Goal: Task Accomplishment & Management: Use online tool/utility

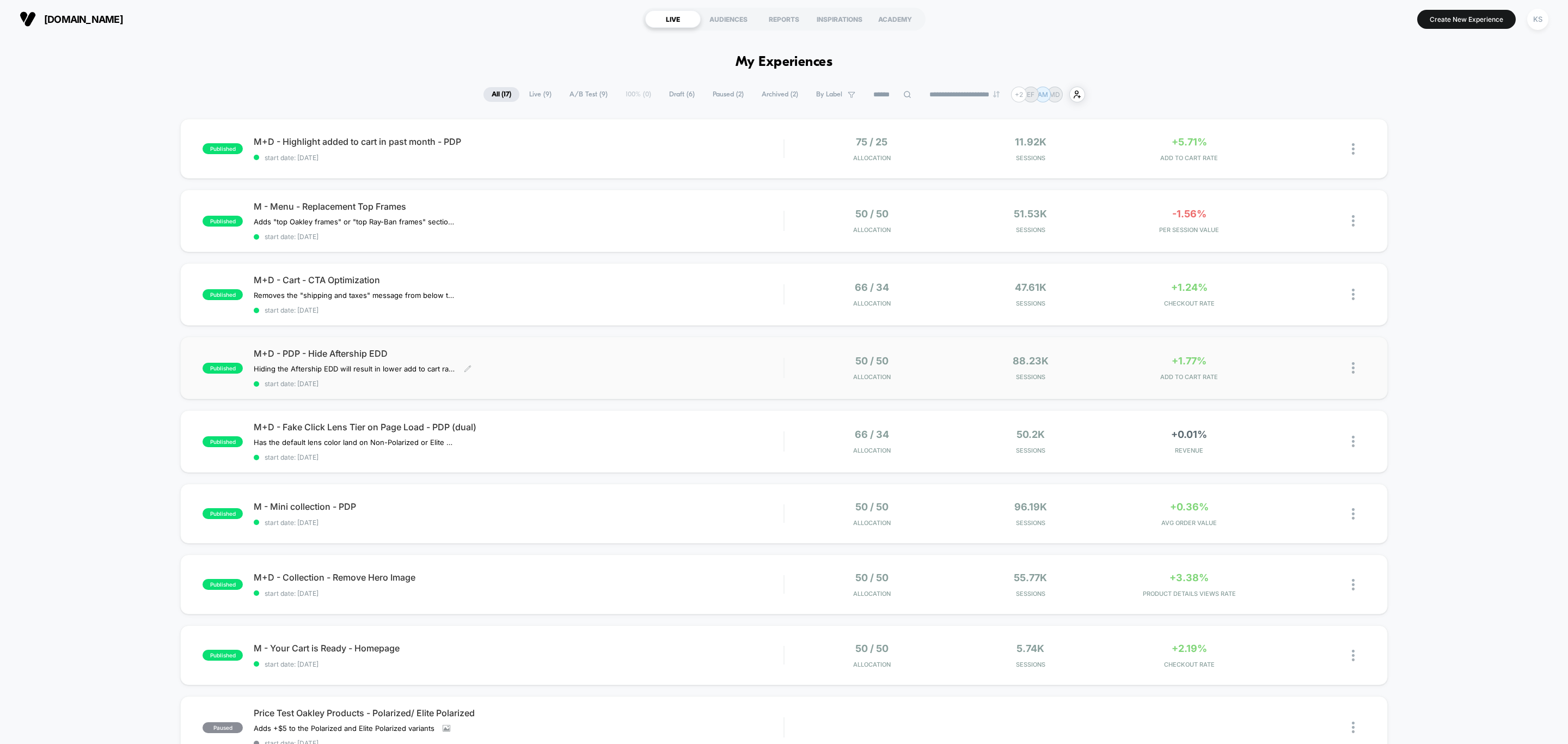
scroll to position [82, 0]
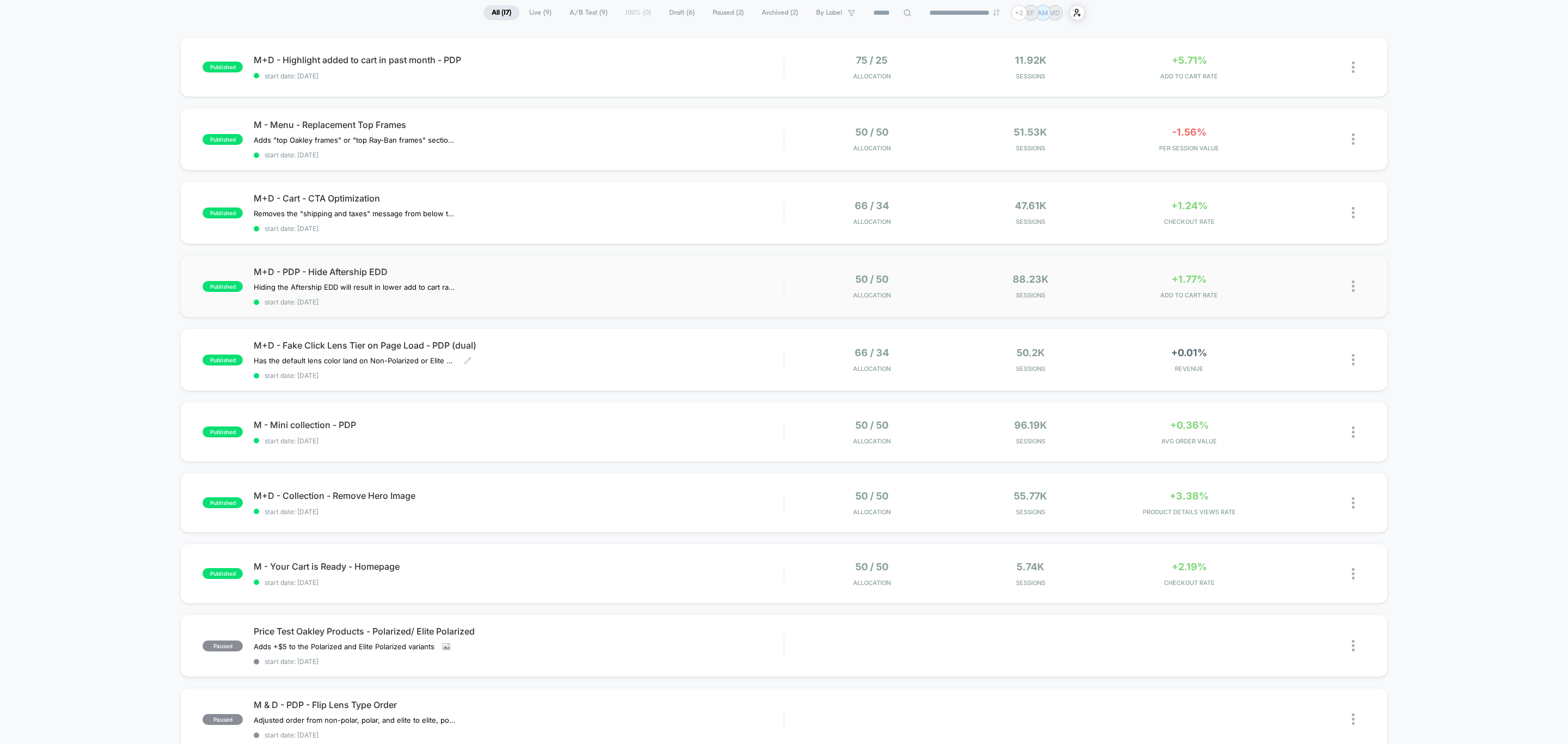
click at [626, 351] on div "M+D - Fake Click Lens Tier on Page Load - PDP (dual) Has the default lens color…" at bounding box center [519, 359] width 530 height 40
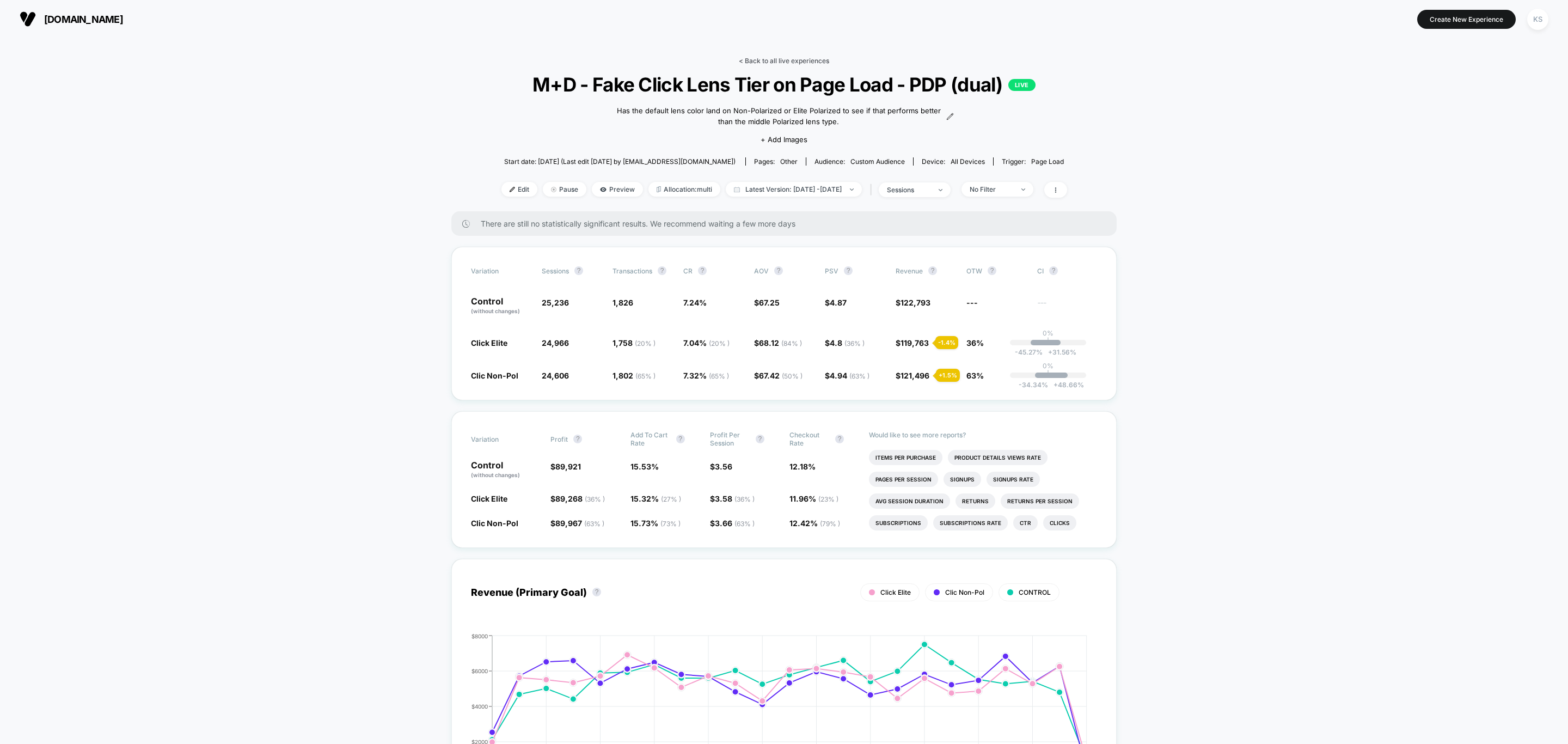
click at [811, 59] on link "< Back to all live experiences" at bounding box center [784, 60] width 90 height 8
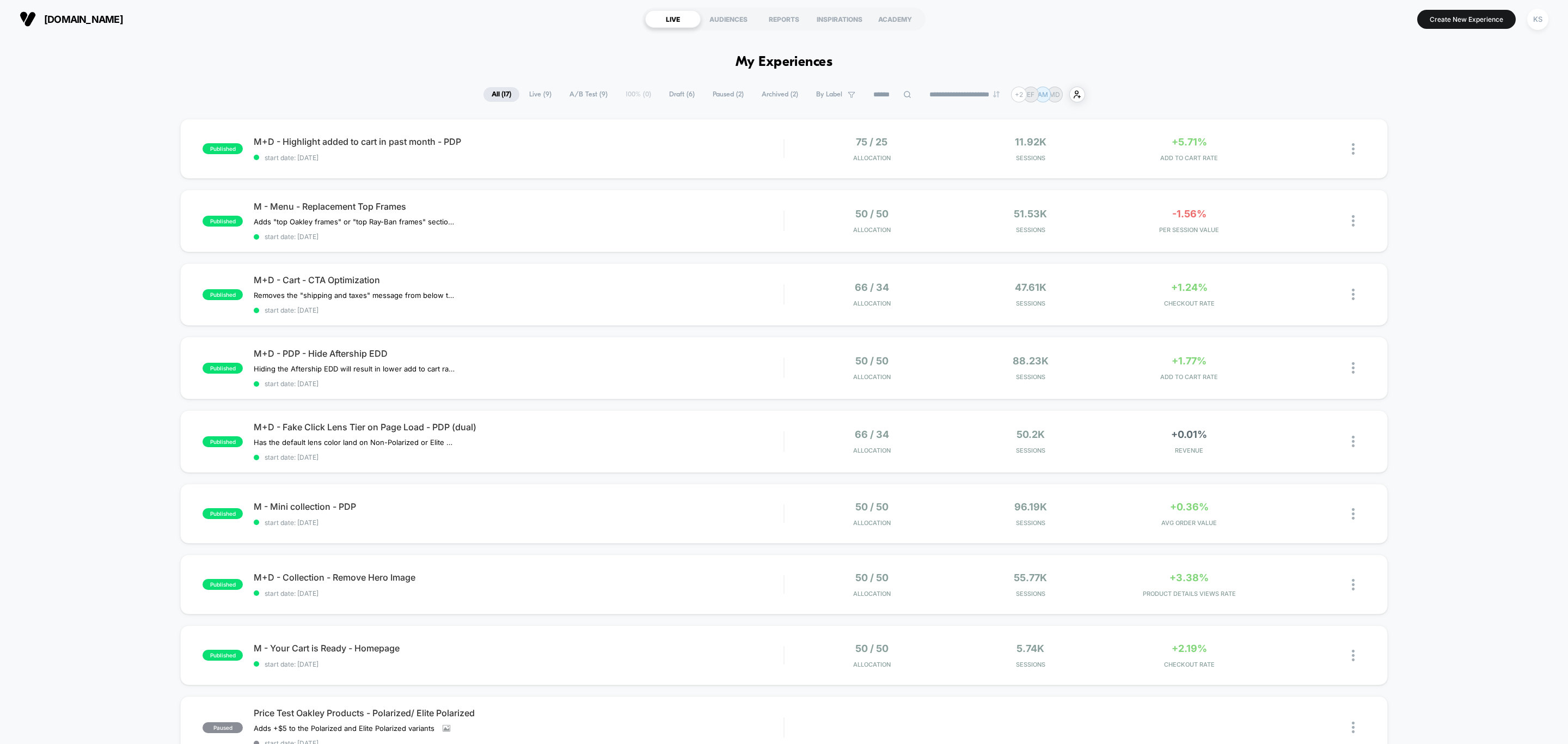
click at [1441, 146] on div "published M+D - Highlight added to cart in past month - PDP start date: 10/3/20…" at bounding box center [784, 574] width 1568 height 910
click at [587, 92] on span "A/B Test ( 9 )" at bounding box center [588, 94] width 54 height 15
click at [492, 92] on span "All ( 17 )" at bounding box center [501, 94] width 37 height 15
click at [670, 158] on span "start date: [DATE]" at bounding box center [519, 157] width 530 height 8
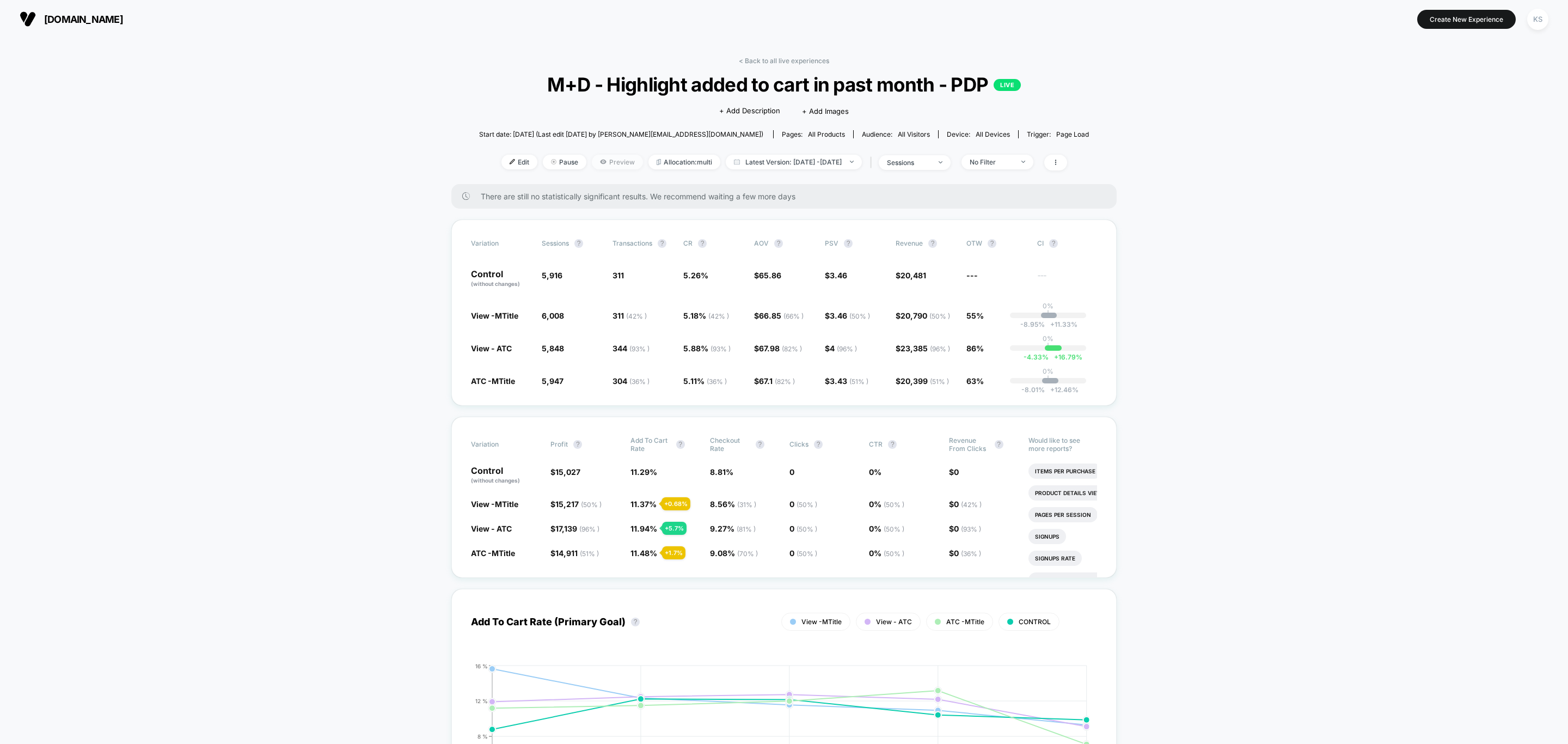
click at [593, 165] on span "Preview" at bounding box center [617, 162] width 51 height 15
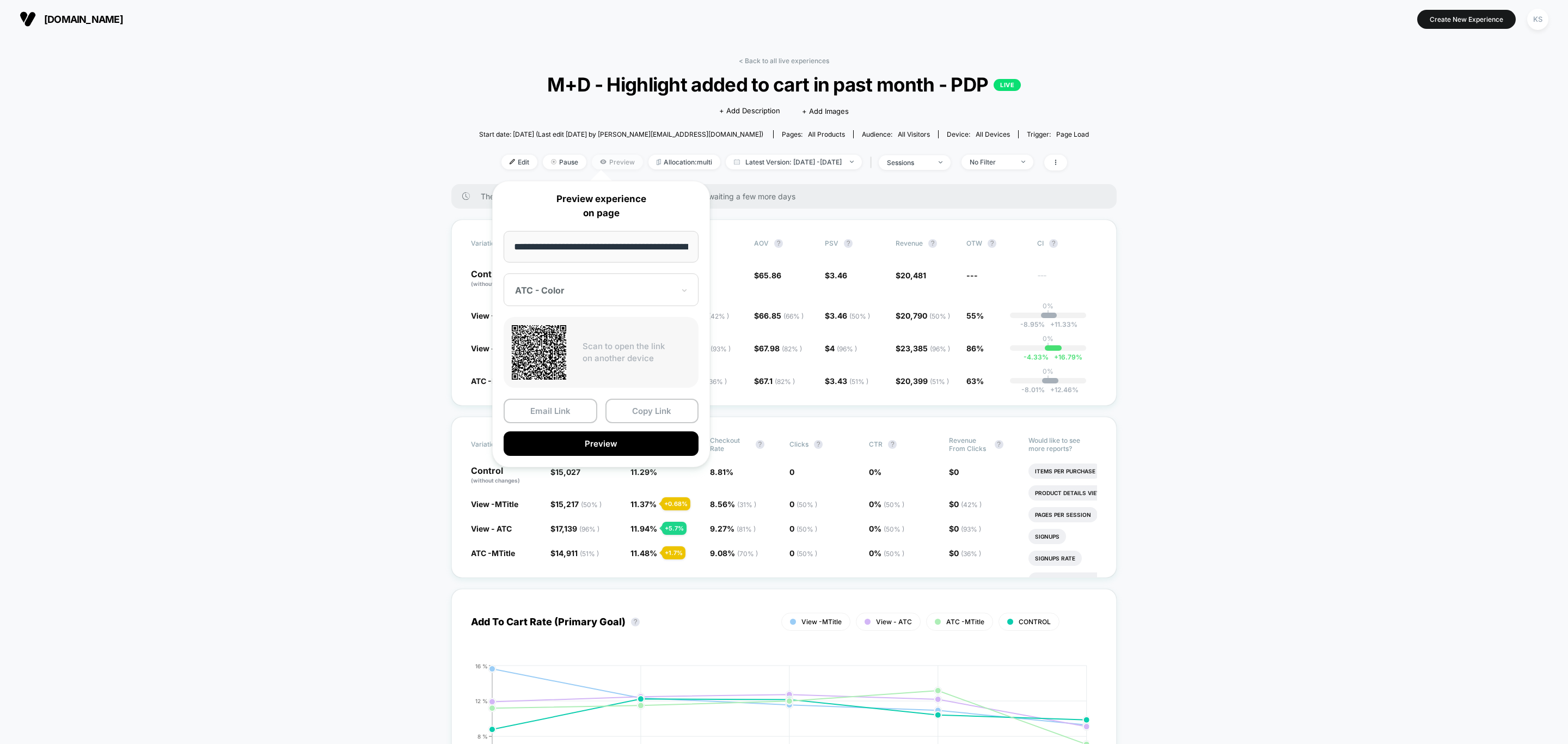
scroll to position [0, 155]
click at [606, 288] on div at bounding box center [594, 292] width 159 height 11
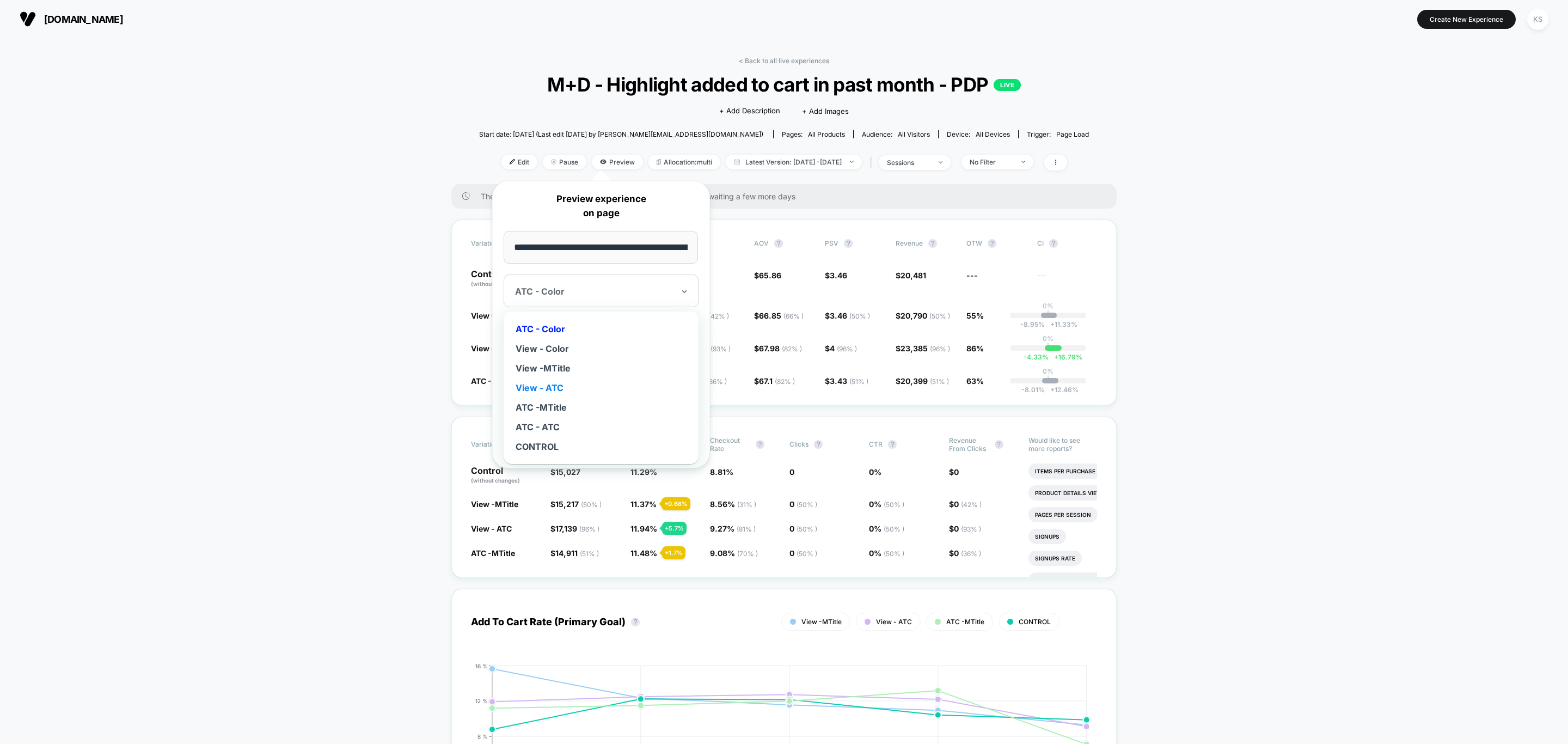
click at [582, 389] on div "View - ATC" at bounding box center [601, 388] width 184 height 19
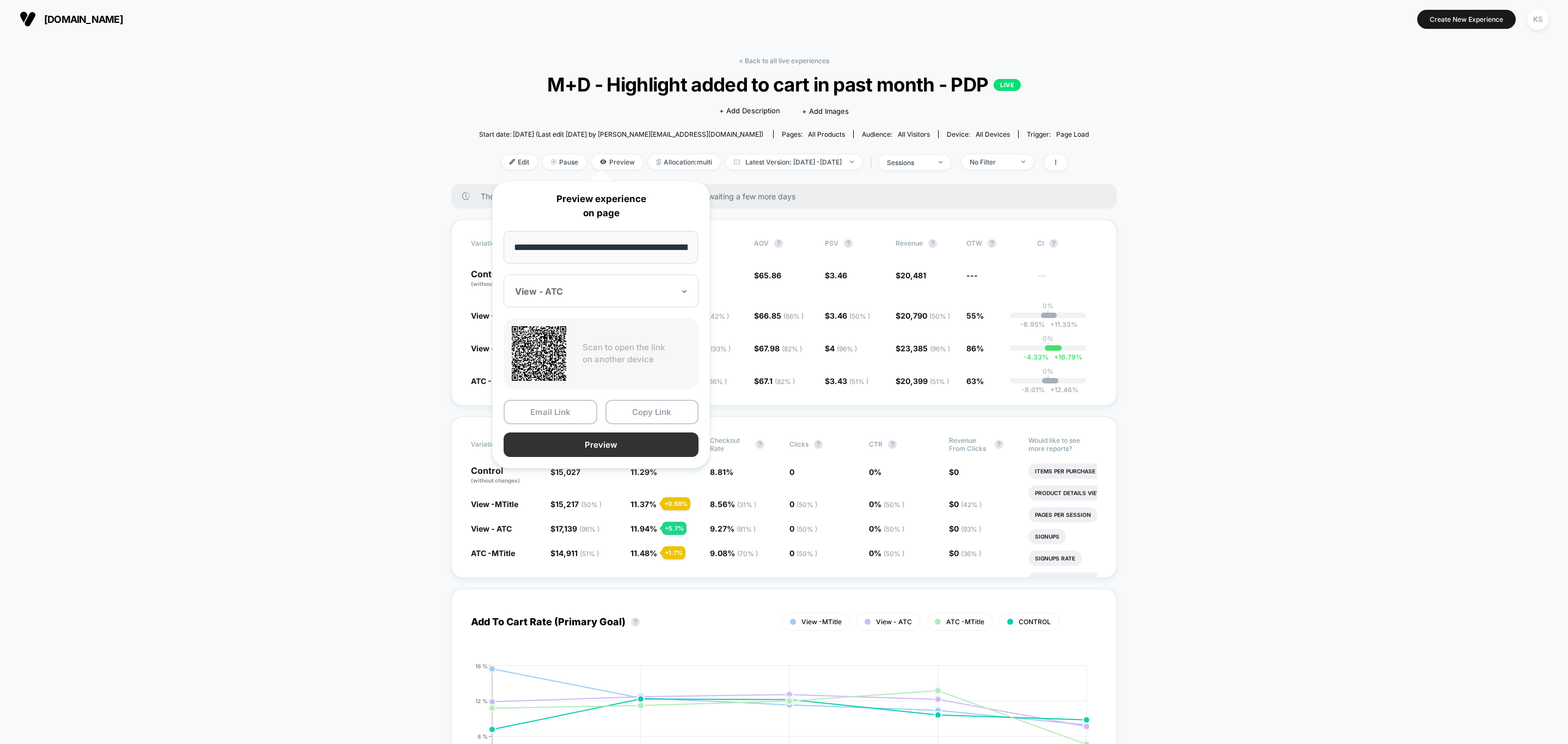
click at [608, 449] on button "Preview" at bounding box center [601, 444] width 195 height 24
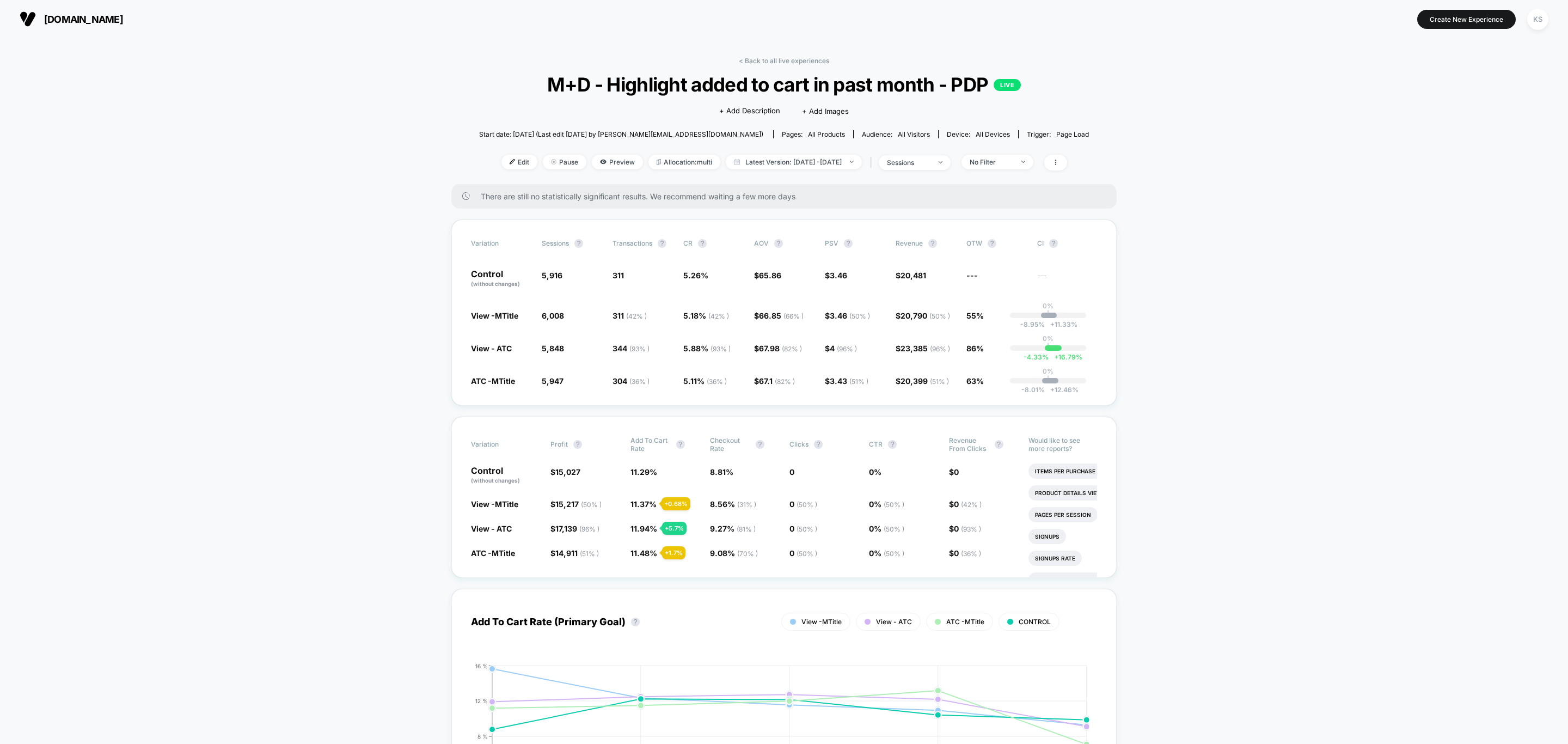
click at [751, 66] on div "< Back to all live experiences M+D - Highlight added to cart in past month - PD…" at bounding box center [784, 120] width 610 height 127
click at [754, 62] on link "< Back to all live experiences" at bounding box center [784, 60] width 90 height 8
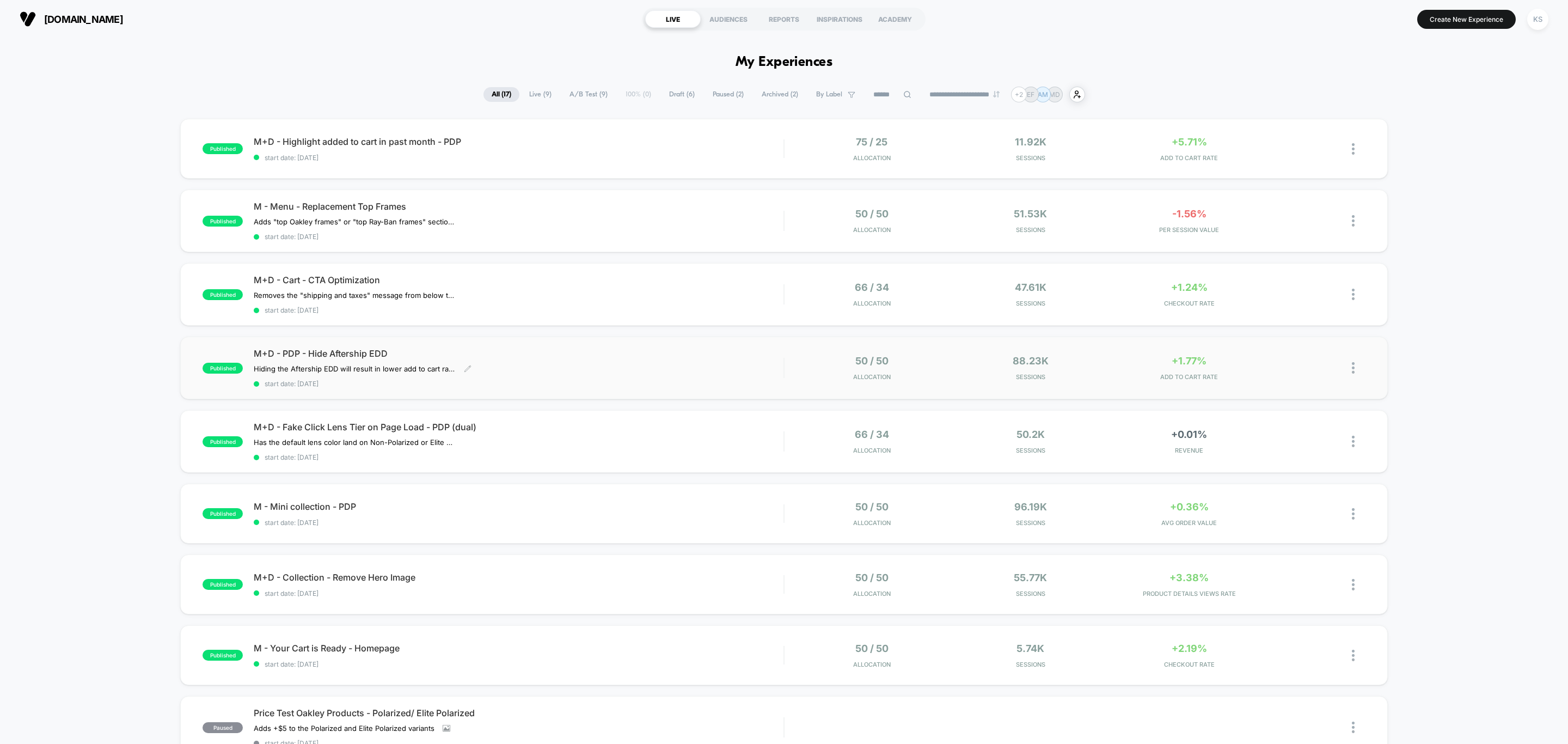
click at [546, 356] on span "M+D - PDP - Hide Aftership EDD" at bounding box center [519, 354] width 530 height 11
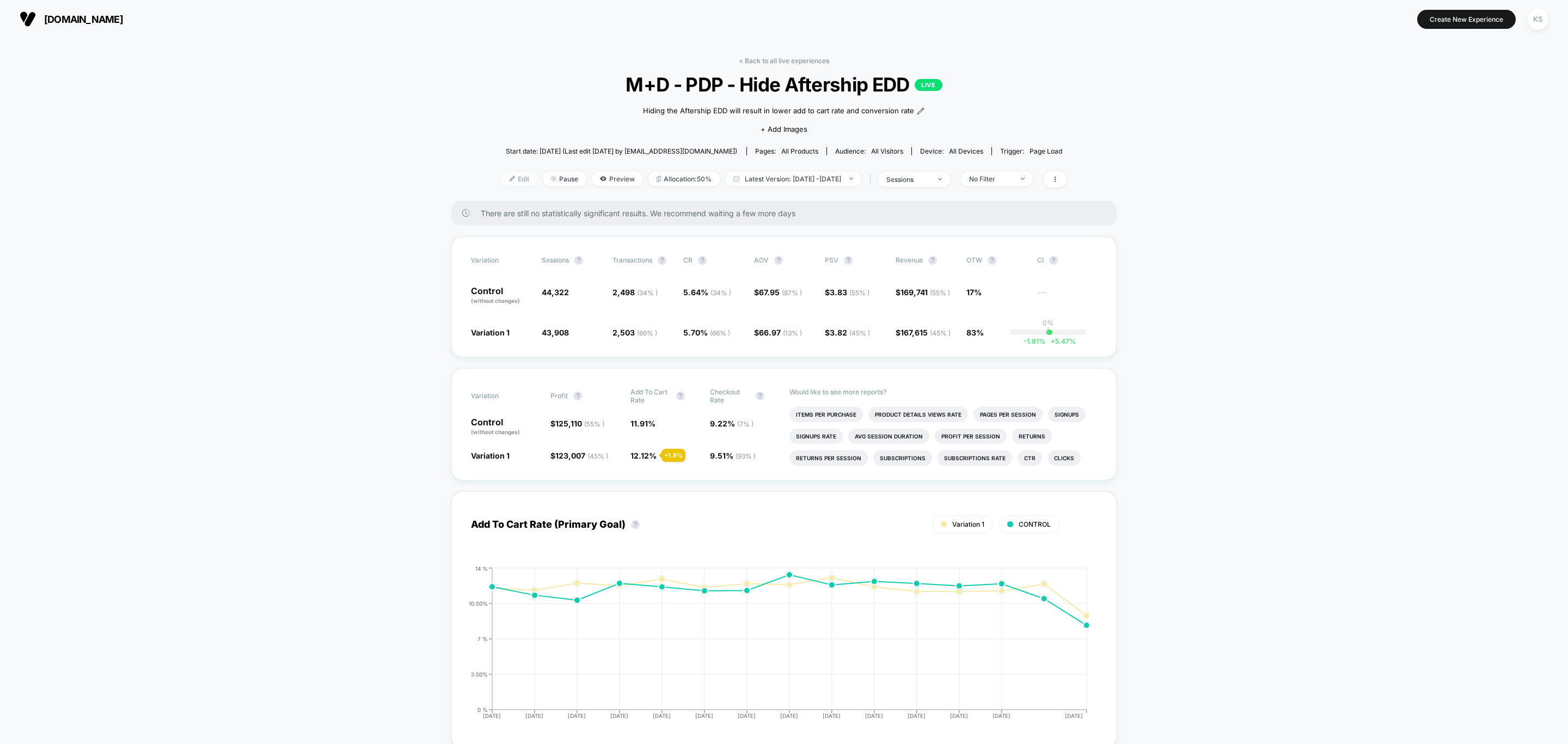
click at [512, 180] on span "Edit" at bounding box center [519, 179] width 36 height 15
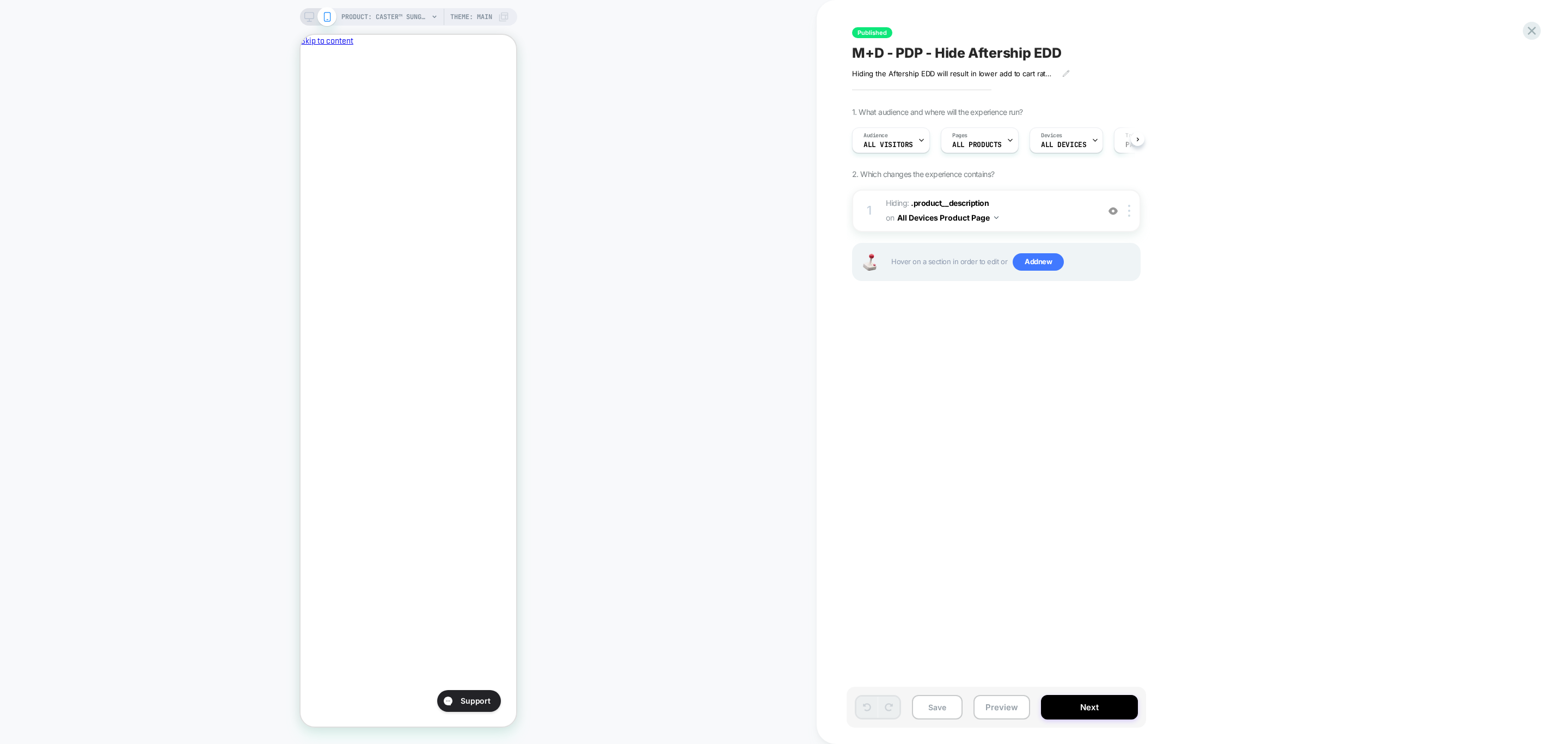
scroll to position [0, 1]
click at [1139, 142] on button at bounding box center [1138, 139] width 13 height 13
click at [1081, 704] on button "Next" at bounding box center [1089, 707] width 97 height 24
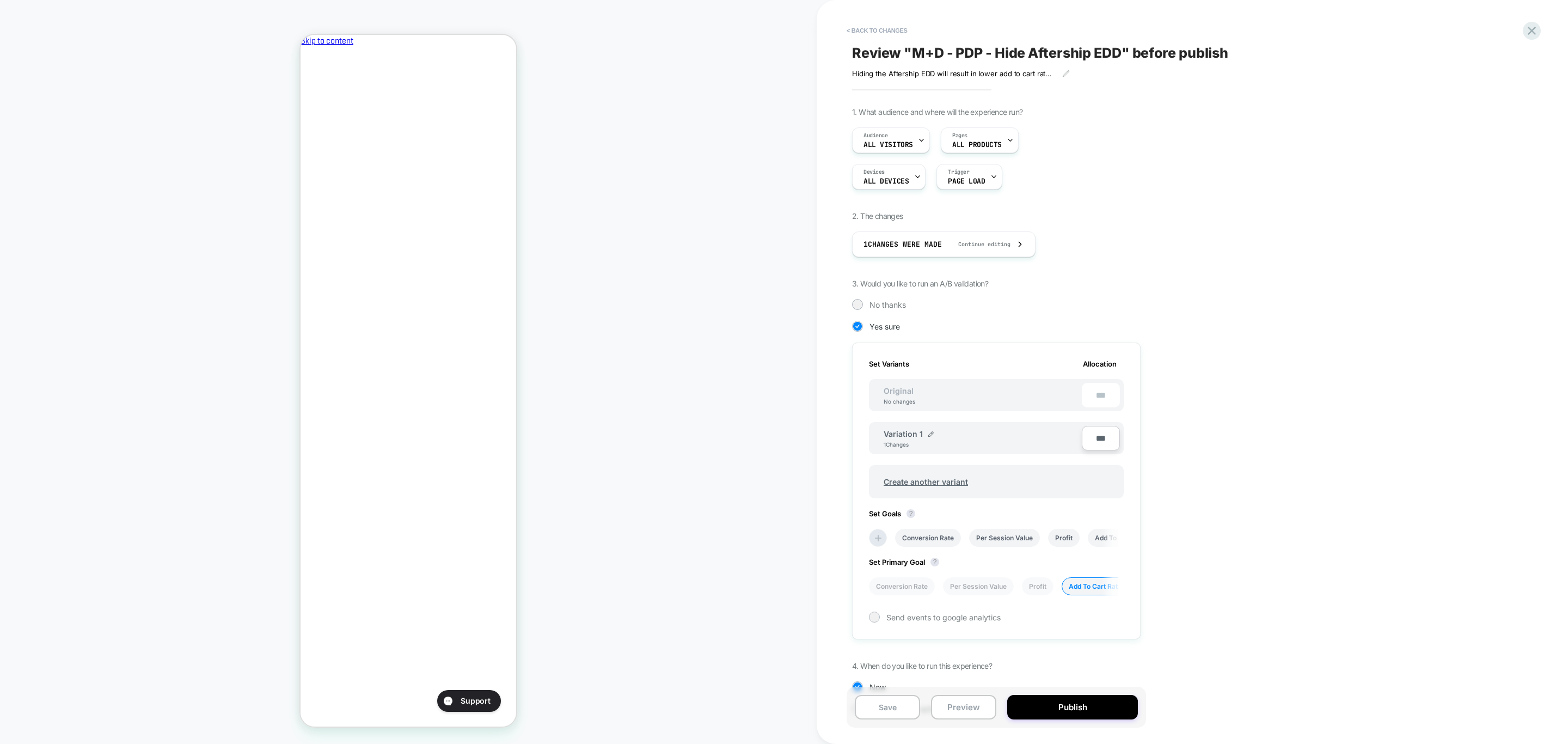
scroll to position [0, 2]
click at [934, 477] on span "Create another variant" at bounding box center [926, 482] width 106 height 26
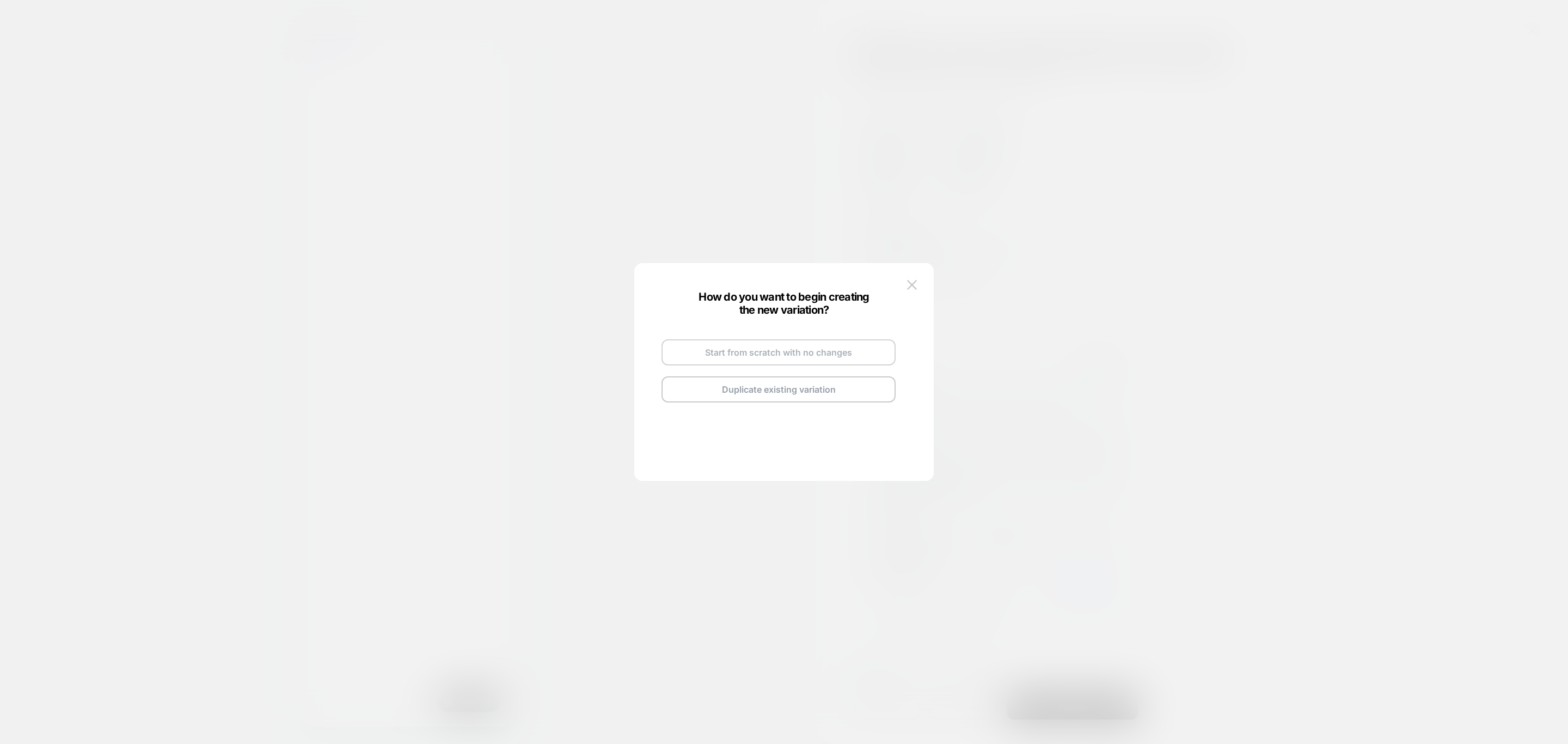
click at [833, 345] on button "Start from scratch with no changes" at bounding box center [779, 352] width 234 height 26
click at [792, 382] on button "Go and Edit the New Variation" at bounding box center [779, 374] width 234 height 26
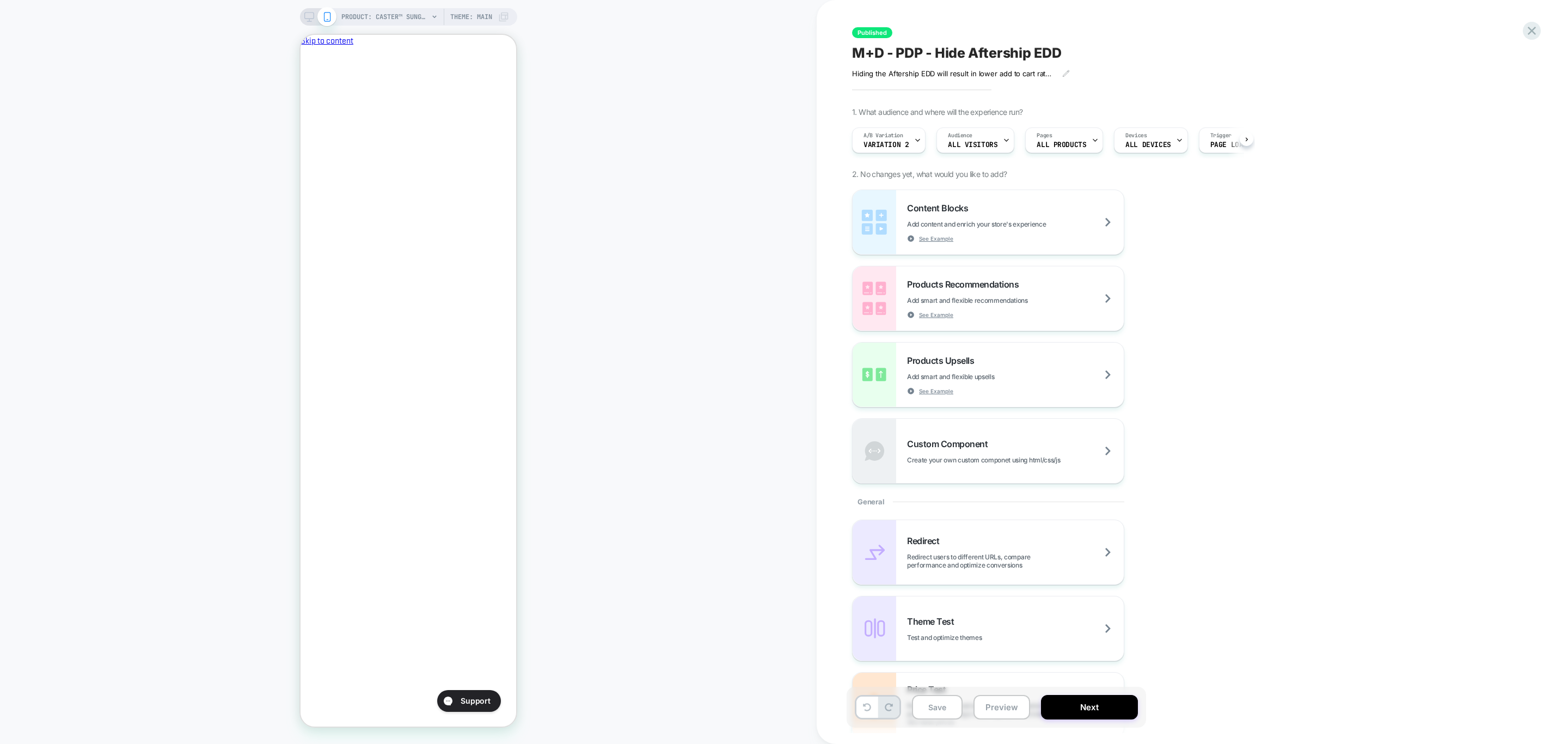
scroll to position [0, 1]
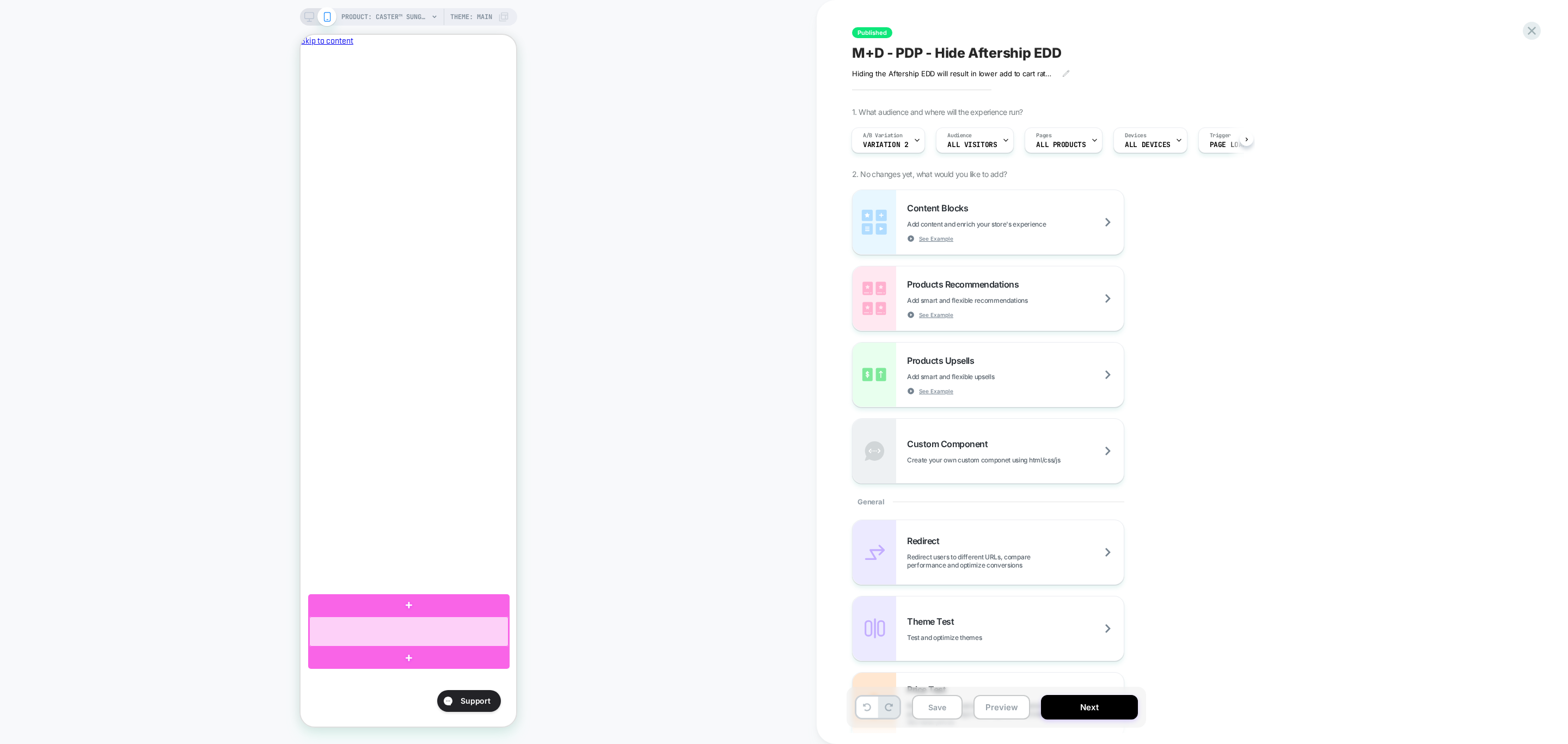
click at [479, 626] on div at bounding box center [408, 631] width 199 height 30
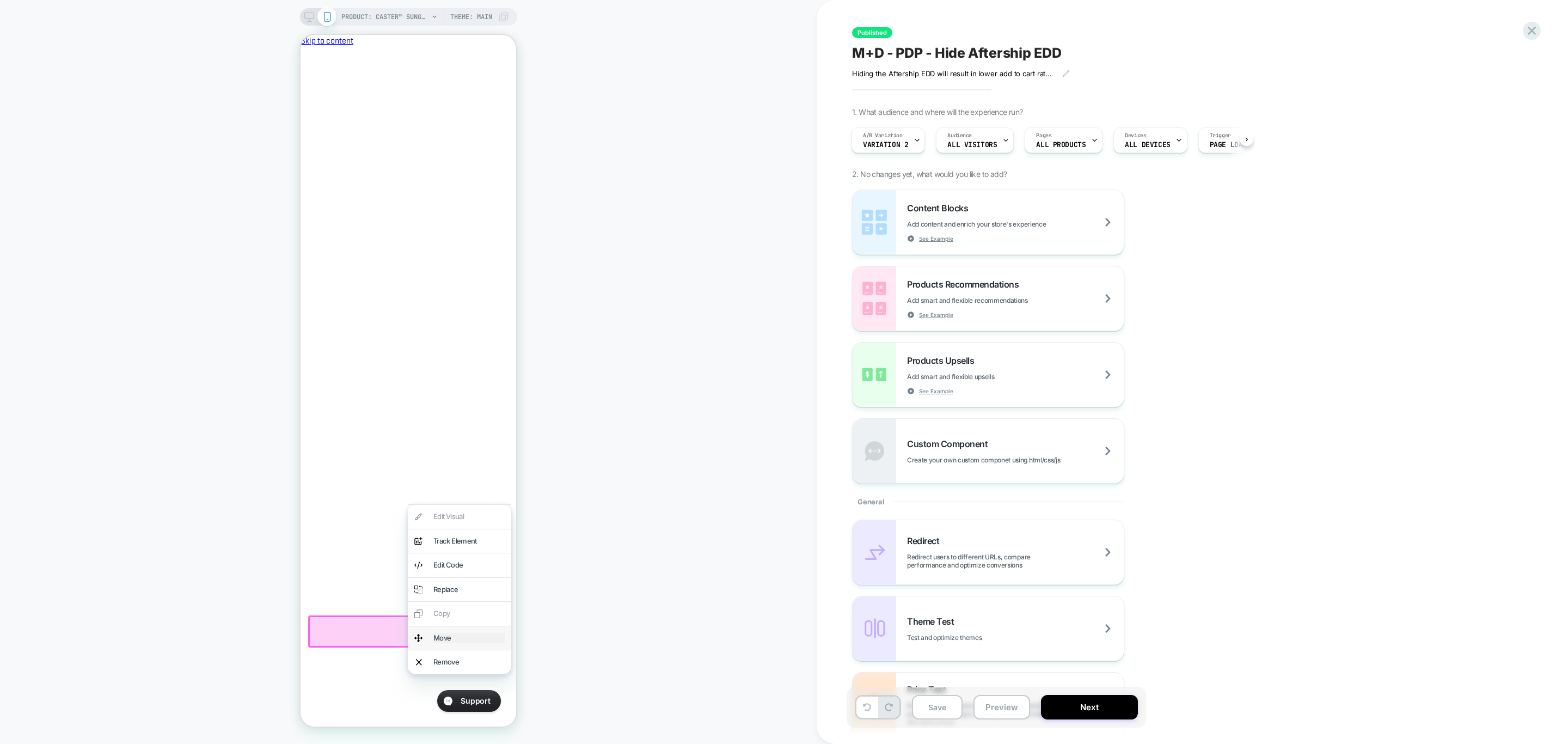
click at [479, 634] on div "Move" at bounding box center [469, 638] width 71 height 11
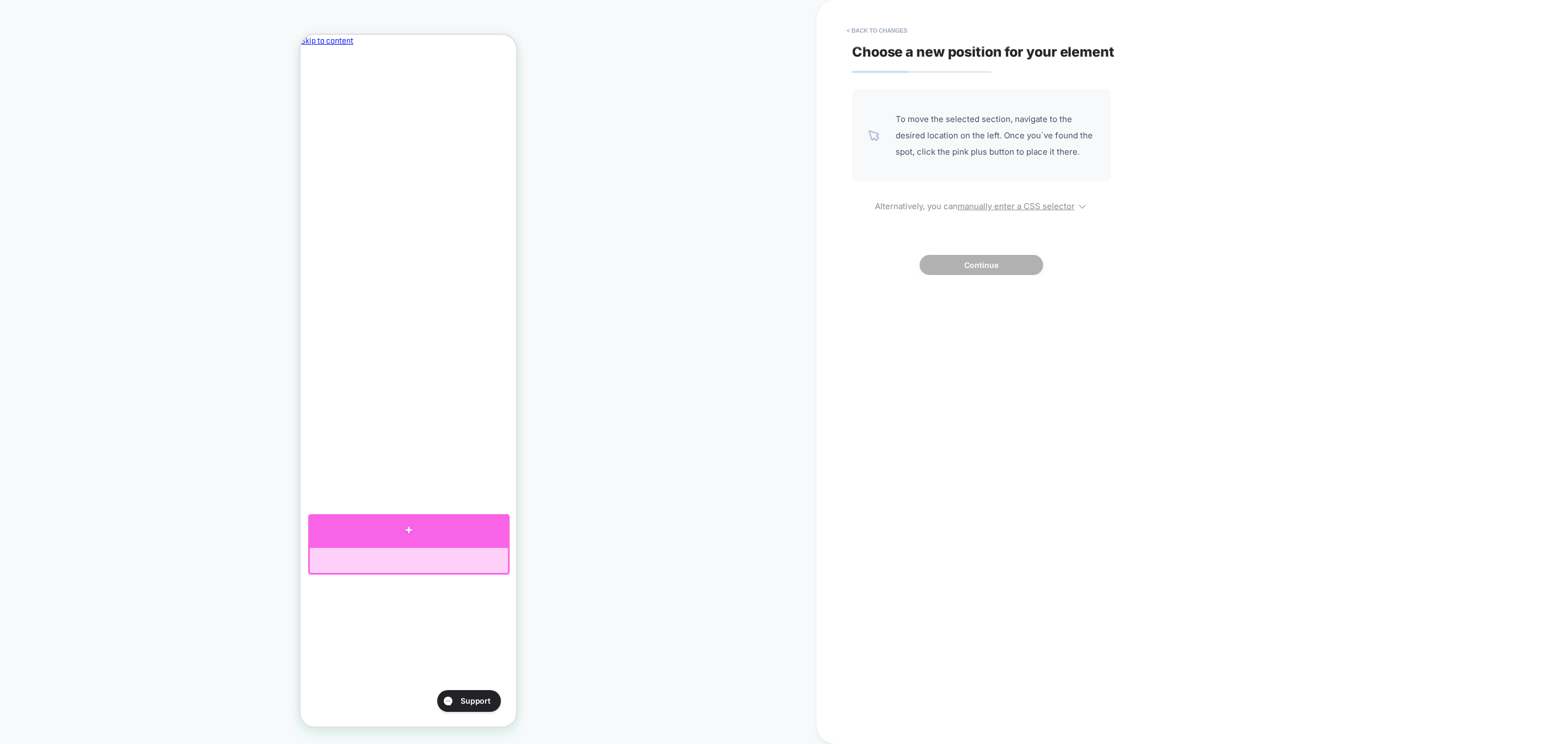
click at [429, 533] on div at bounding box center [408, 530] width 201 height 32
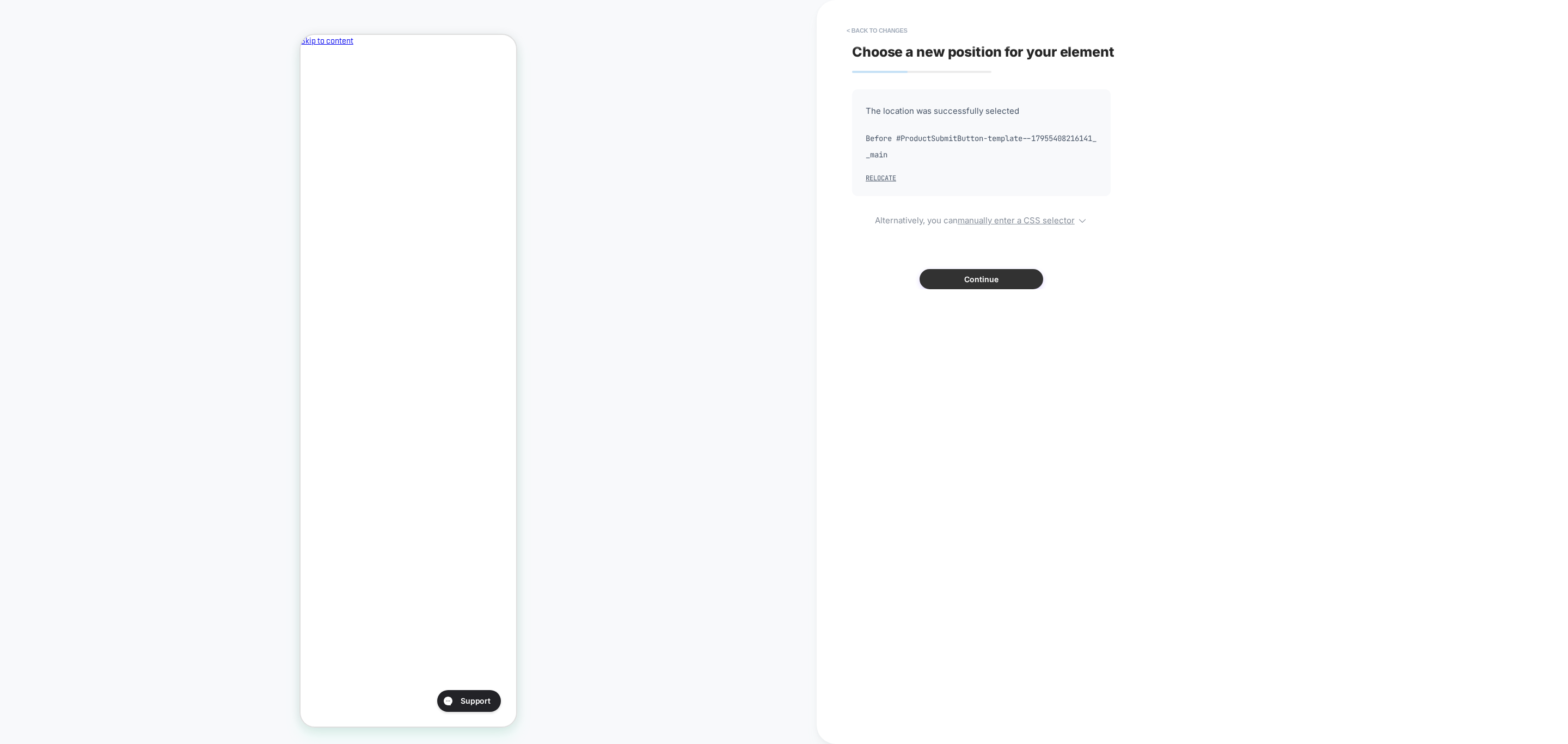
click at [985, 281] on button "Continue" at bounding box center [981, 279] width 124 height 20
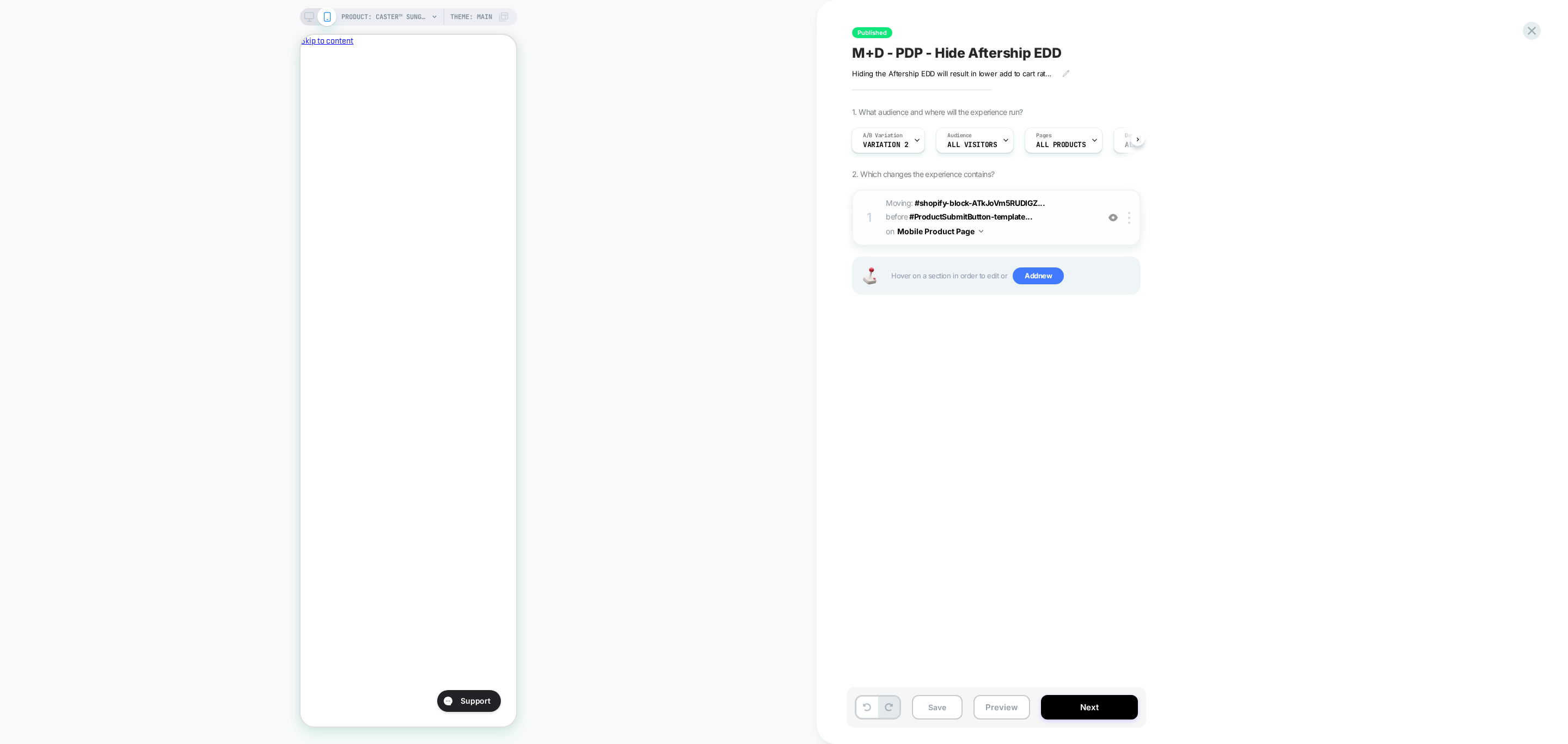
click at [968, 230] on button "Mobile Product Page" at bounding box center [940, 231] width 86 height 16
click at [950, 304] on div "Mobile Product Page" at bounding box center [940, 302] width 131 height 23
click at [1131, 224] on div "1 Moving: #shopify-block-ATkJoVm5RUDlGZ... #shopify-block-ATkJoVm5RUDlGZEFYc__a…" at bounding box center [996, 217] width 289 height 56
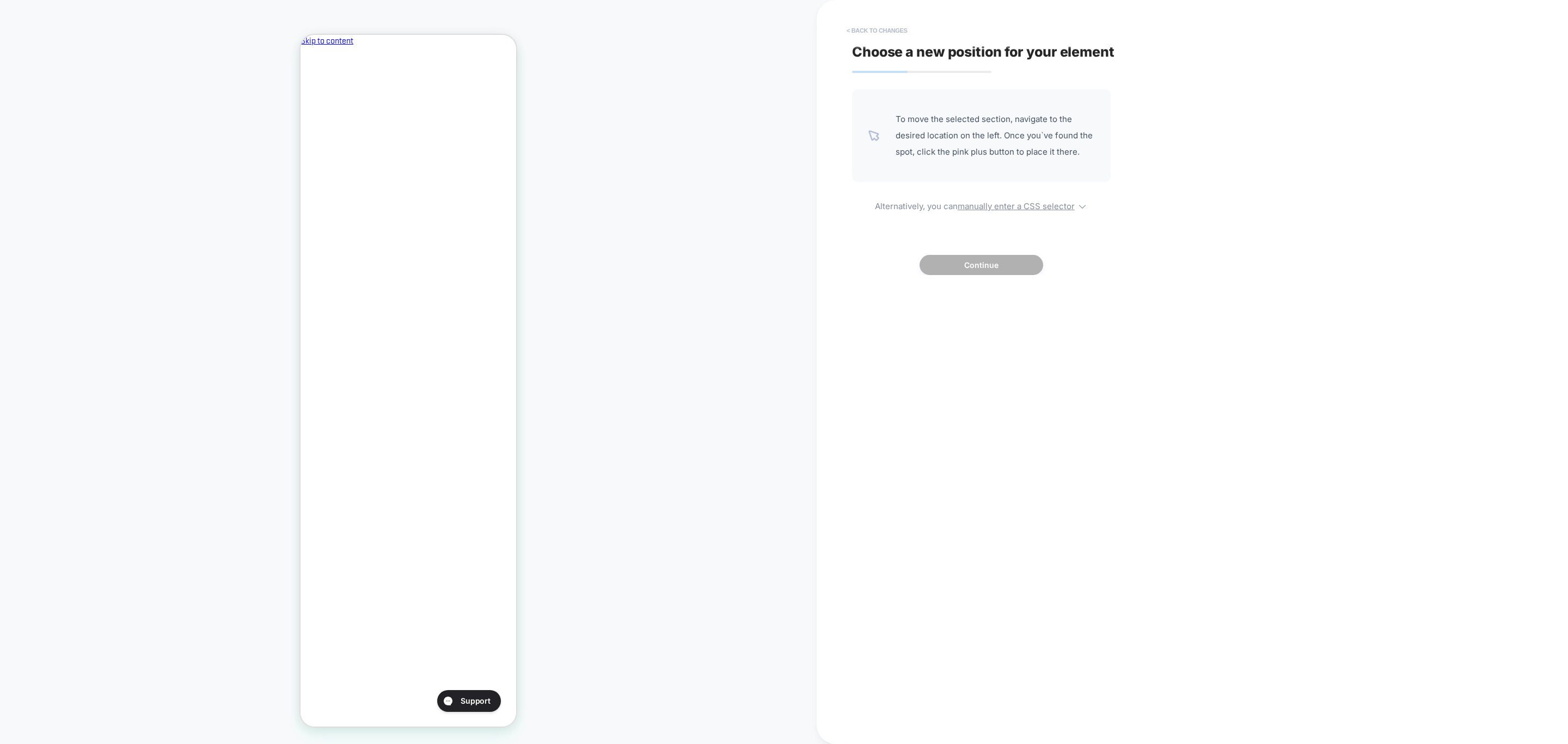
click at [874, 28] on button "< Back to changes" at bounding box center [877, 30] width 72 height 18
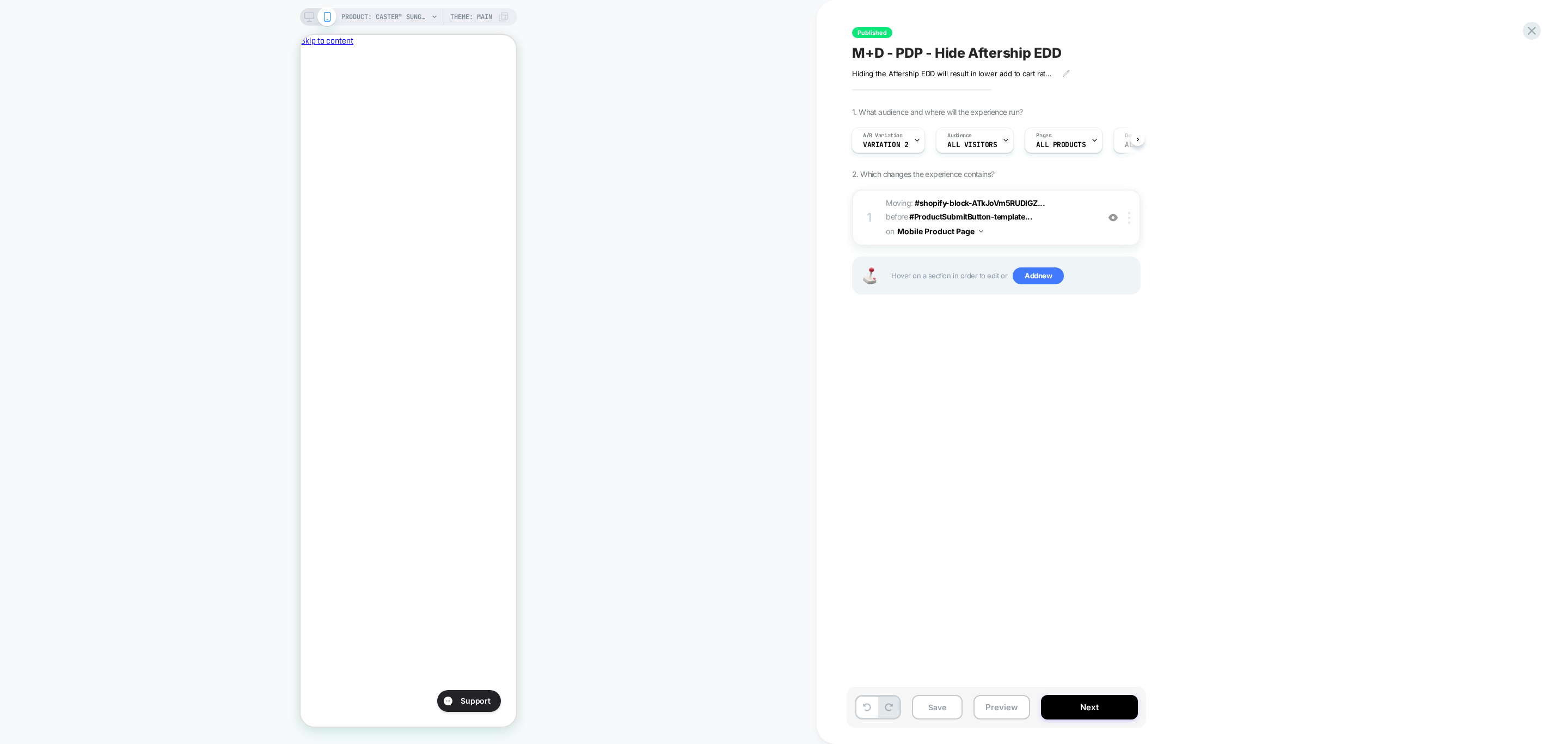
click at [1133, 218] on div at bounding box center [1131, 218] width 18 height 12
click at [1235, 219] on div "1. What audience and where will the experience run? A/B Variation Variation 2 A…" at bounding box center [1051, 214] width 397 height 214
drag, startPoint x: 1125, startPoint y: 222, endPoint x: 1042, endPoint y: 228, distance: 83.2
click at [1042, 228] on span "Moving: #shopify-block-ATkJoVm5RUDlGZ... #shopify-block-ATkJoVm5RUDlGZEFYc__aft…" at bounding box center [989, 217] width 208 height 43
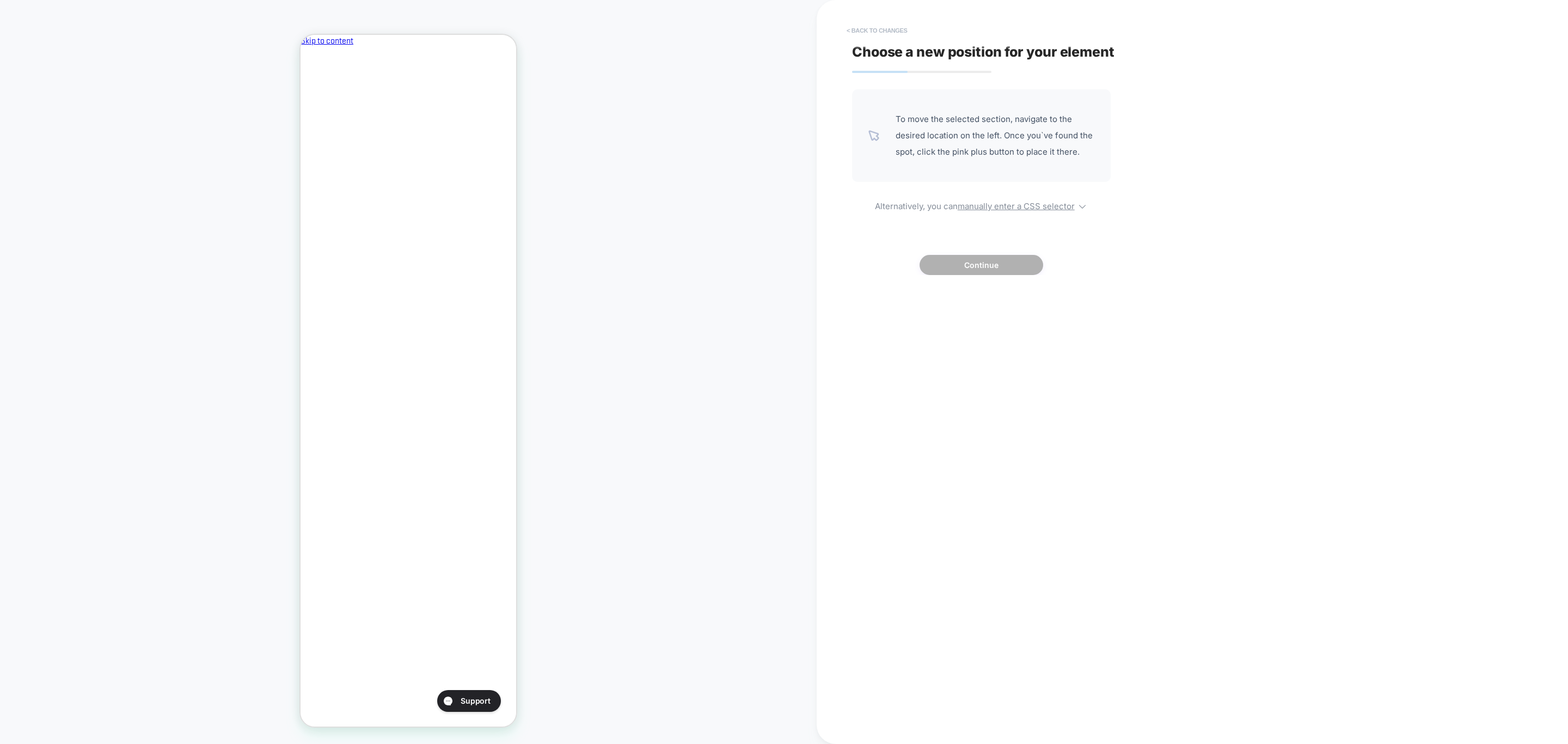
click at [884, 33] on button "< Back to changes" at bounding box center [877, 30] width 72 height 18
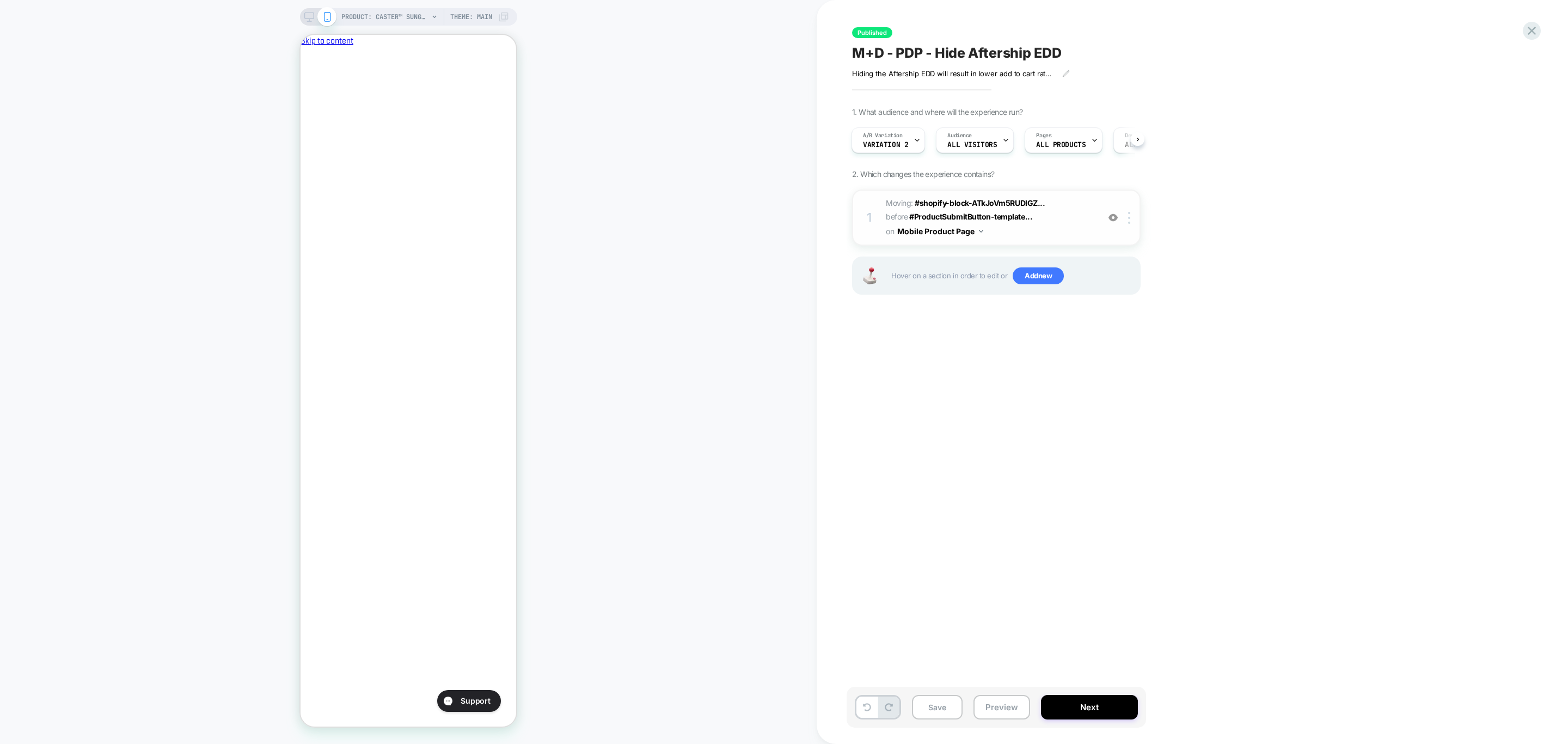
click at [956, 233] on button "Mobile Product Page" at bounding box center [940, 231] width 86 height 16
click at [1224, 174] on div "1. What audience and where will the experience run? A/B Variation Variation 2 A…" at bounding box center [1051, 214] width 397 height 214
click at [304, 15] on icon at bounding box center [309, 17] width 10 height 10
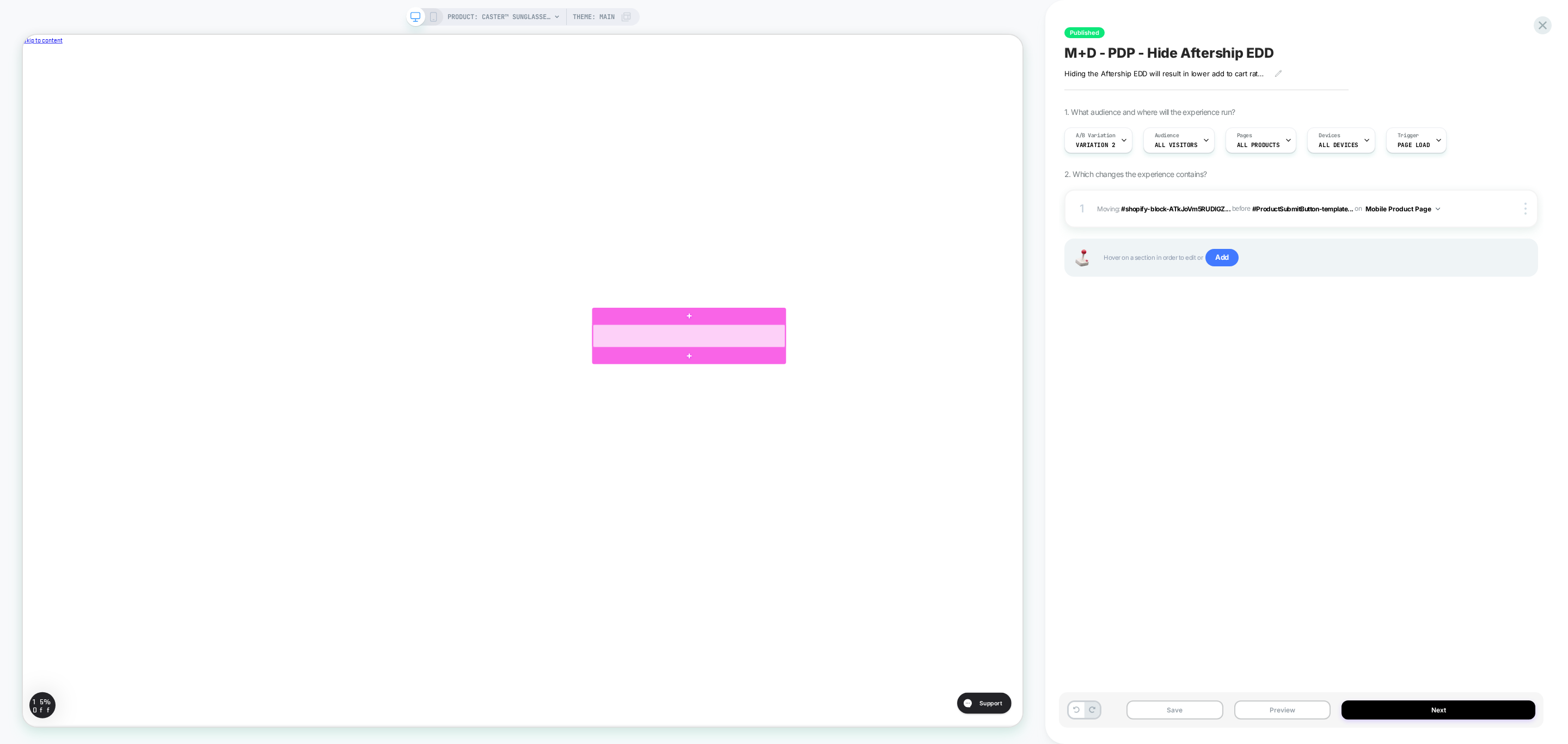
click at [939, 438] on div at bounding box center [911, 435] width 256 height 30
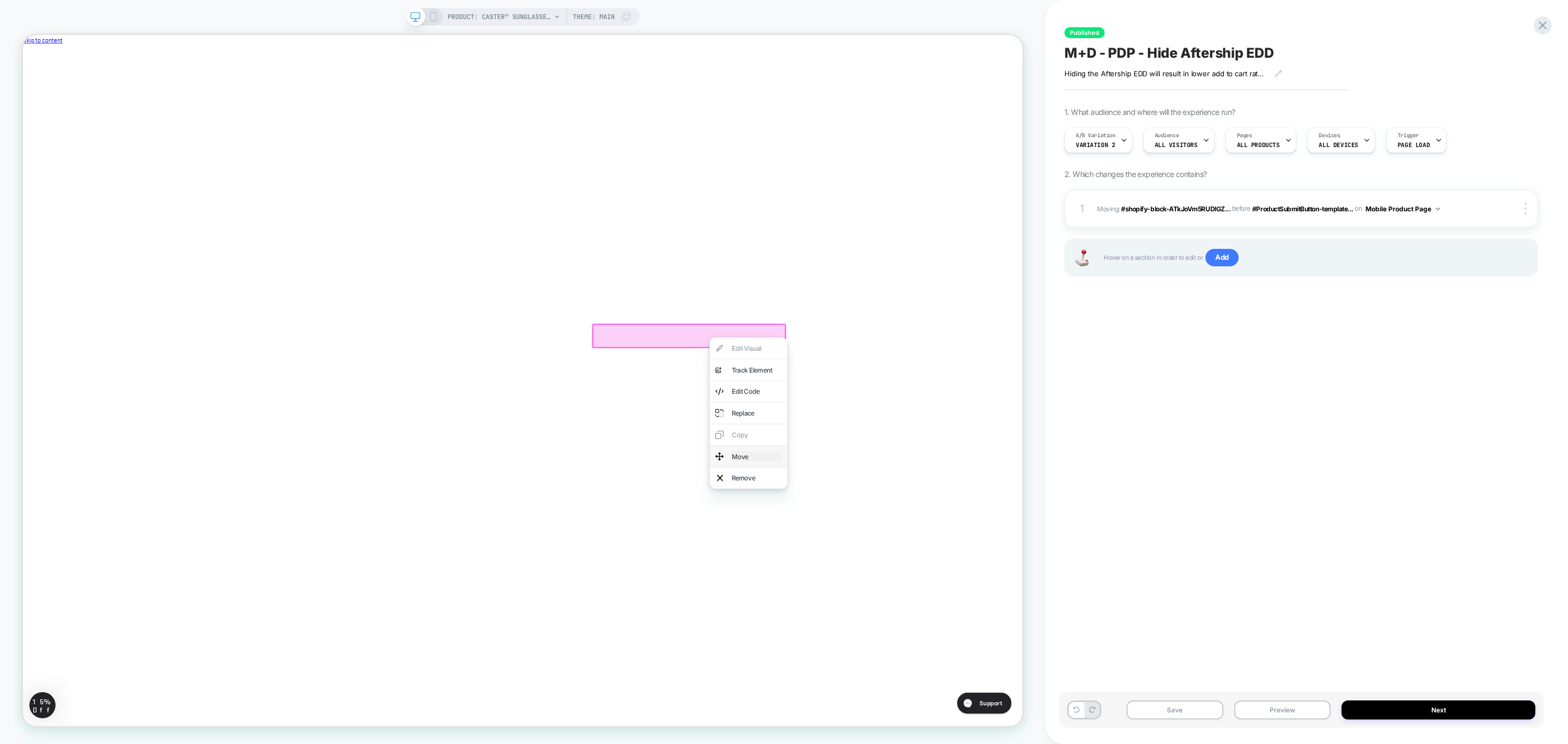
click at [1024, 601] on div "Move" at bounding box center [1001, 597] width 66 height 13
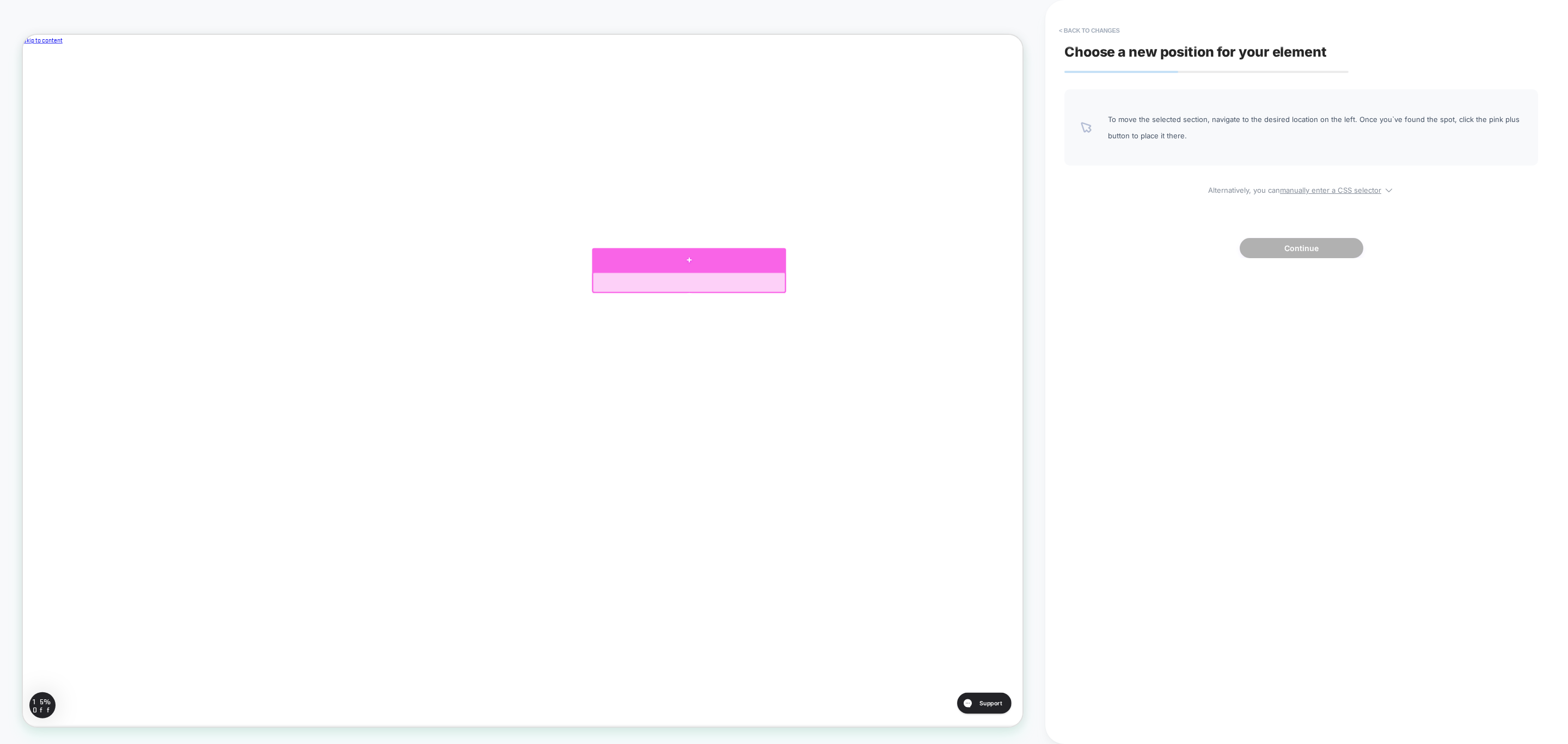
click at [921, 340] on div at bounding box center [911, 335] width 259 height 32
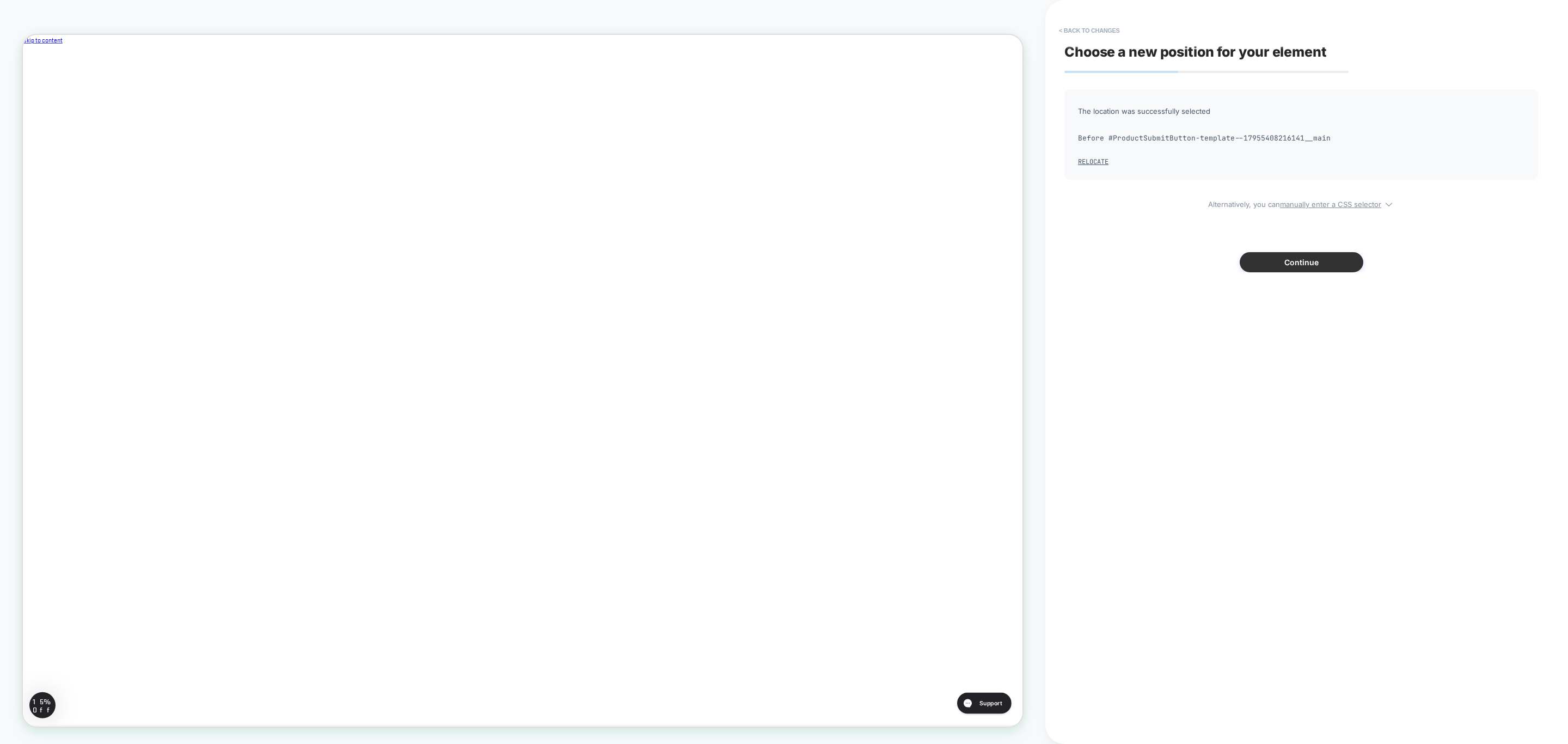
click at [1298, 258] on button "Continue" at bounding box center [1301, 262] width 124 height 20
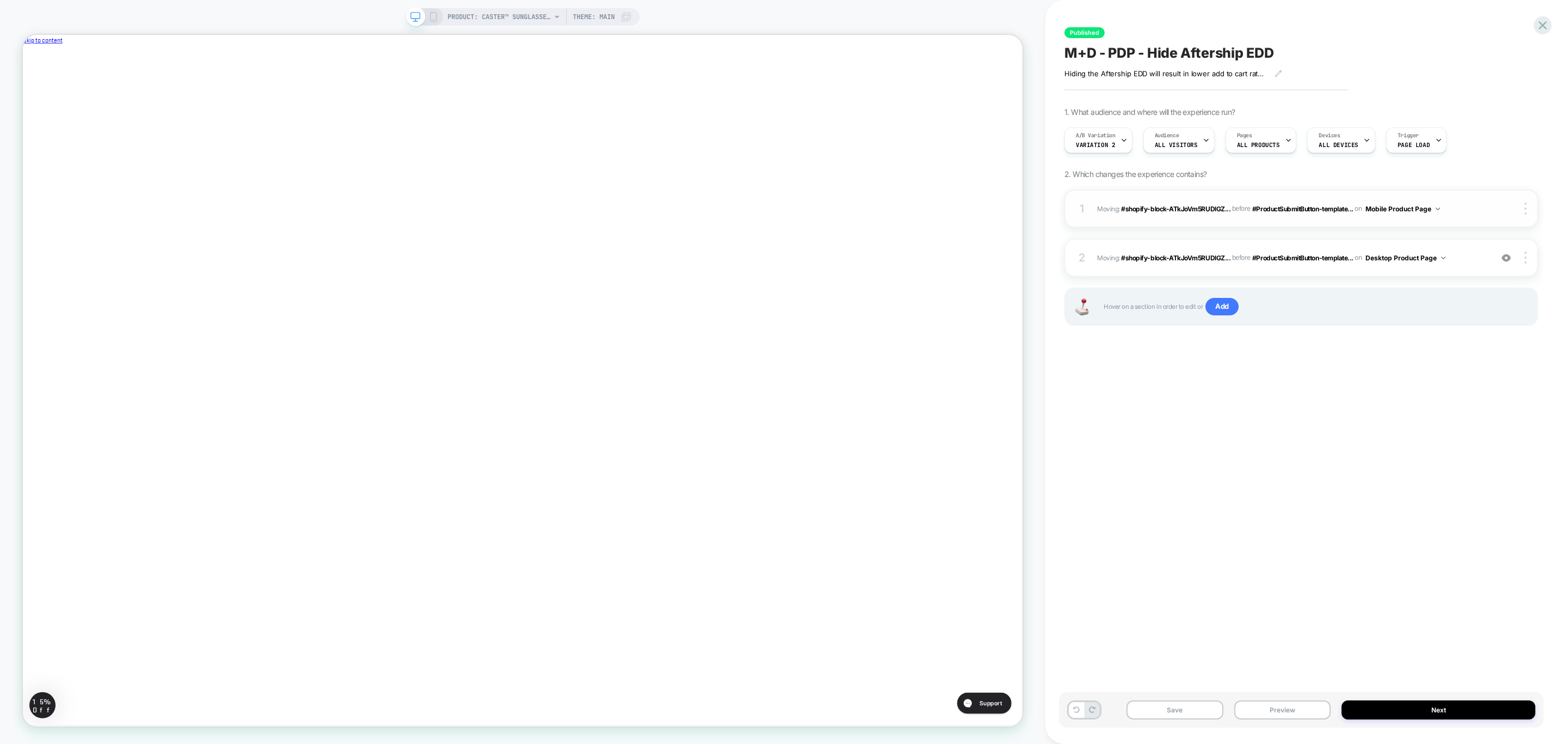
click at [1437, 208] on img at bounding box center [1438, 209] width 4 height 2
click at [1440, 208] on img at bounding box center [1438, 209] width 4 height 2
click at [1284, 541] on div "Published M+D - PDP - Hide Aftership EDD Hiding the Aftership EDD will result i…" at bounding box center [1301, 372] width 485 height 722
click at [1420, 715] on button "Next" at bounding box center [1438, 709] width 194 height 19
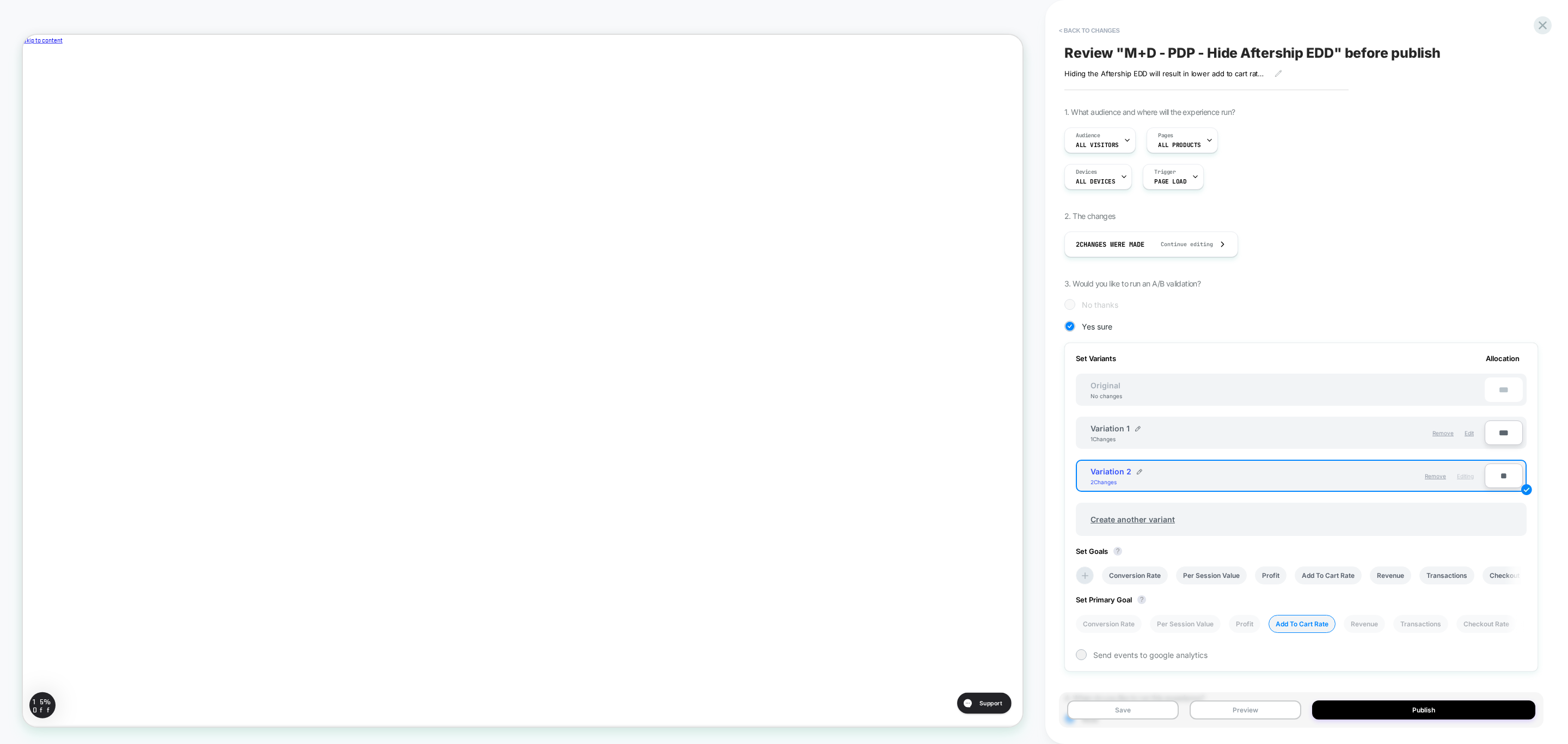
scroll to position [0, 2]
click at [1503, 431] on input "***" at bounding box center [1503, 433] width 38 height 24
type input "**"
type input "***"
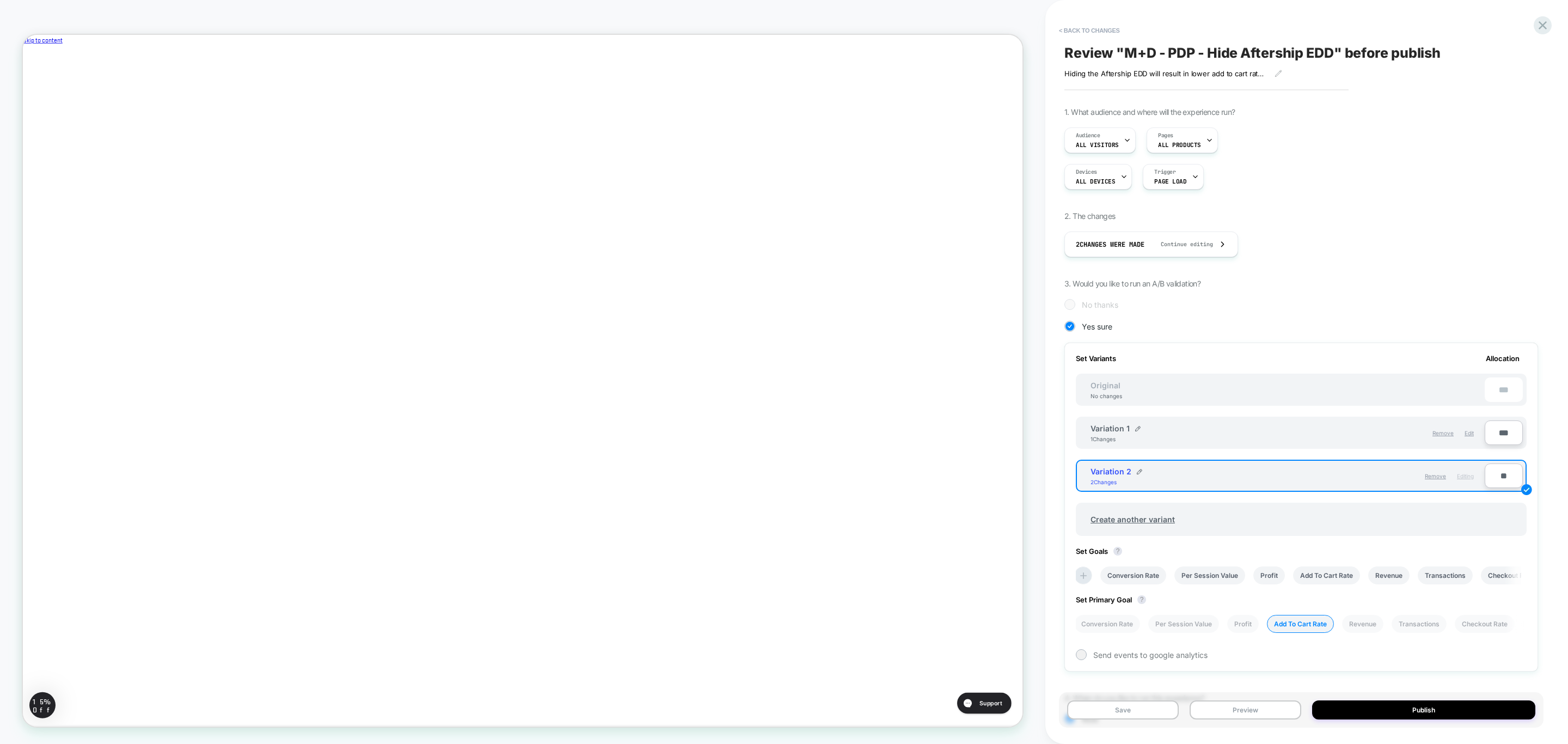
click at [1505, 477] on input "**" at bounding box center [1503, 476] width 38 height 24
type input "**"
type input "***"
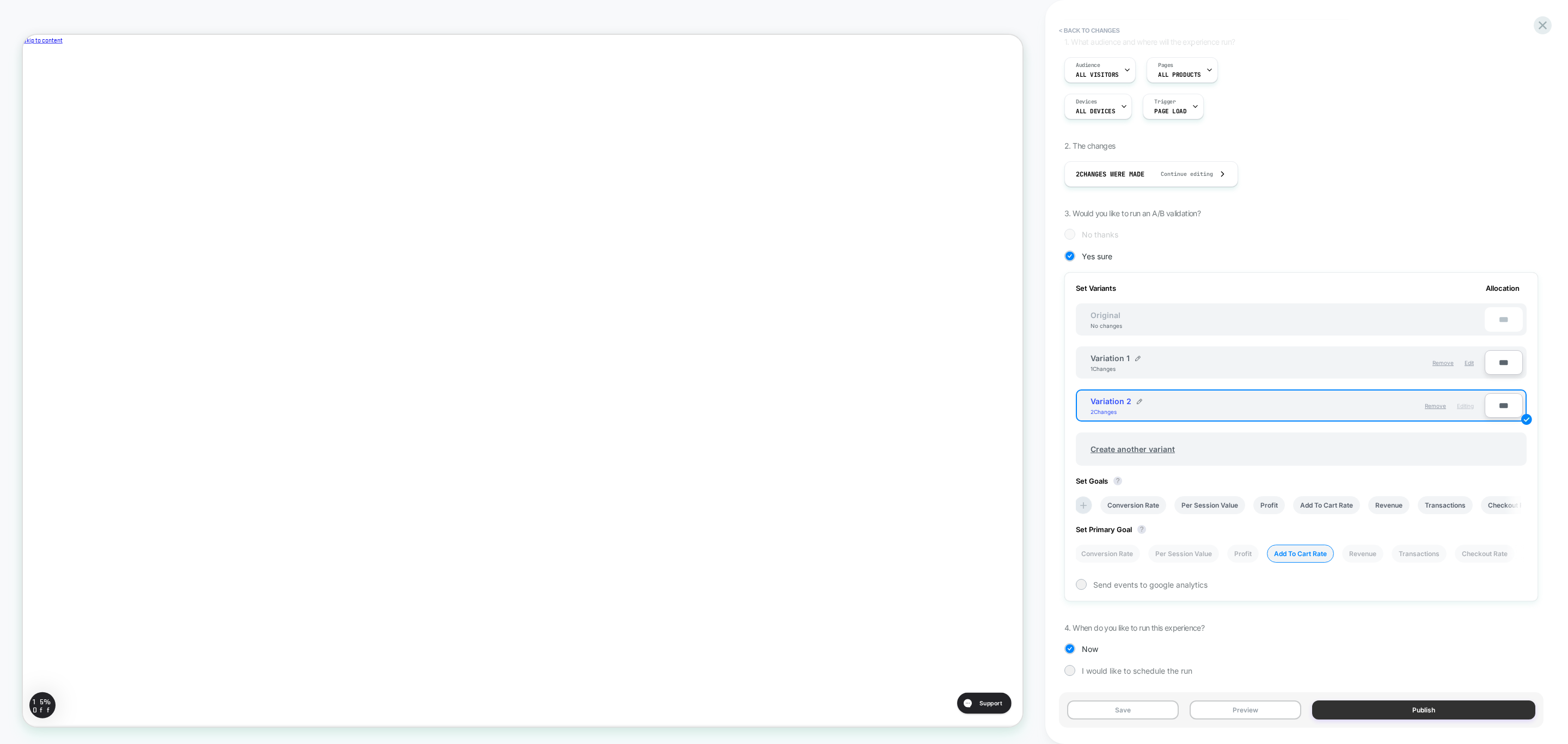
type input "***"
click at [1439, 704] on button "Publish" at bounding box center [1424, 709] width 223 height 19
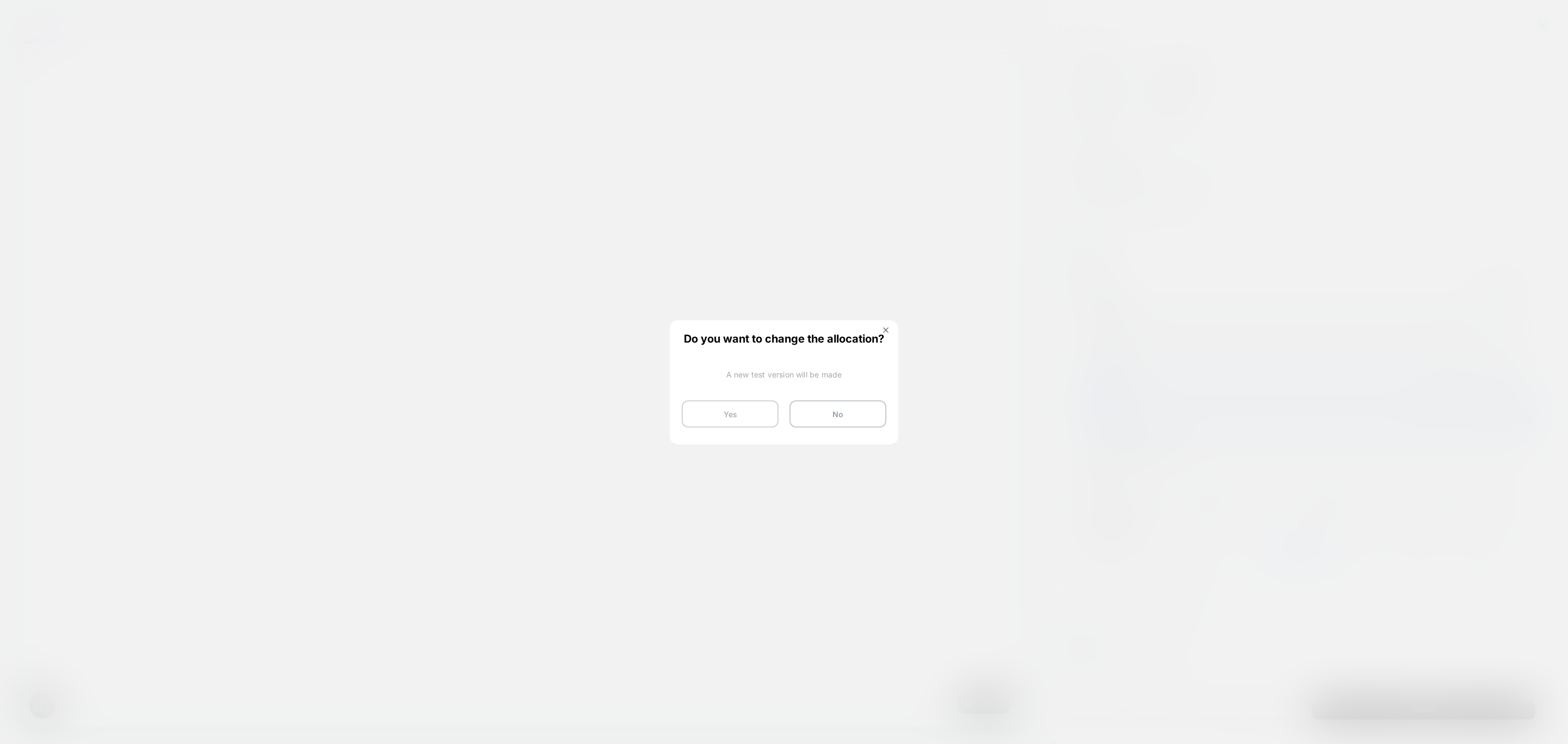
click at [730, 412] on button "Yes" at bounding box center [730, 413] width 97 height 27
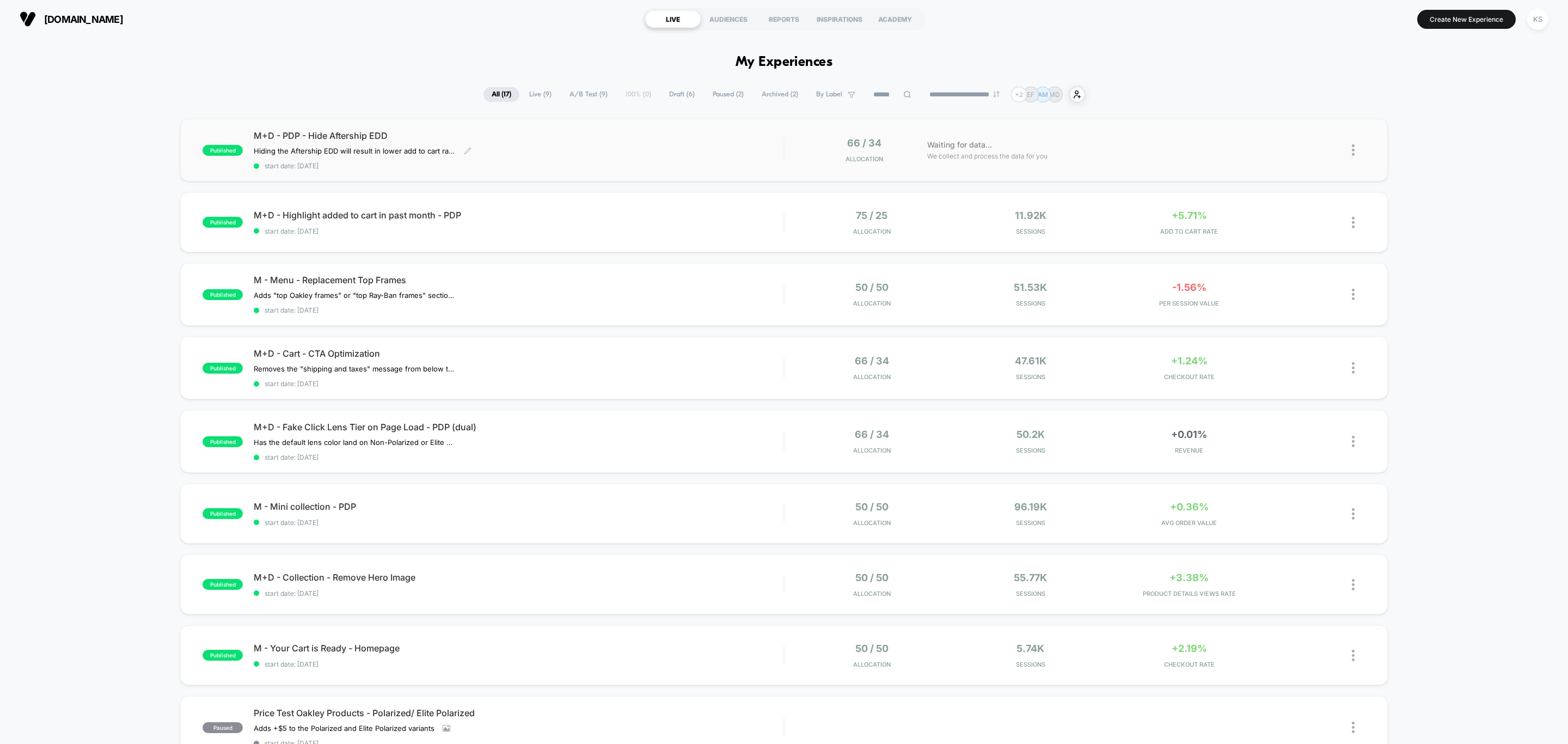
click at [637, 153] on div "M+D - PDP - Hide Aftership EDD Hiding the Aftership EDD will result in lower ad…" at bounding box center [519, 150] width 530 height 40
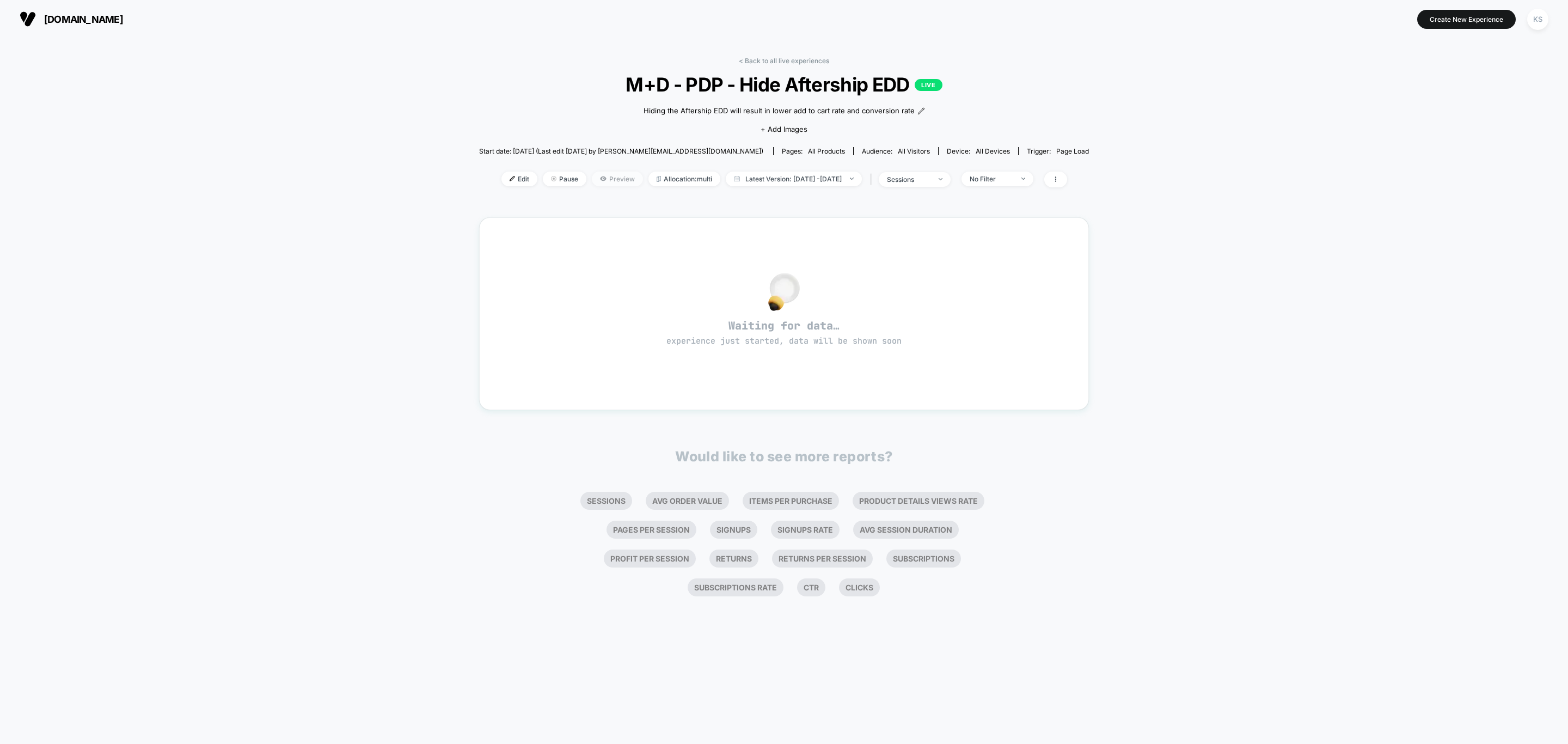
click at [606, 175] on span "Preview" at bounding box center [617, 179] width 51 height 15
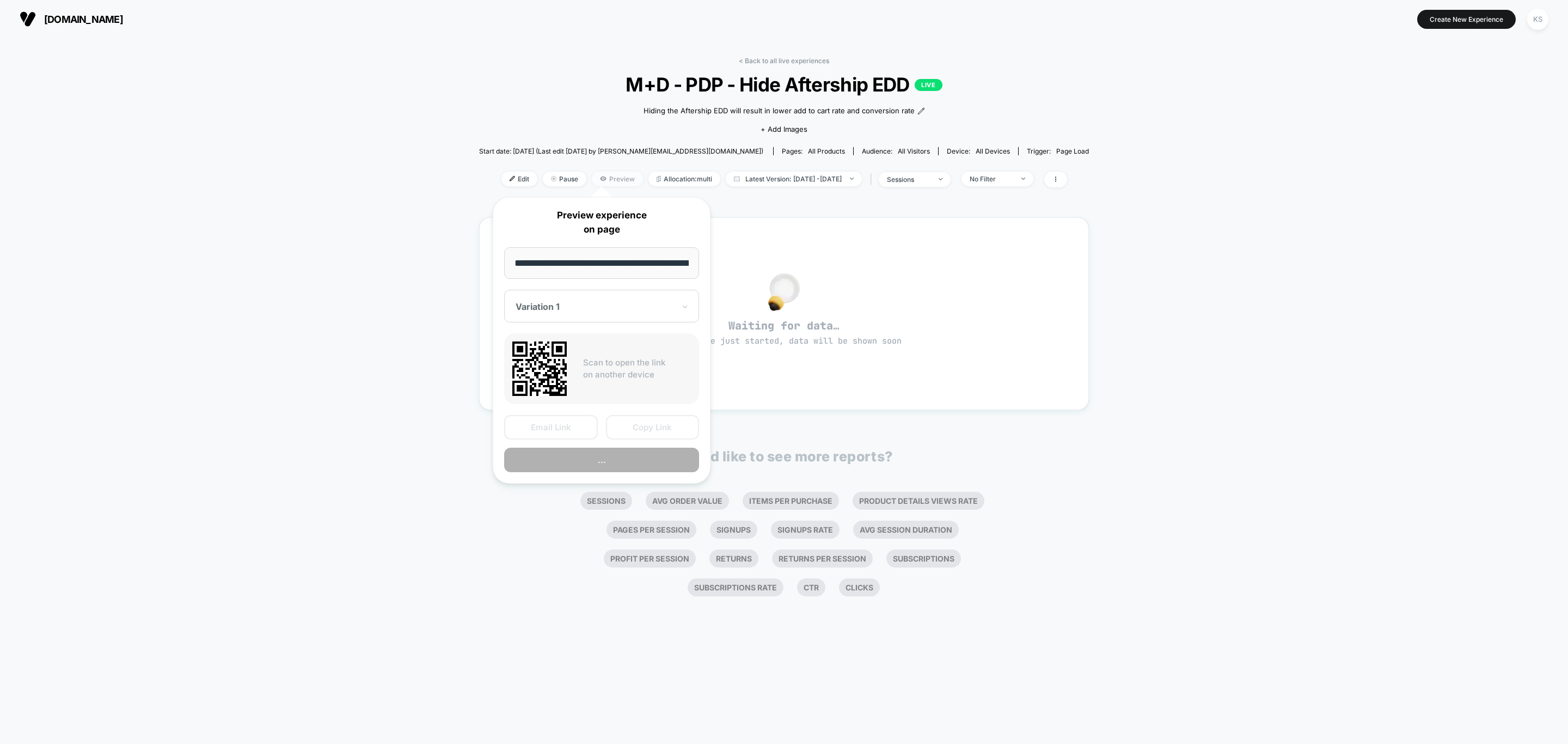
scroll to position [0, 106]
click at [562, 316] on div "Variation 1" at bounding box center [601, 307] width 195 height 33
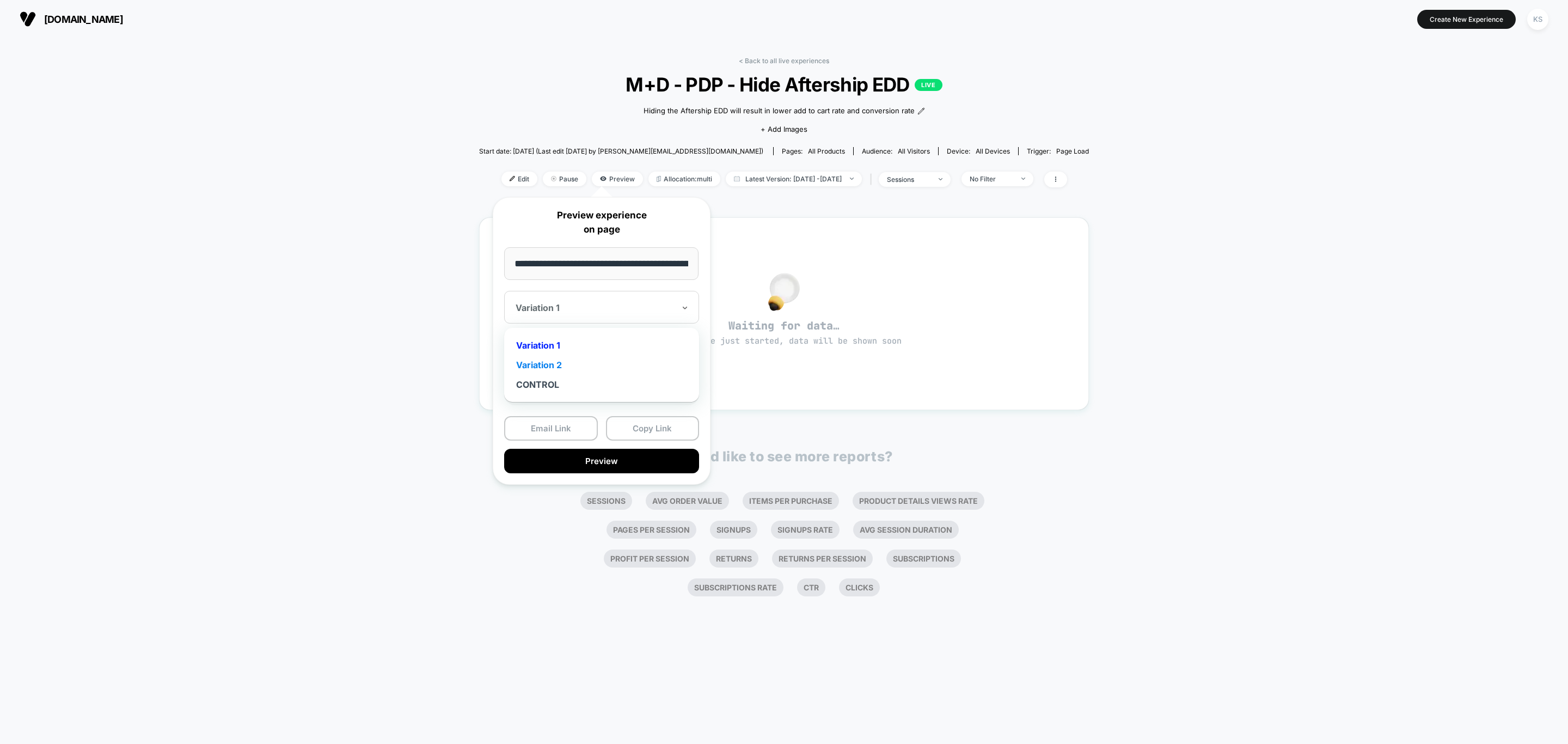
click at [555, 366] on div "Variation 2" at bounding box center [601, 365] width 184 height 19
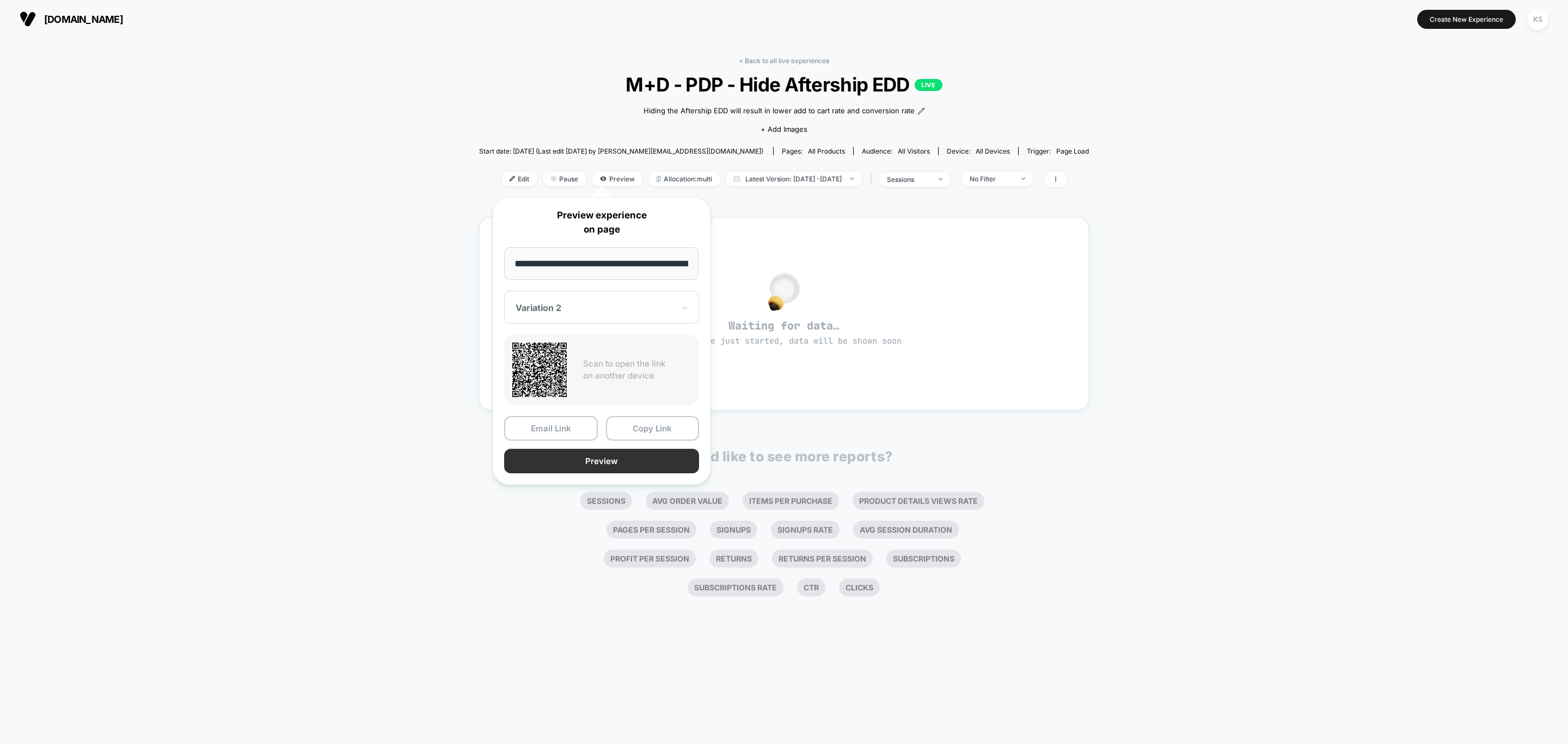
click at [598, 461] on button "Preview" at bounding box center [601, 461] width 195 height 24
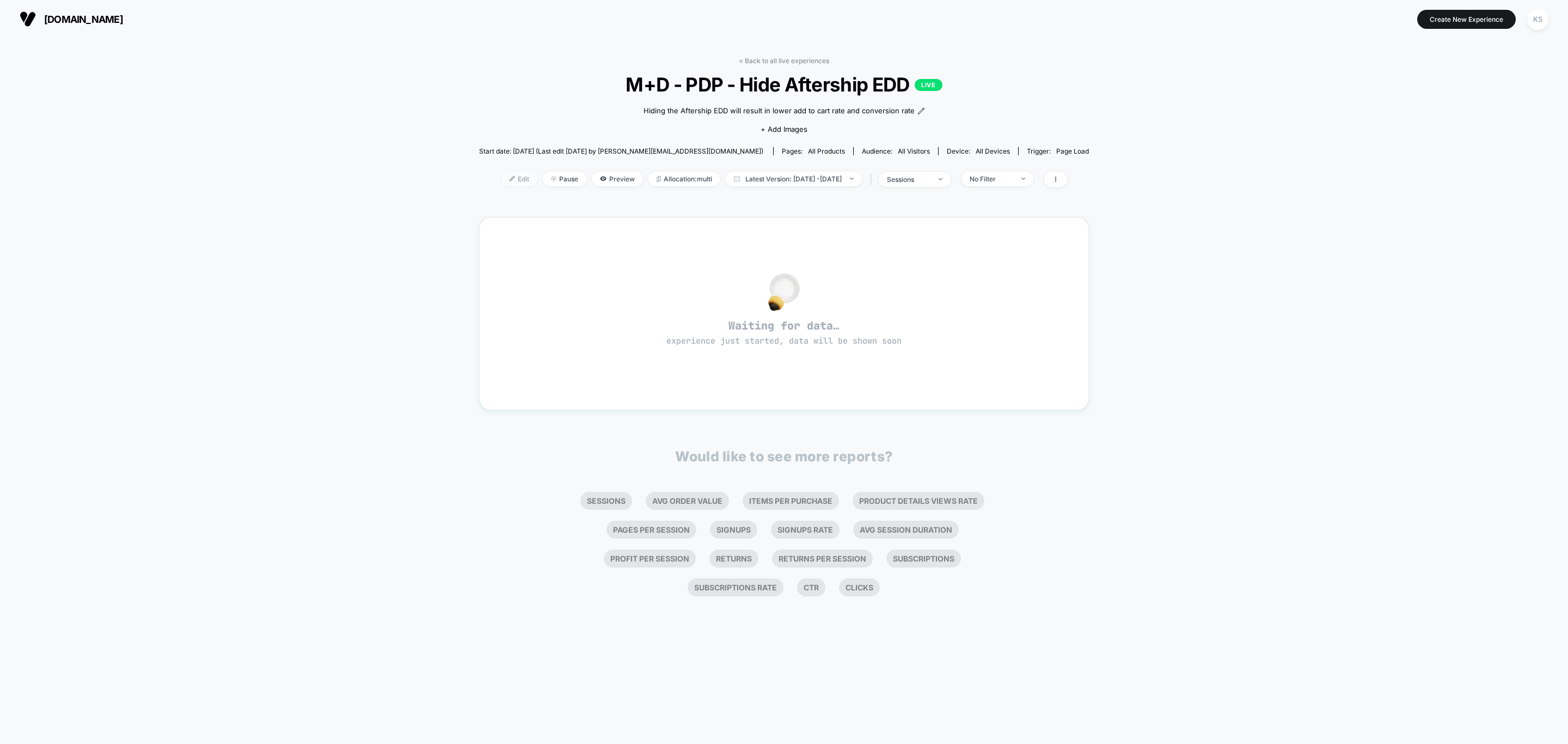
click at [502, 172] on span "Edit" at bounding box center [519, 179] width 36 height 15
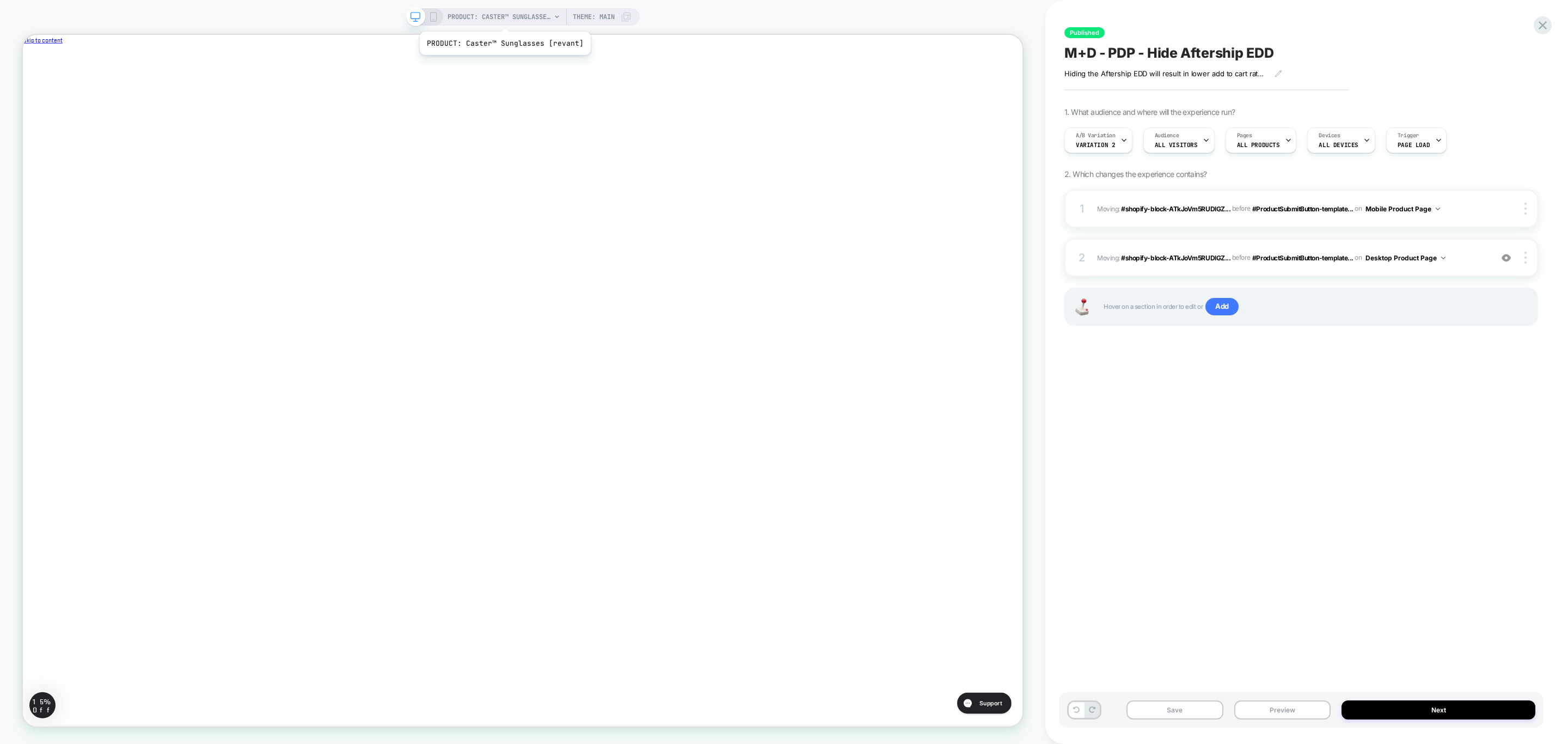
click at [503, 18] on span "PRODUCT: Caster™ Sunglasses [revant]" at bounding box center [499, 16] width 103 height 18
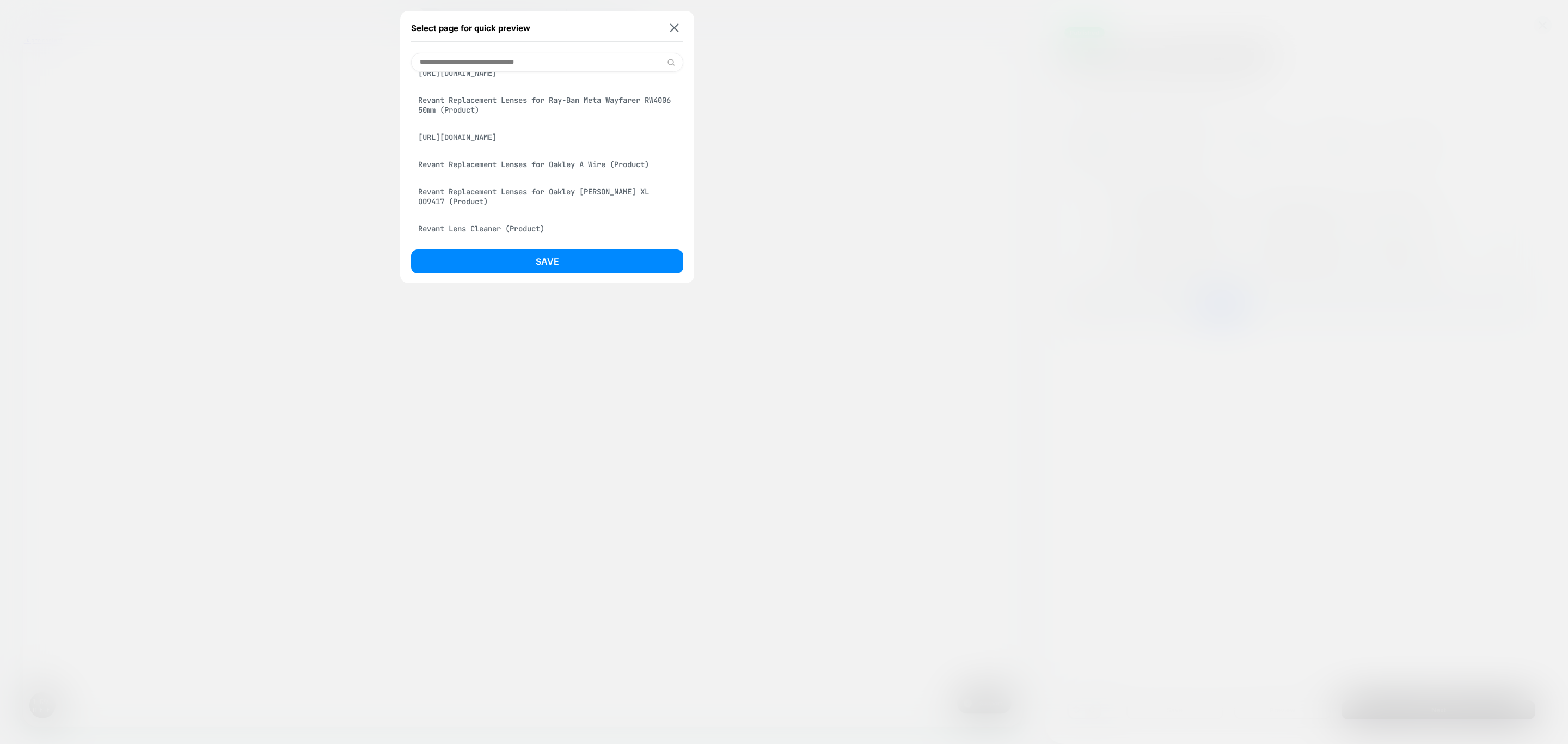
scroll to position [245, 0]
click at [512, 130] on div "Revant Replacement Lenses for Oakley Holbrook XL OO9417 (Product)" at bounding box center [547, 115] width 272 height 30
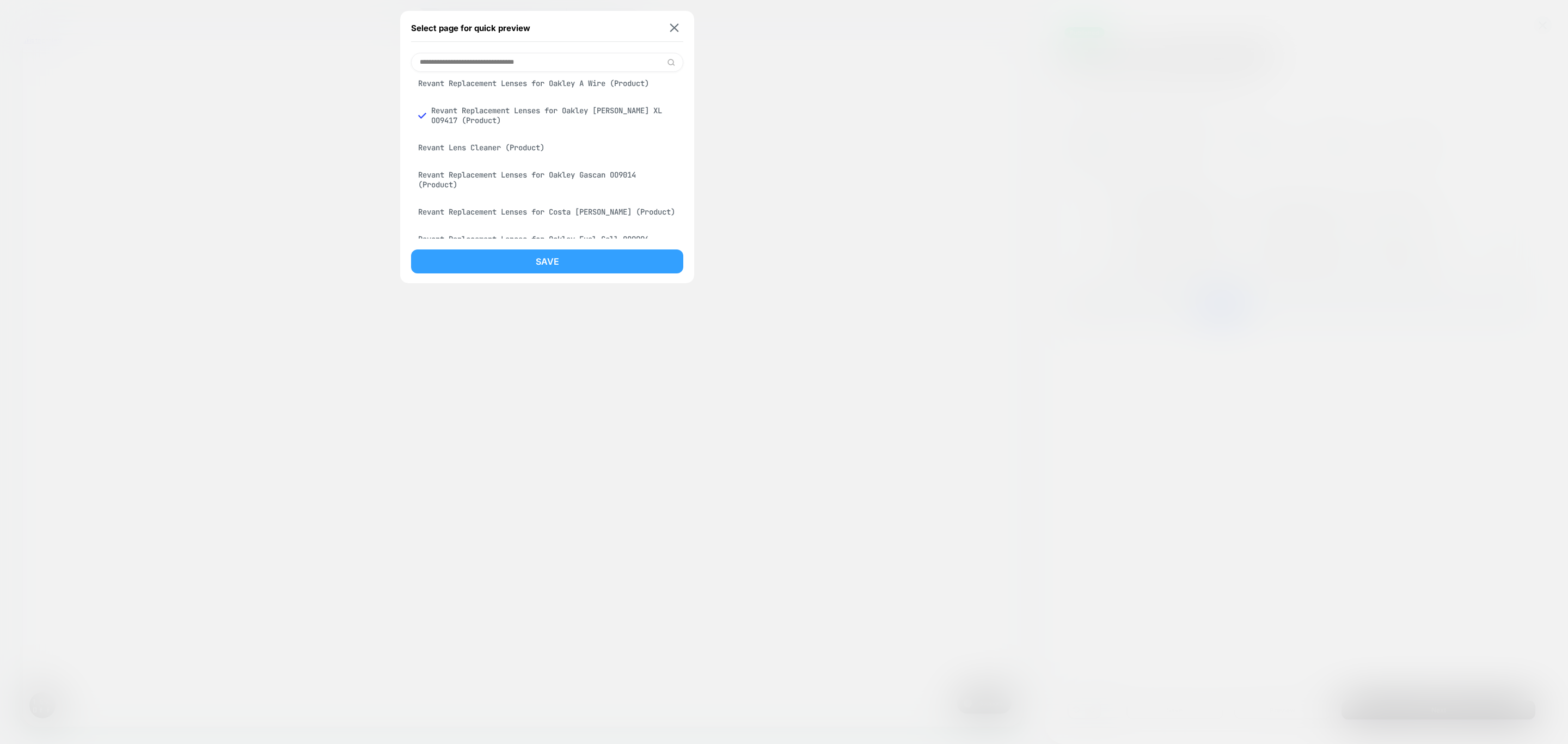
click at [531, 252] on button "Save" at bounding box center [547, 261] width 272 height 24
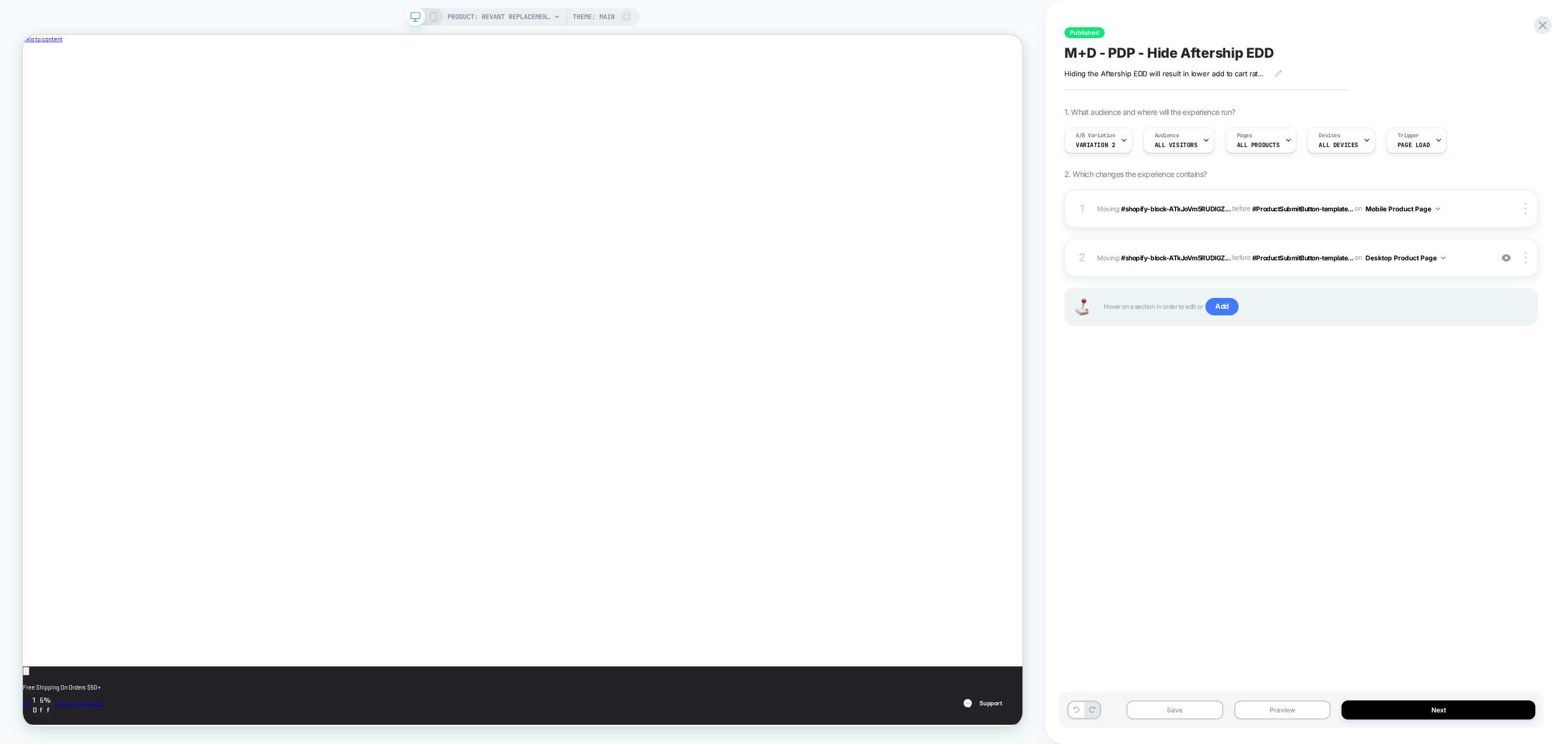
scroll to position [0, 0]
click at [942, 732] on div at bounding box center [911, 731] width 256 height 30
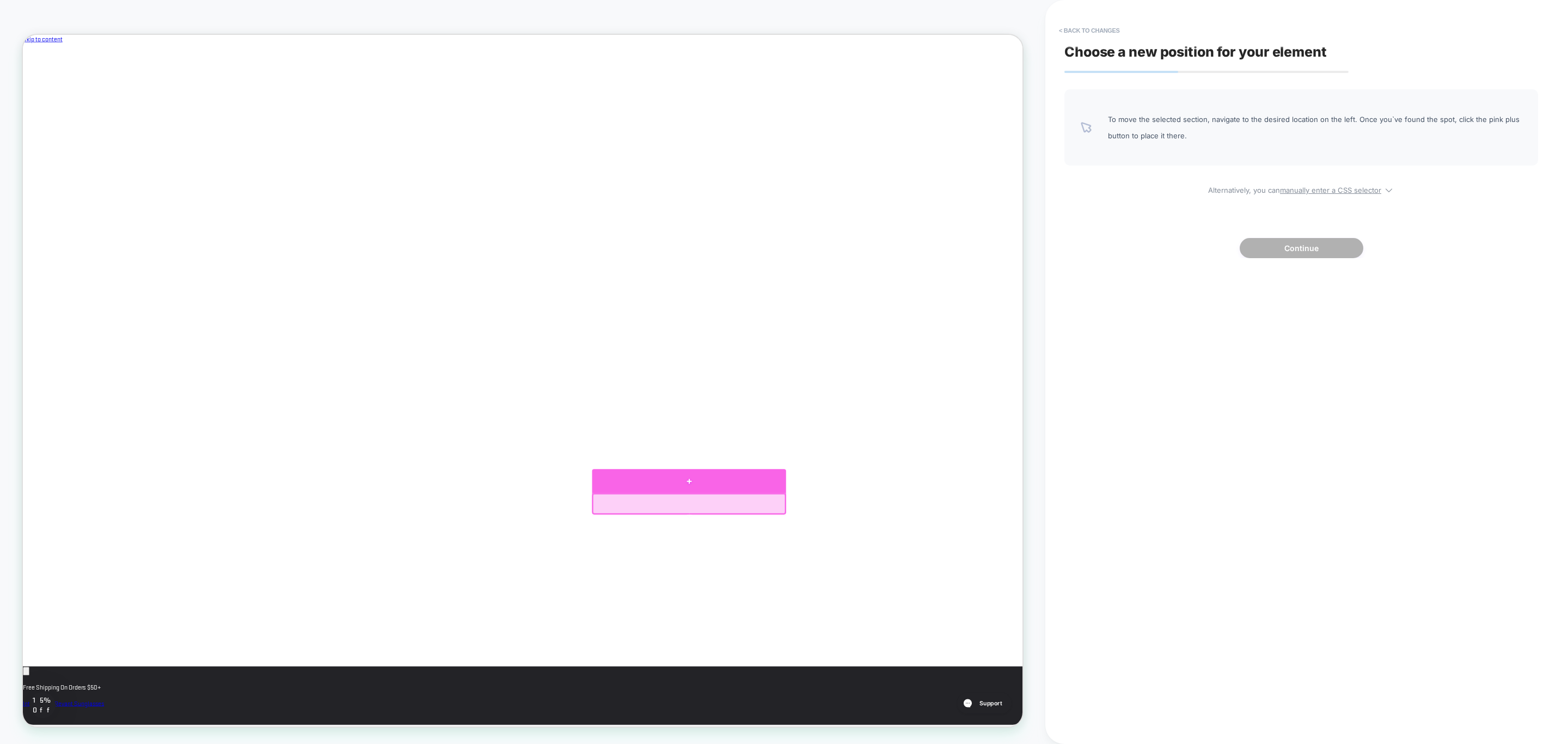
click at [923, 633] on div at bounding box center [911, 630] width 259 height 32
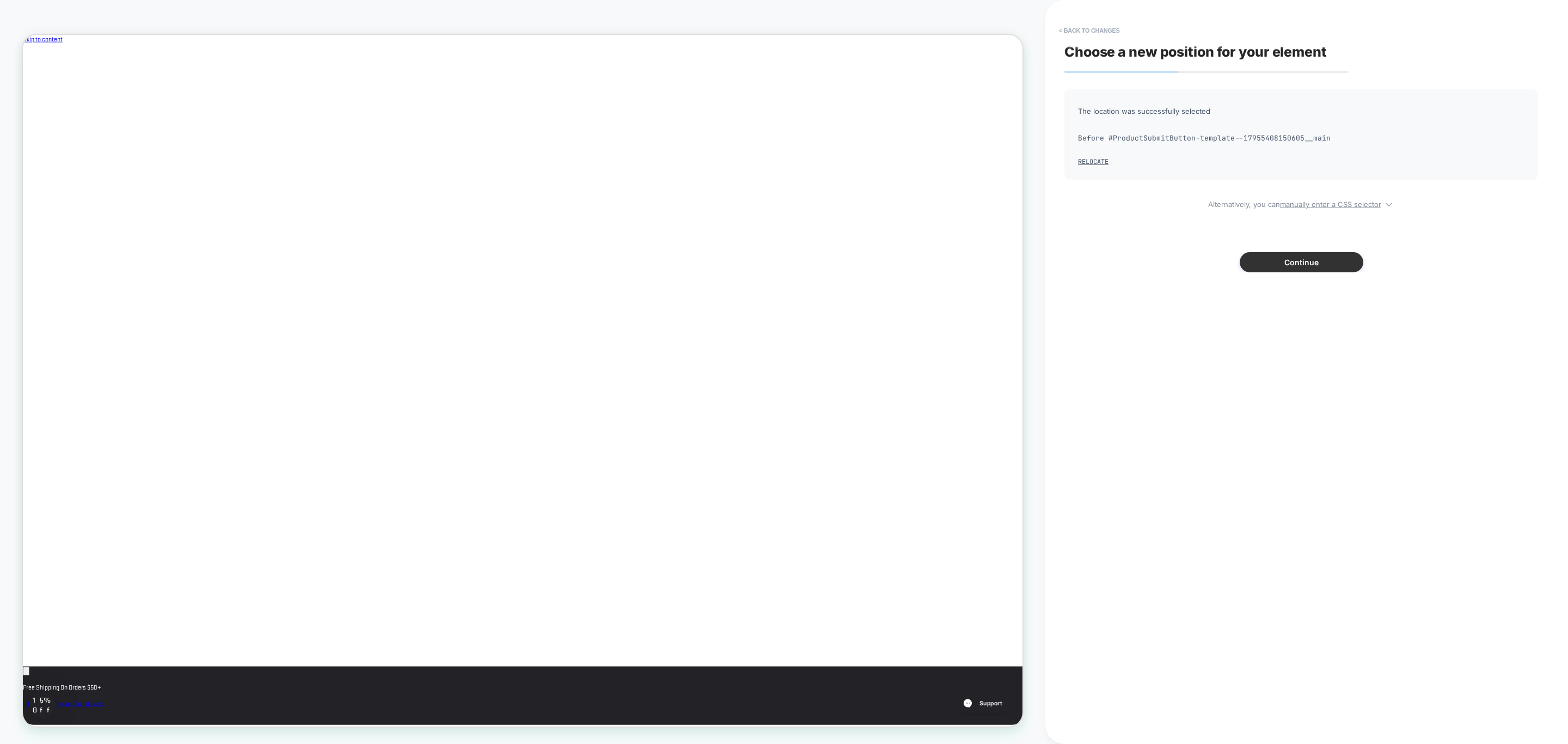
click at [1308, 254] on button "Continue" at bounding box center [1301, 262] width 124 height 20
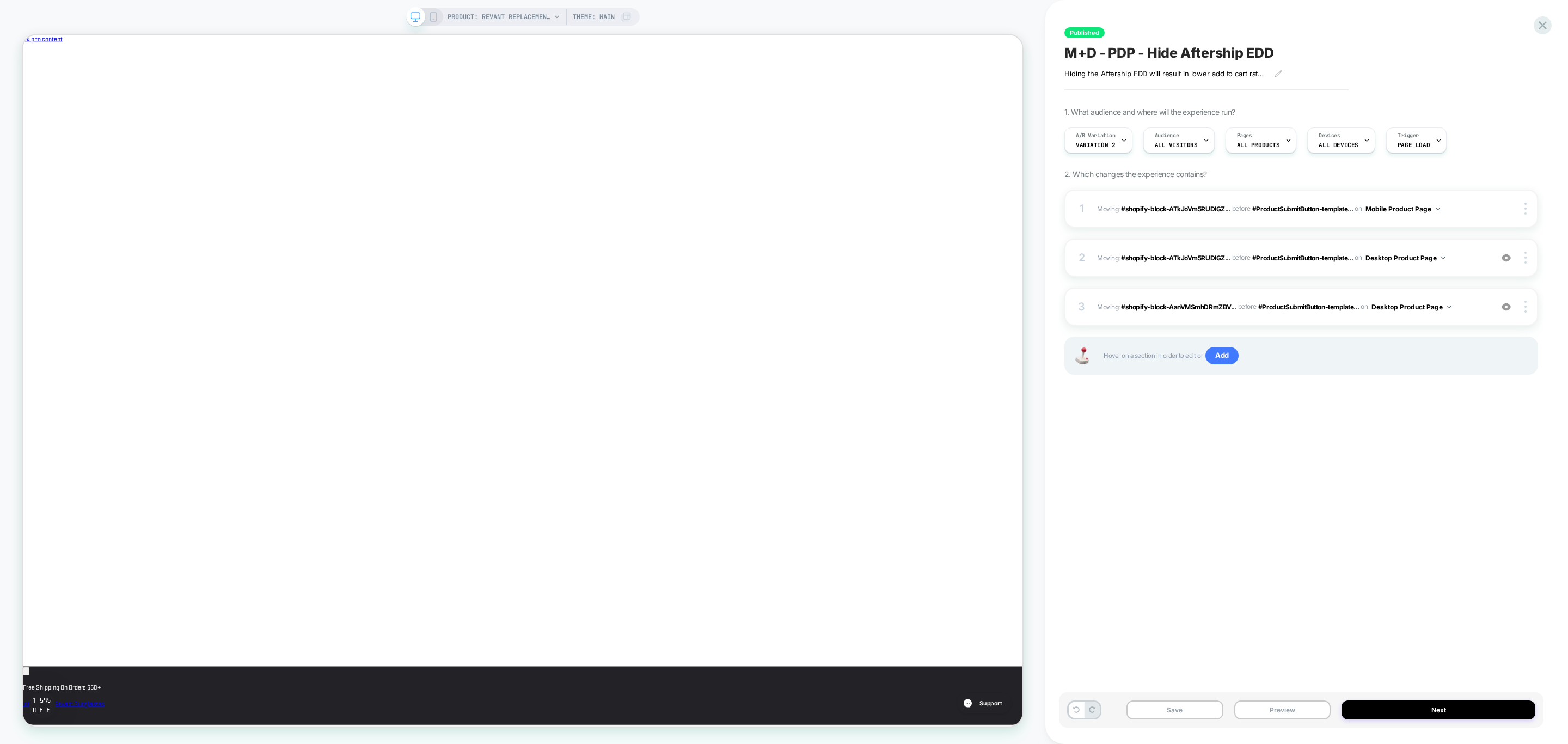
click at [430, 19] on icon at bounding box center [433, 17] width 10 height 10
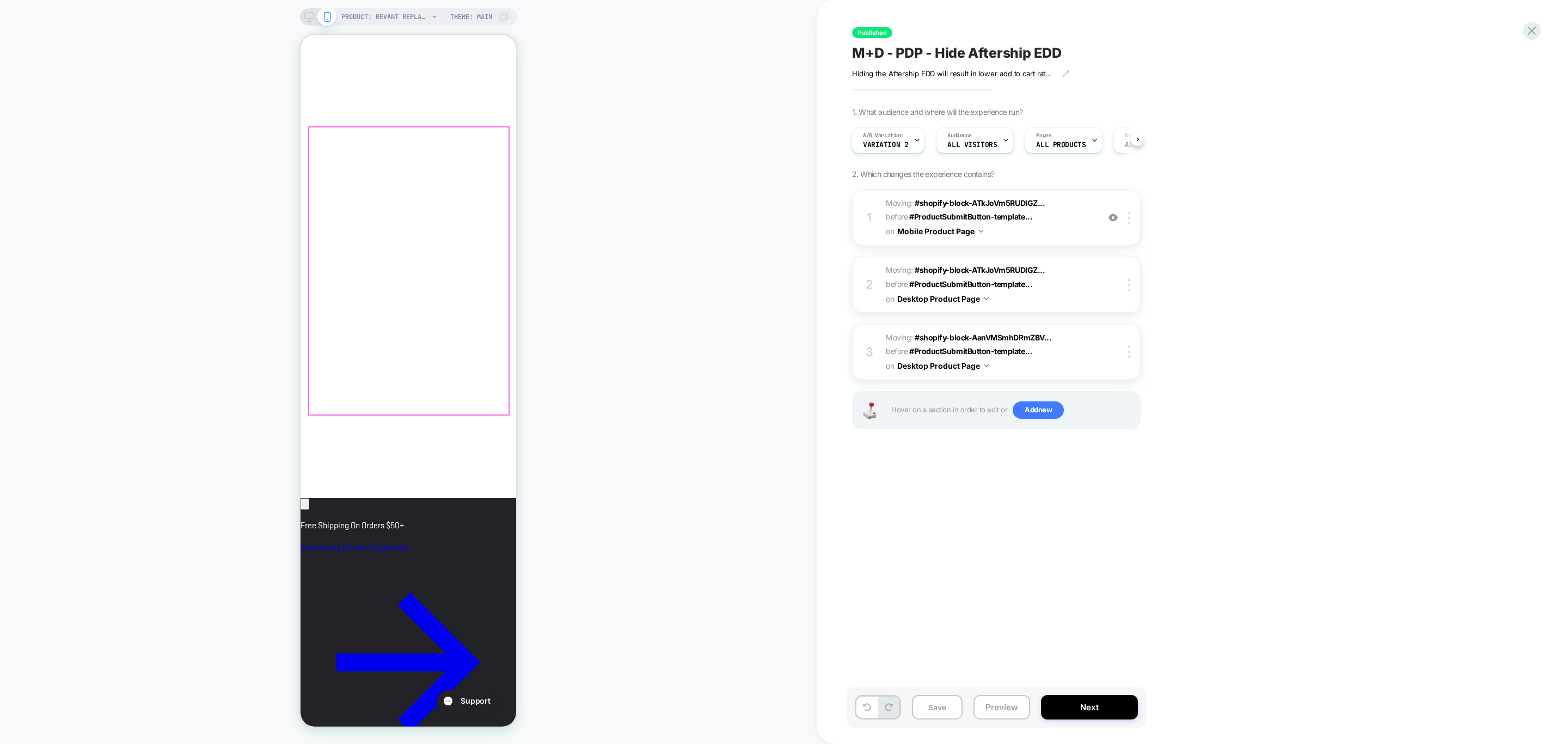
scroll to position [490, 0]
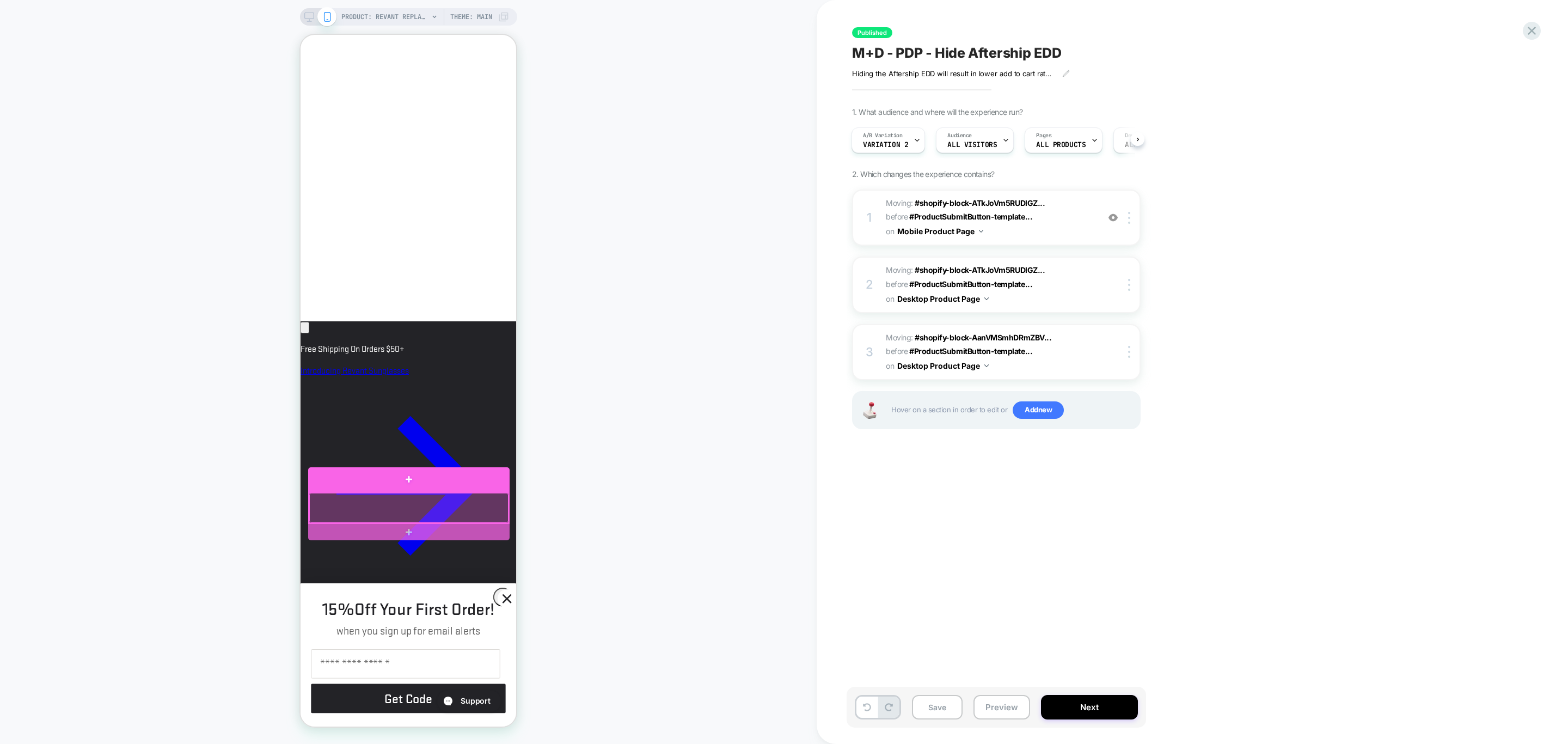
click at [449, 507] on div at bounding box center [408, 507] width 199 height 30
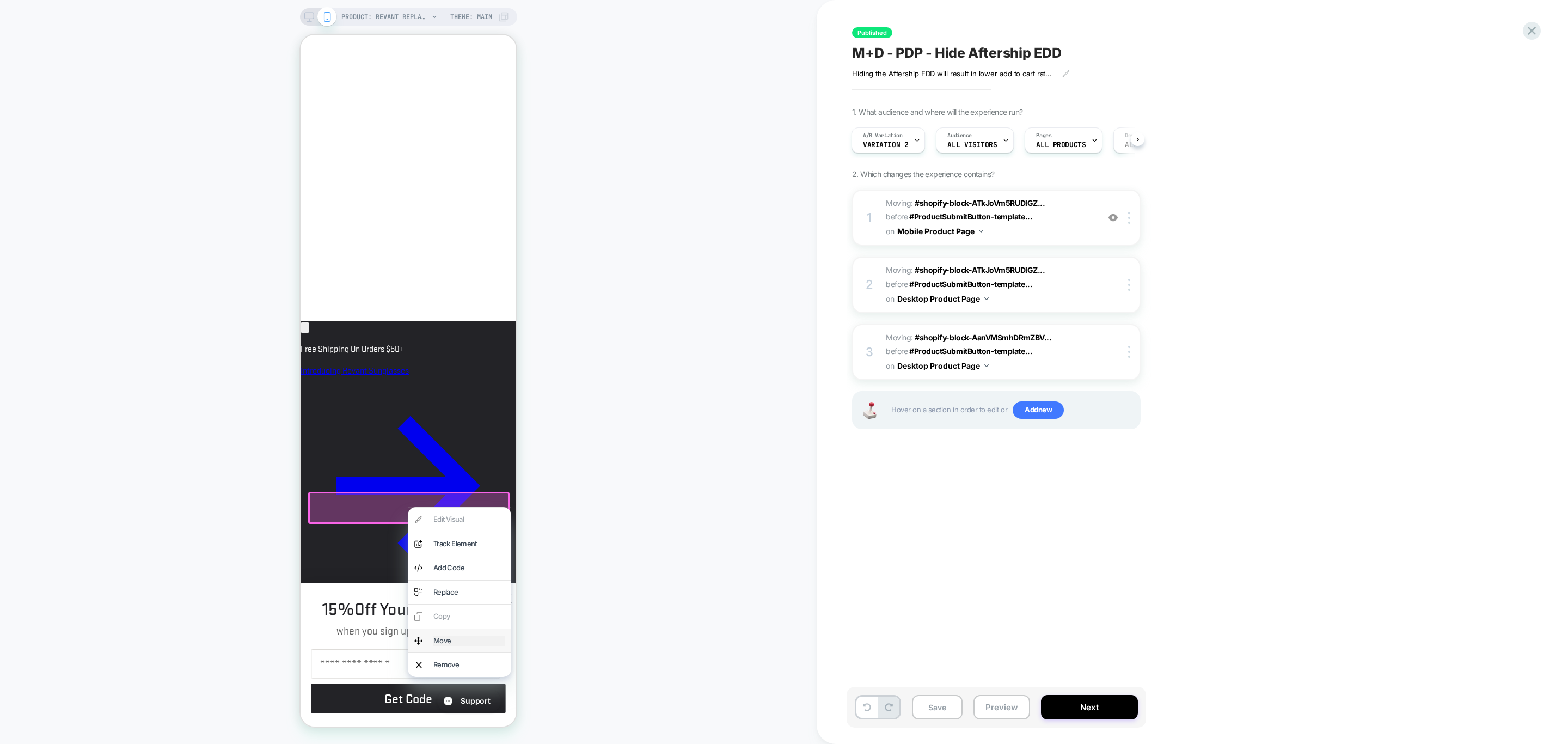
click at [450, 637] on div "Move" at bounding box center [469, 641] width 71 height 11
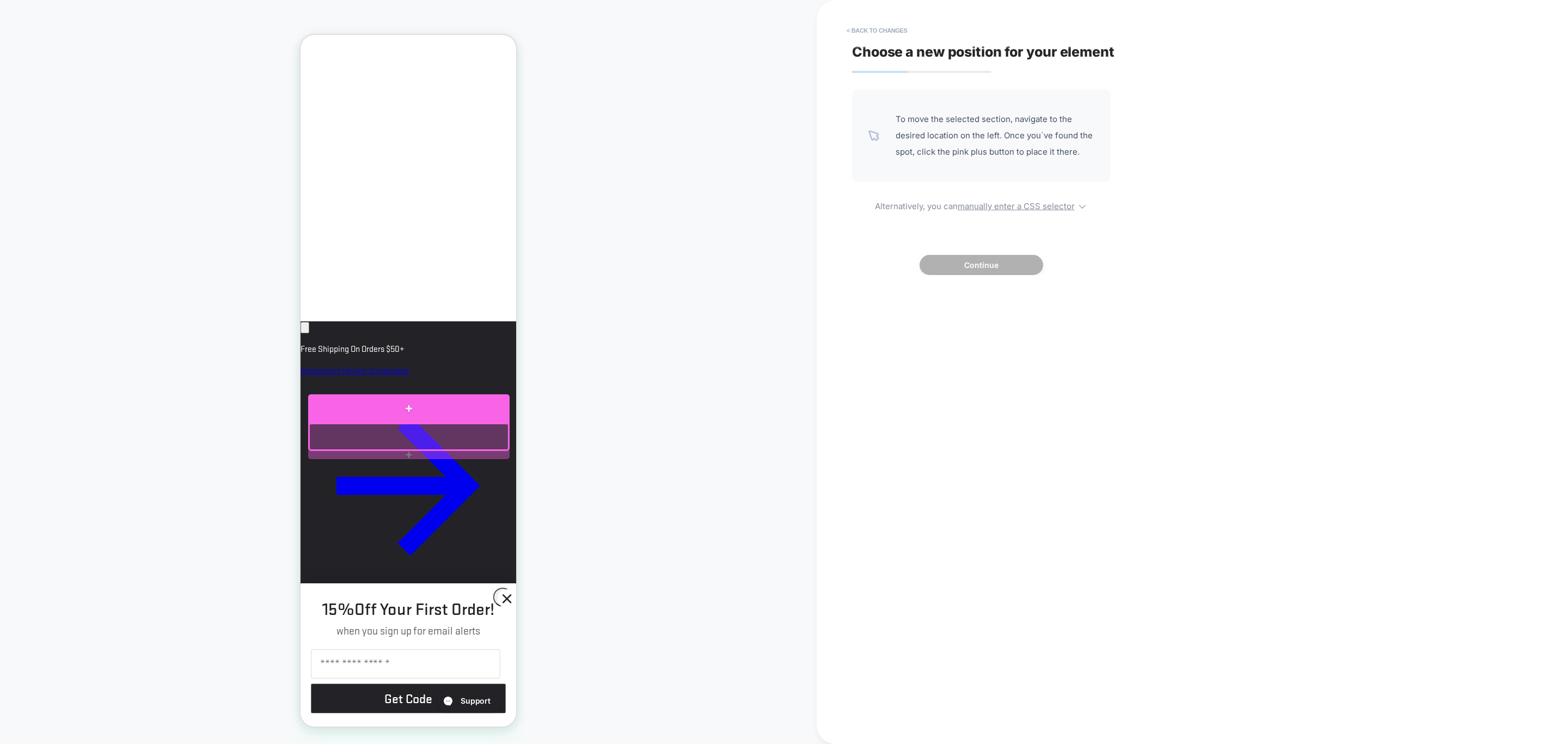
click at [421, 404] on div at bounding box center [408, 409] width 201 height 29
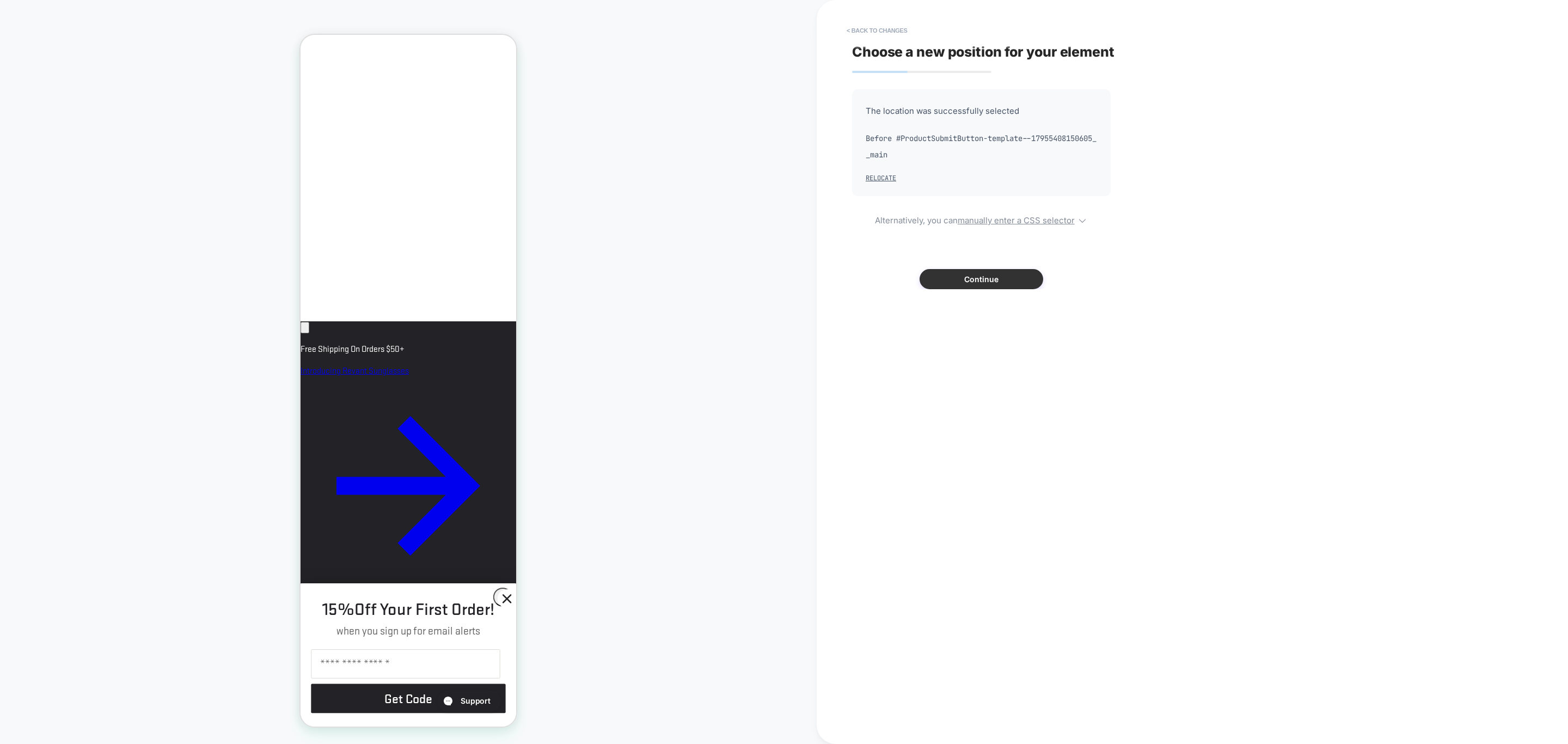
click at [962, 285] on button "Continue" at bounding box center [981, 279] width 124 height 20
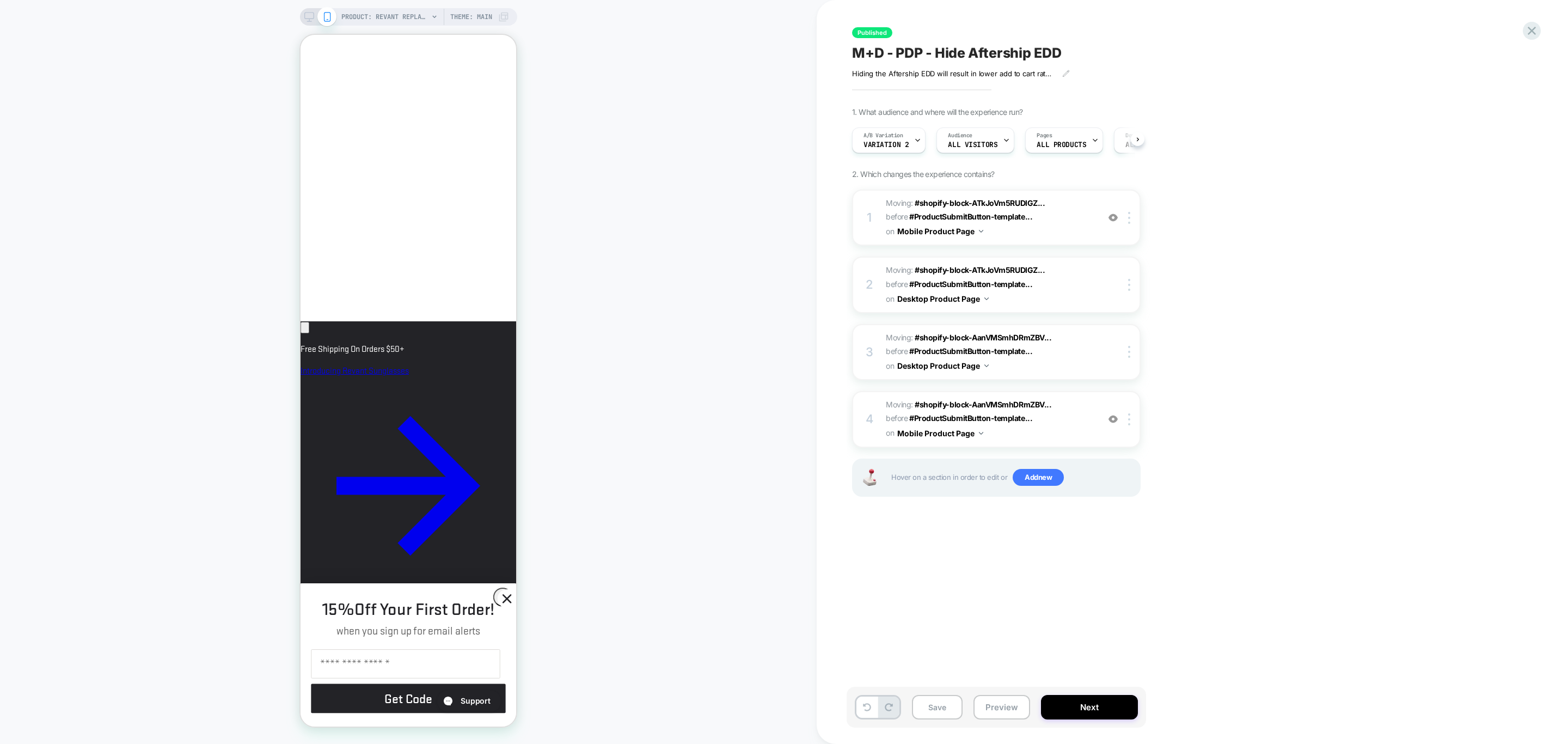
scroll to position [0, 1]
click at [1077, 707] on button "Next" at bounding box center [1089, 707] width 97 height 24
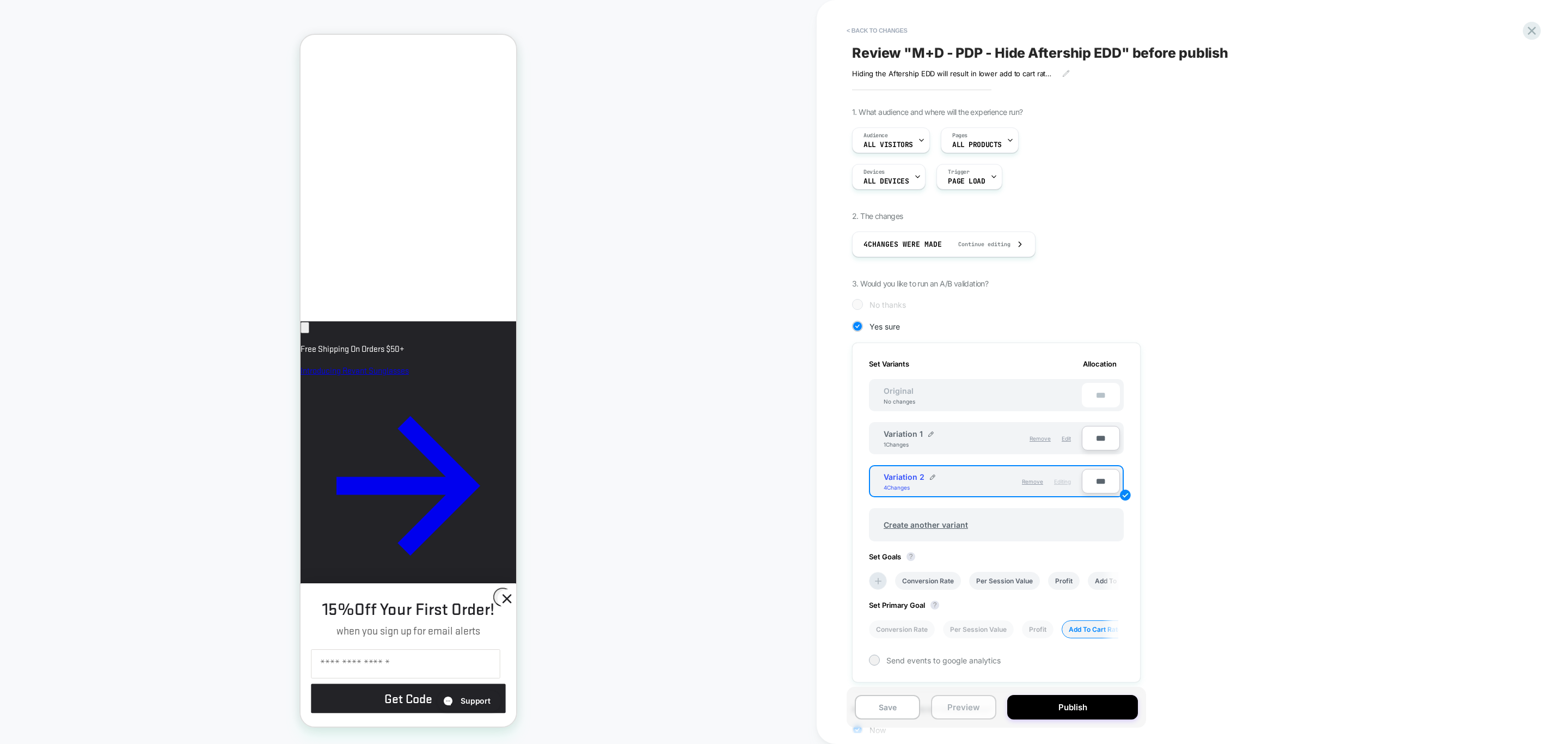
scroll to position [0, 2]
click at [953, 706] on button "Preview" at bounding box center [964, 707] width 65 height 24
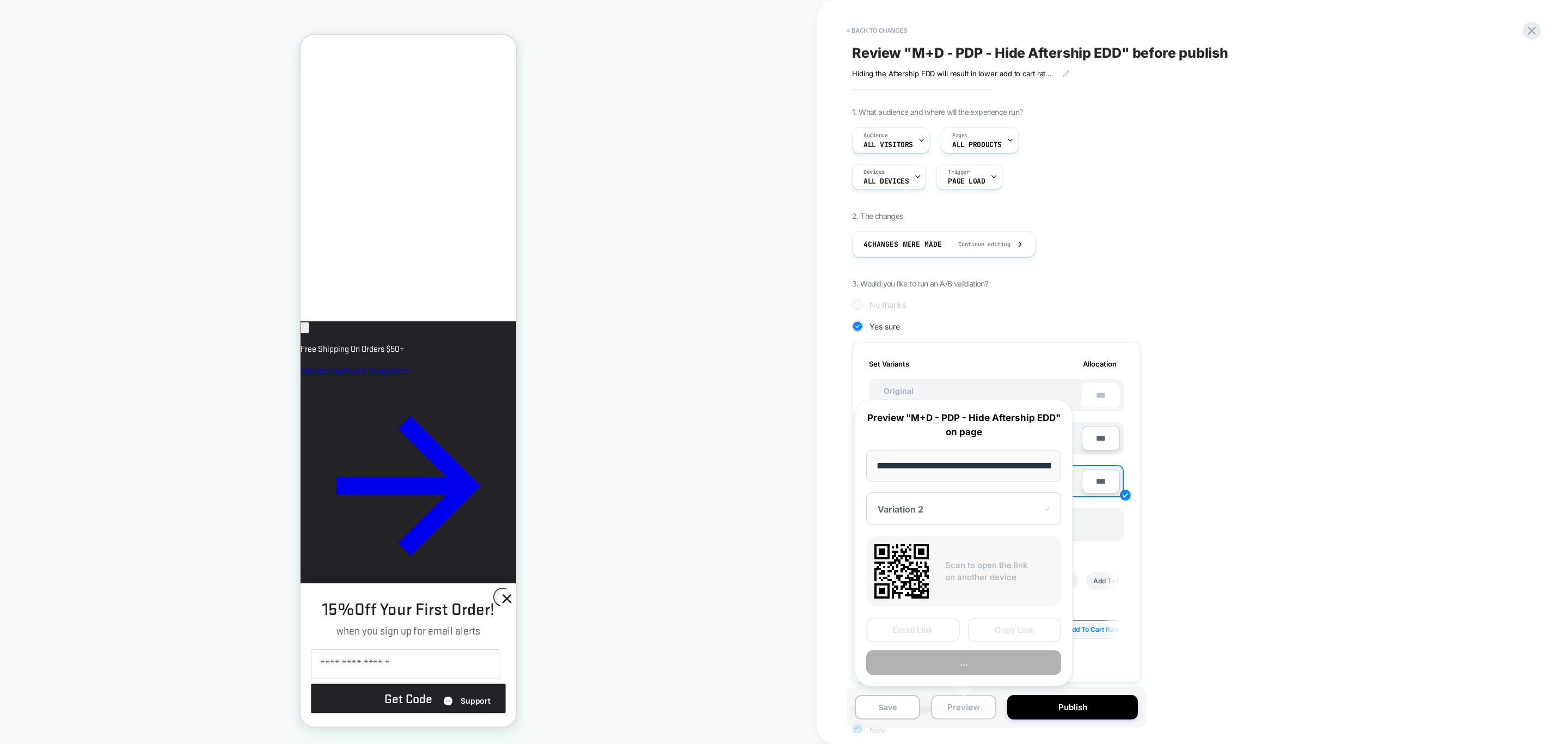
scroll to position [0, 255]
click at [973, 665] on button "Preview" at bounding box center [964, 664] width 195 height 24
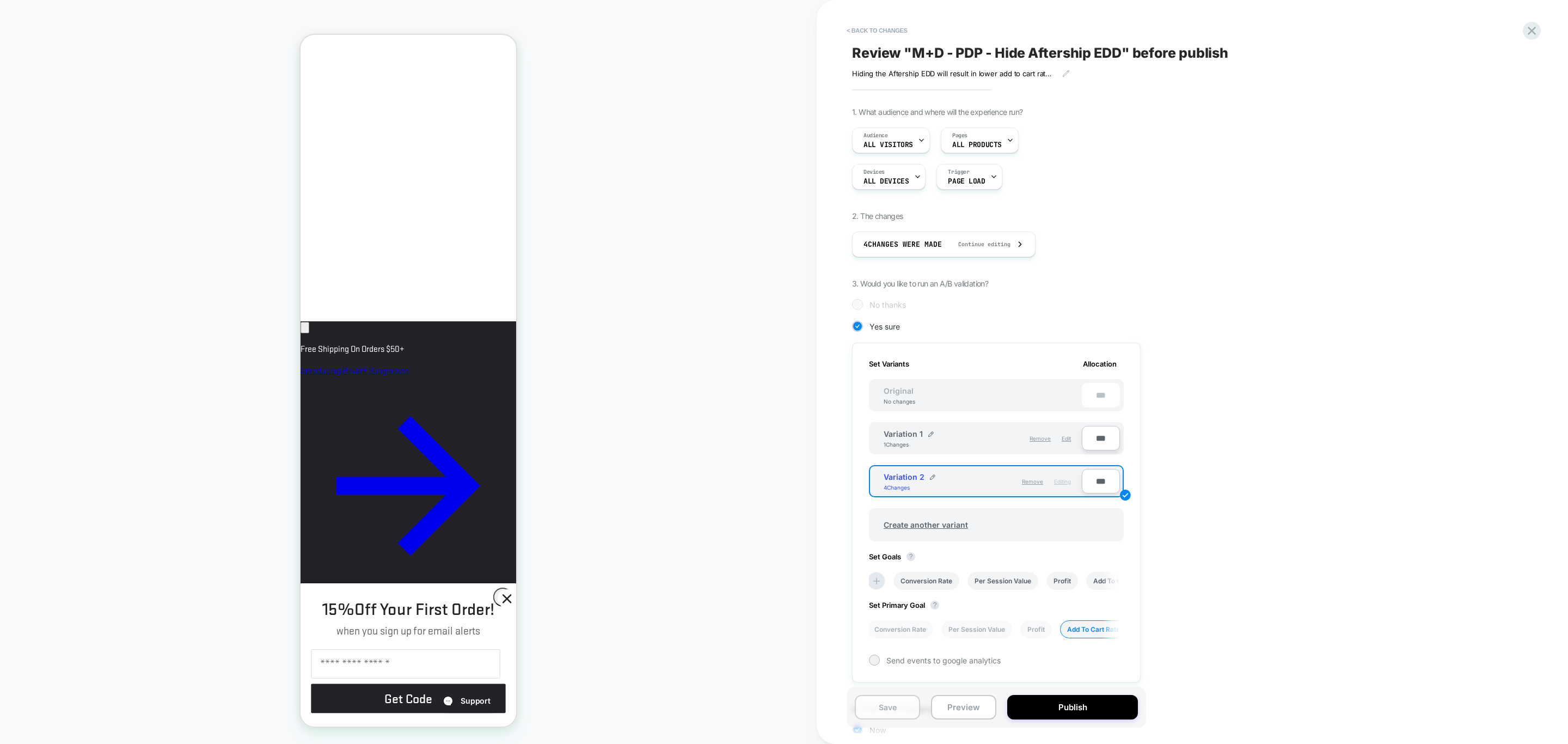
click at [879, 709] on button "Save" at bounding box center [887, 707] width 65 height 24
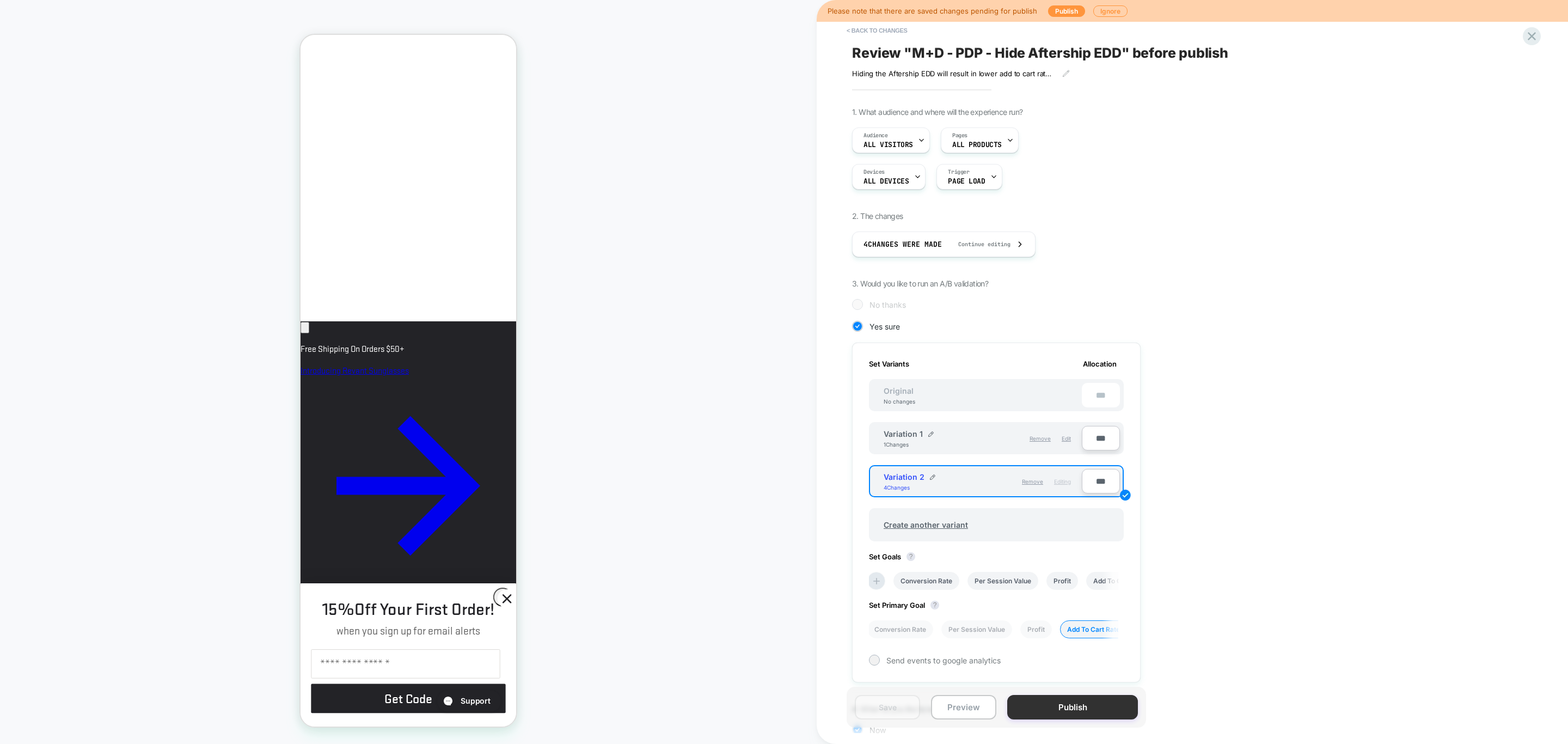
click at [1049, 711] on button "Publish" at bounding box center [1073, 707] width 131 height 24
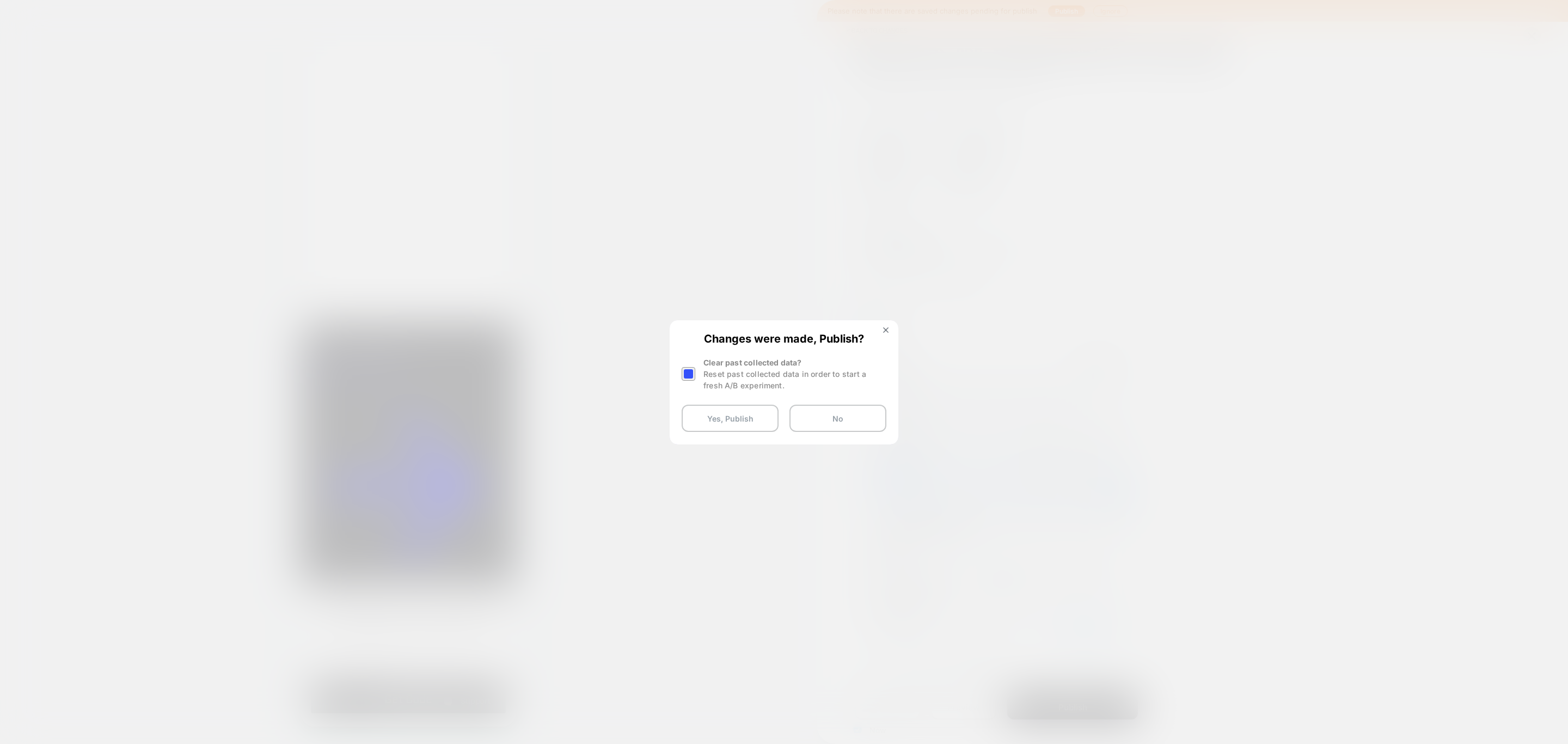
click at [688, 371] on div at bounding box center [688, 374] width 13 height 13
click at [710, 421] on button "Yes, Publish" at bounding box center [730, 418] width 97 height 27
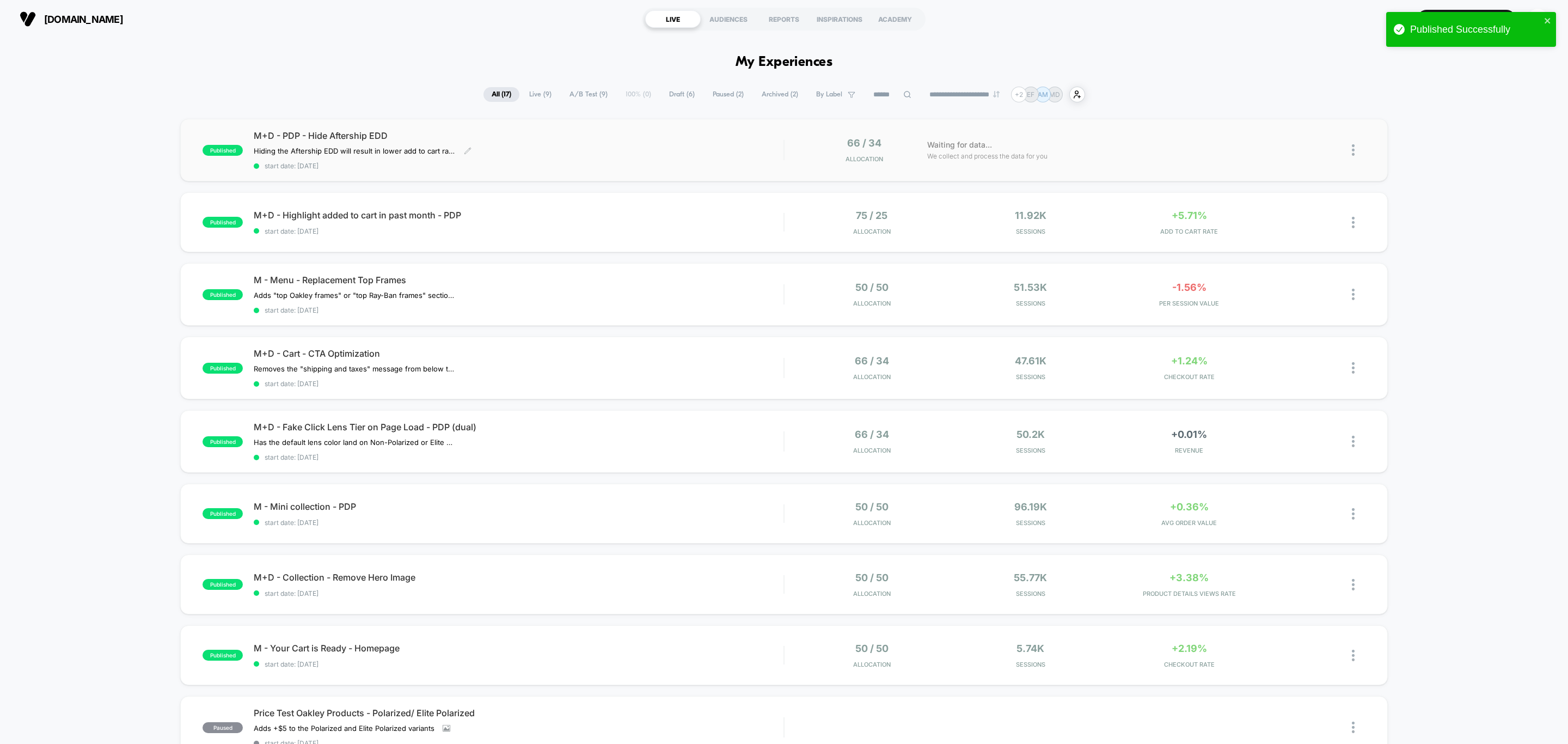
click at [567, 149] on div "Hiding the Aftership EDD will result in lower add to cart rate and conversion r…" at bounding box center [439, 151] width 371 height 9
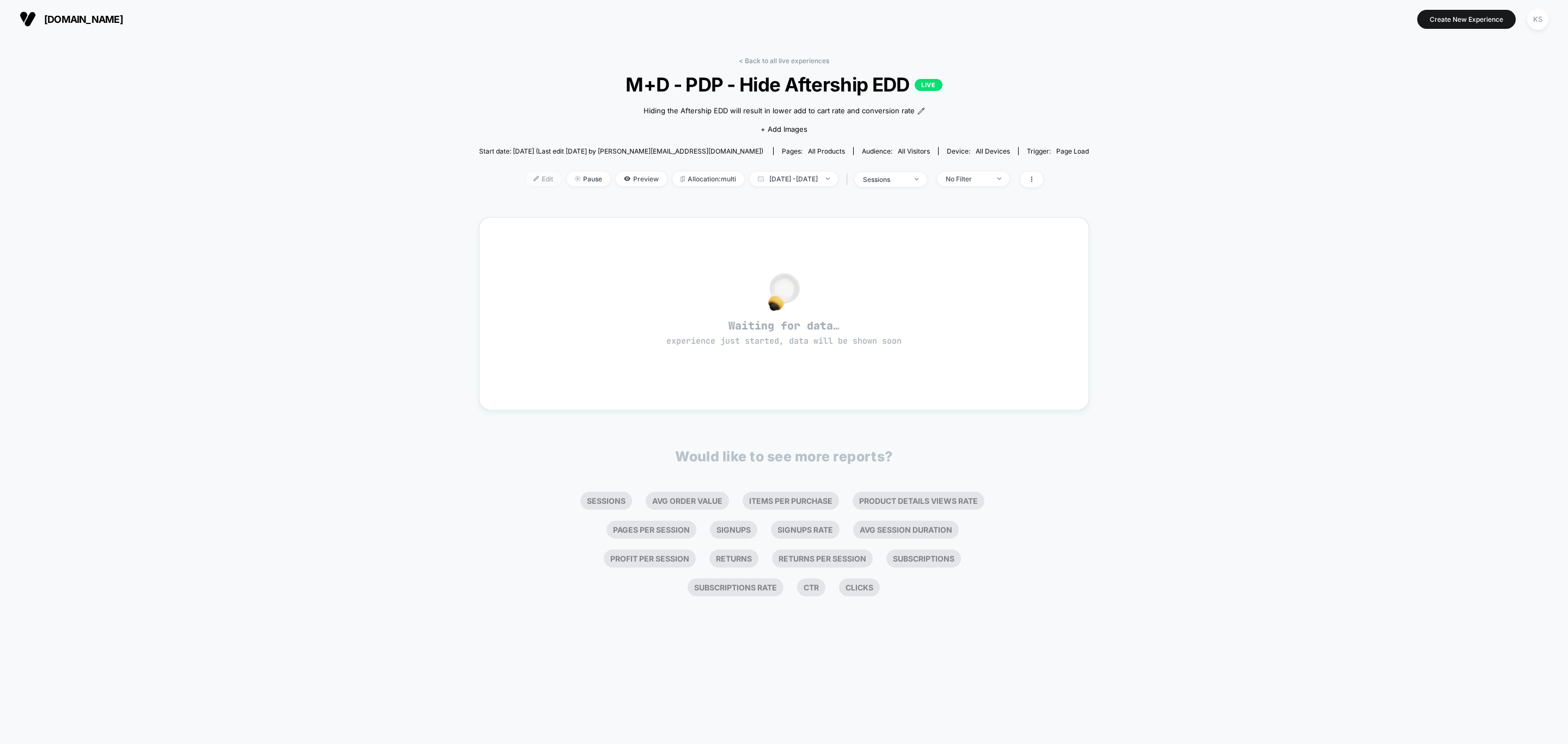
click at [525, 183] on span "Edit" at bounding box center [543, 179] width 36 height 15
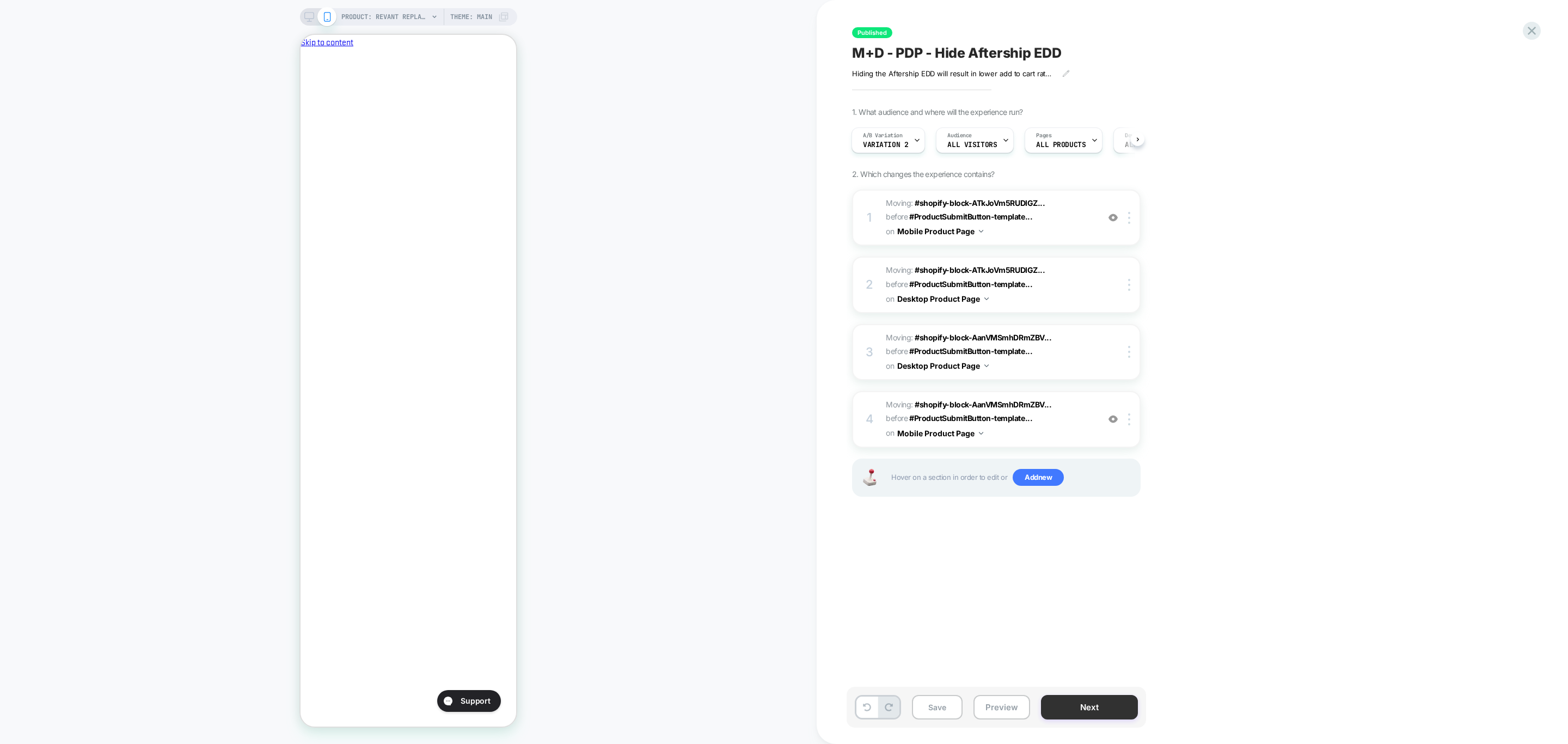
click at [1091, 704] on button "Next" at bounding box center [1089, 707] width 97 height 24
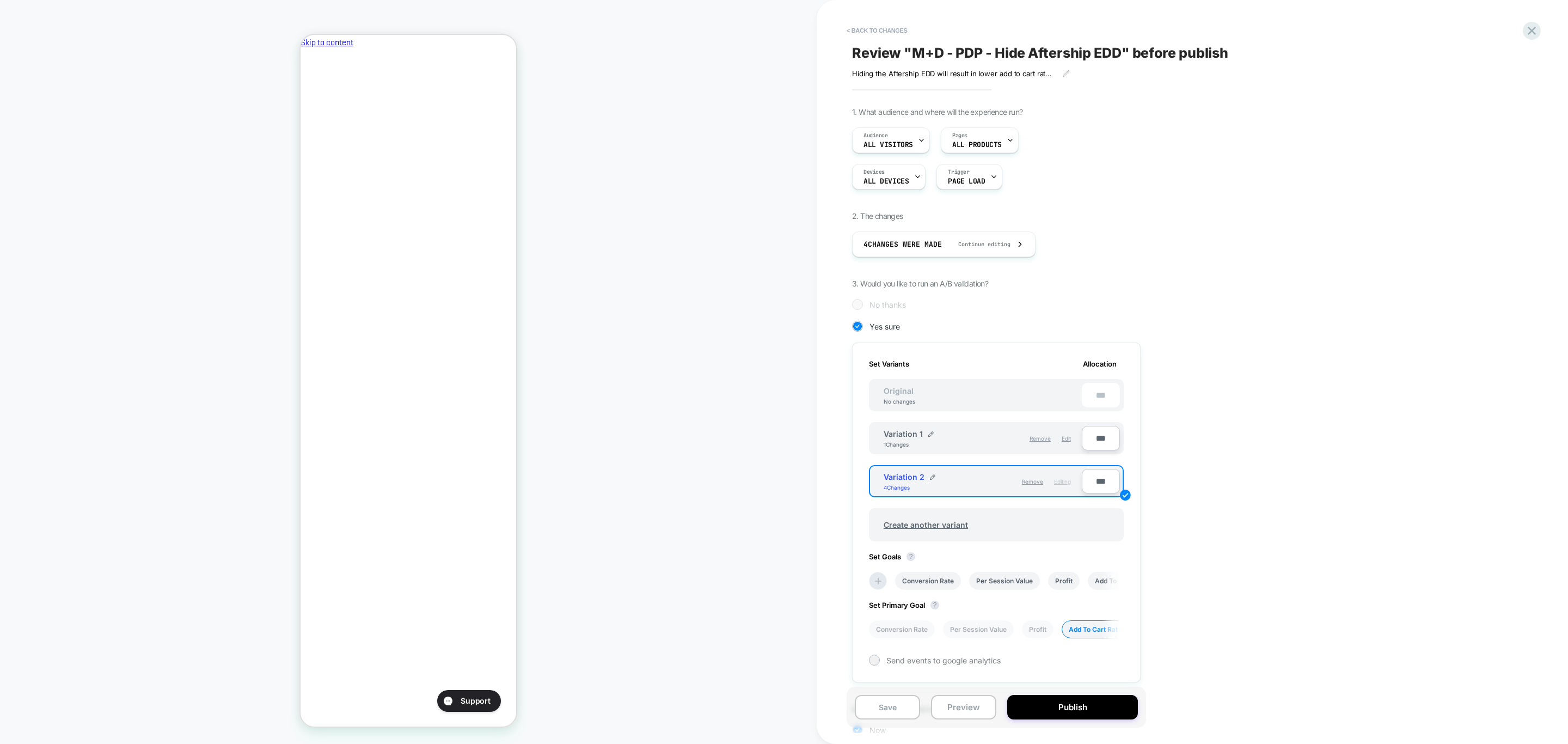
scroll to position [0, 2]
click at [929, 435] on img at bounding box center [931, 433] width 5 height 5
click at [929, 435] on input "**********" at bounding box center [923, 439] width 79 height 21
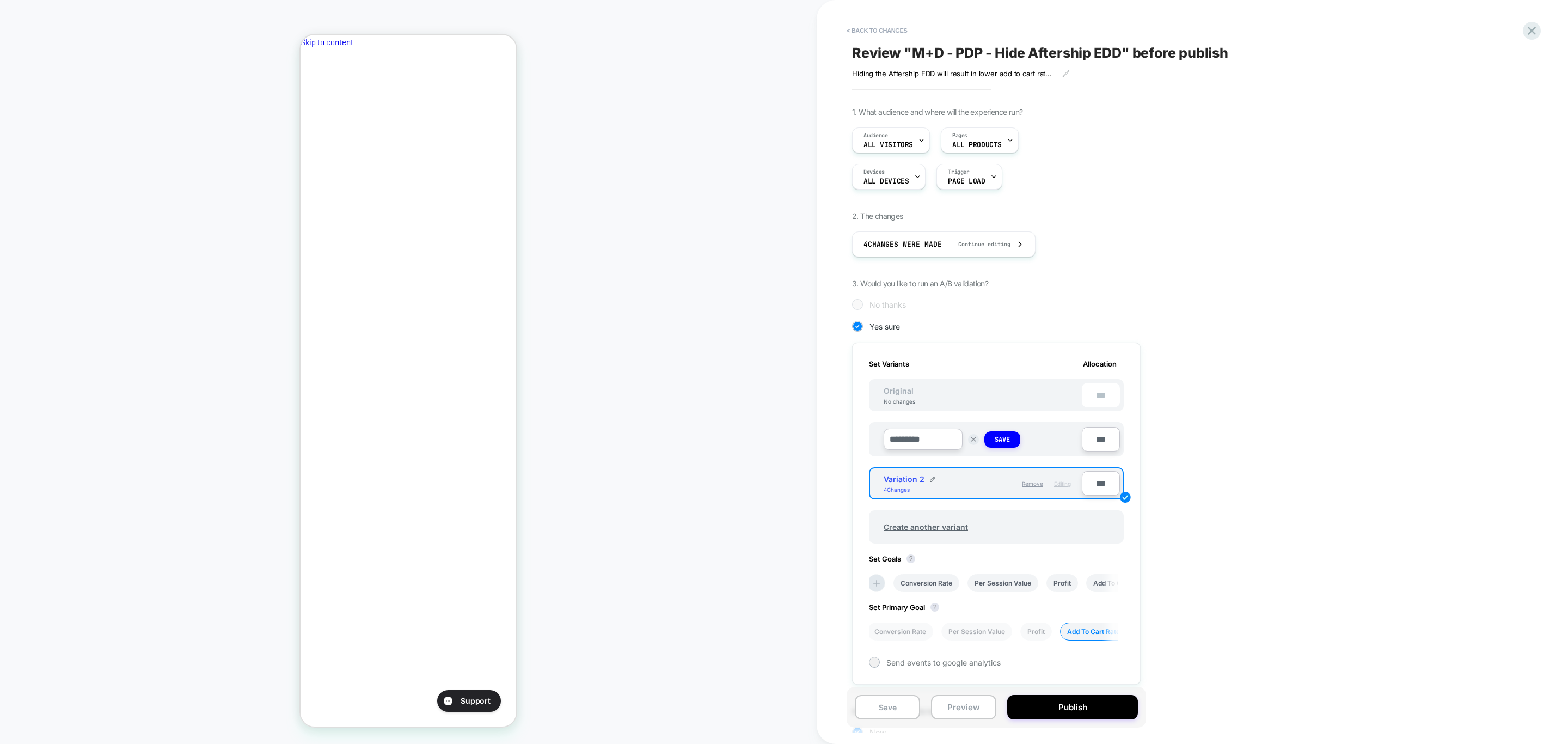
type input "*********"
click at [934, 481] on div "Variation 2 4 Changes" at bounding box center [933, 483] width 99 height 18
click at [931, 479] on img at bounding box center [933, 479] width 5 height 5
click at [934, 477] on input "**********" at bounding box center [923, 484] width 79 height 21
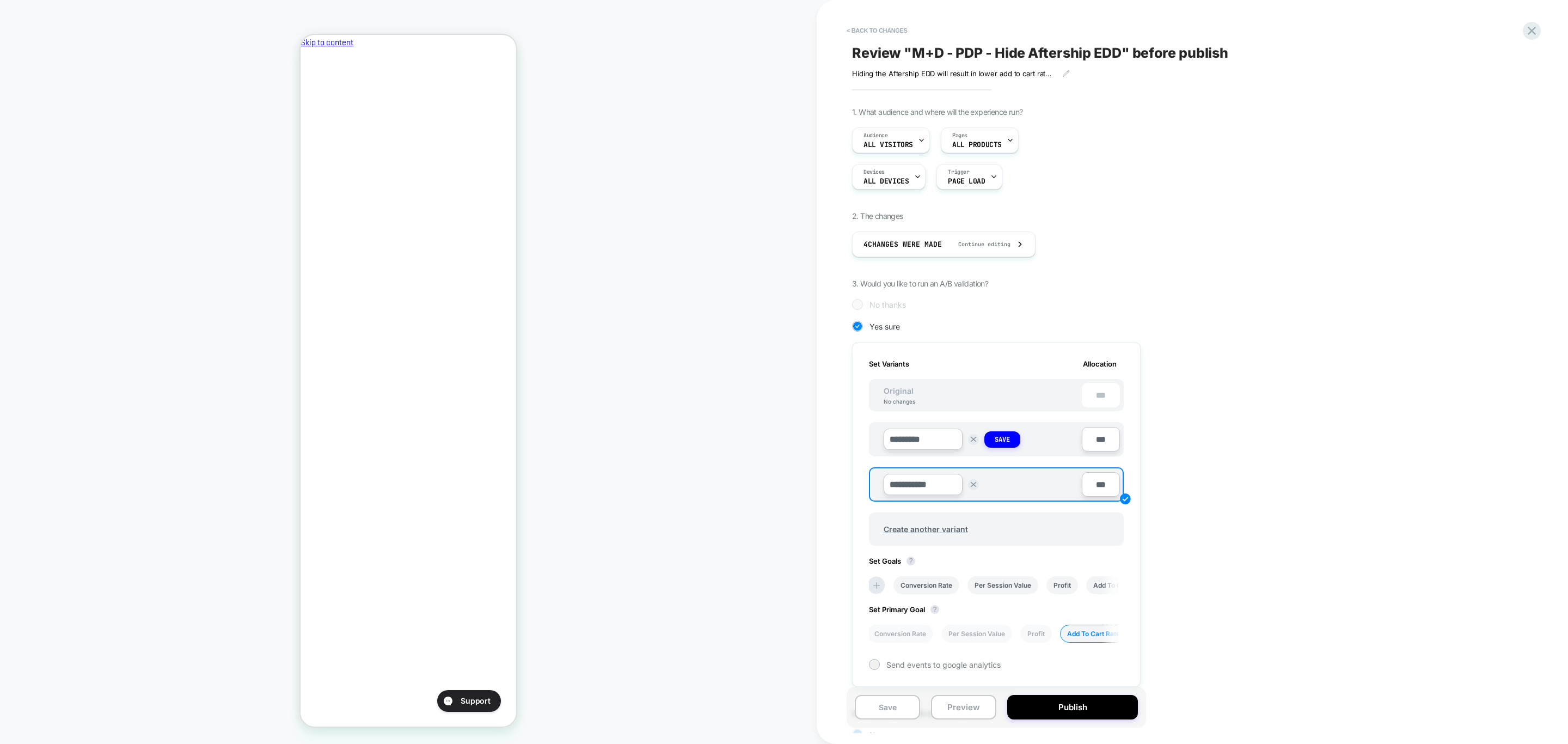
click at [934, 477] on input "**********" at bounding box center [923, 484] width 79 height 21
type input "*********"
click at [1002, 488] on strong "Save" at bounding box center [1002, 485] width 15 height 9
click at [1002, 437] on strong "Save" at bounding box center [1002, 440] width 15 height 9
click at [1236, 555] on div "1. What audience and where will the experience run? Audience All Visitors Pages…" at bounding box center [1051, 440] width 397 height 666
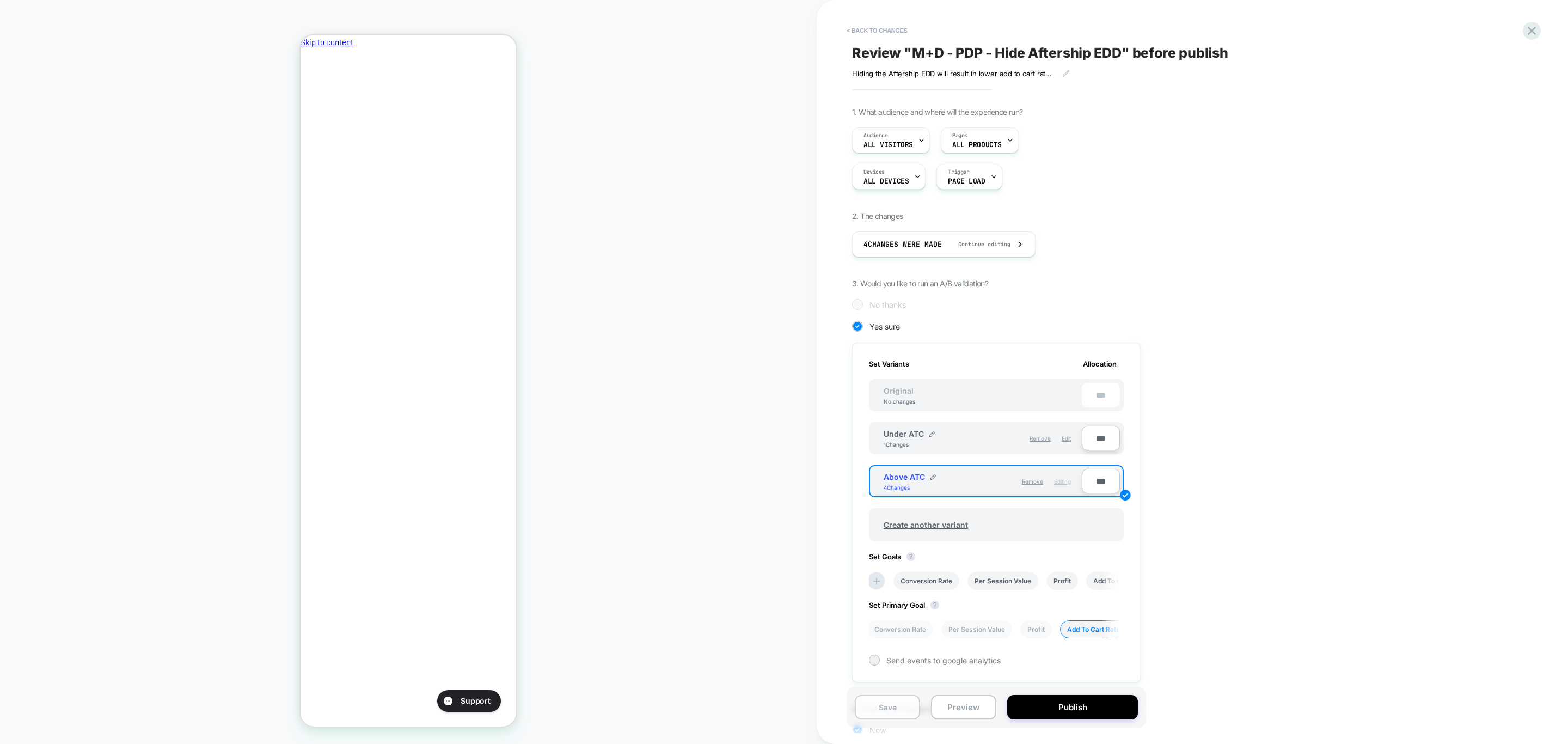
click at [907, 704] on button "Save" at bounding box center [887, 707] width 65 height 24
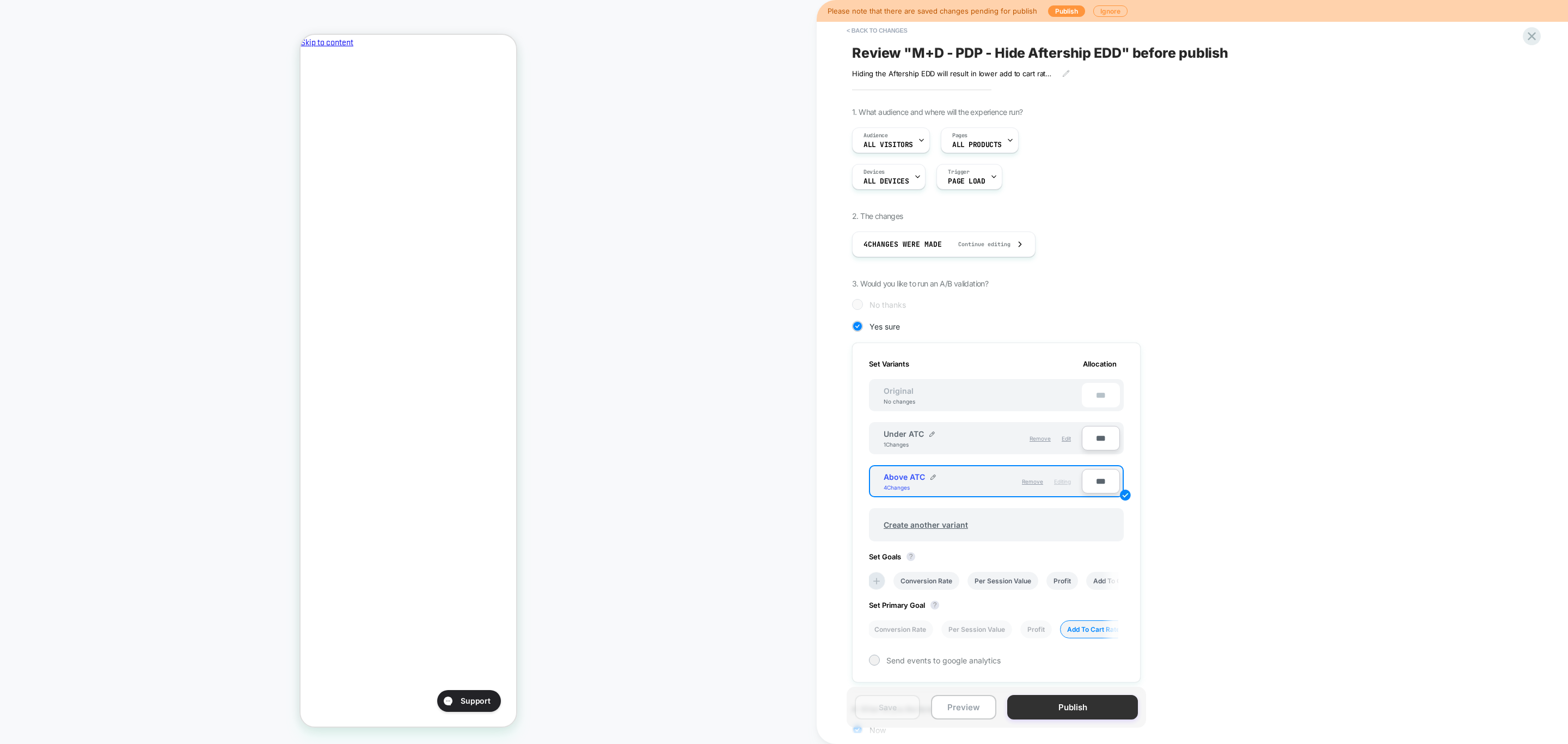
click at [1059, 713] on button "Publish" at bounding box center [1073, 707] width 131 height 24
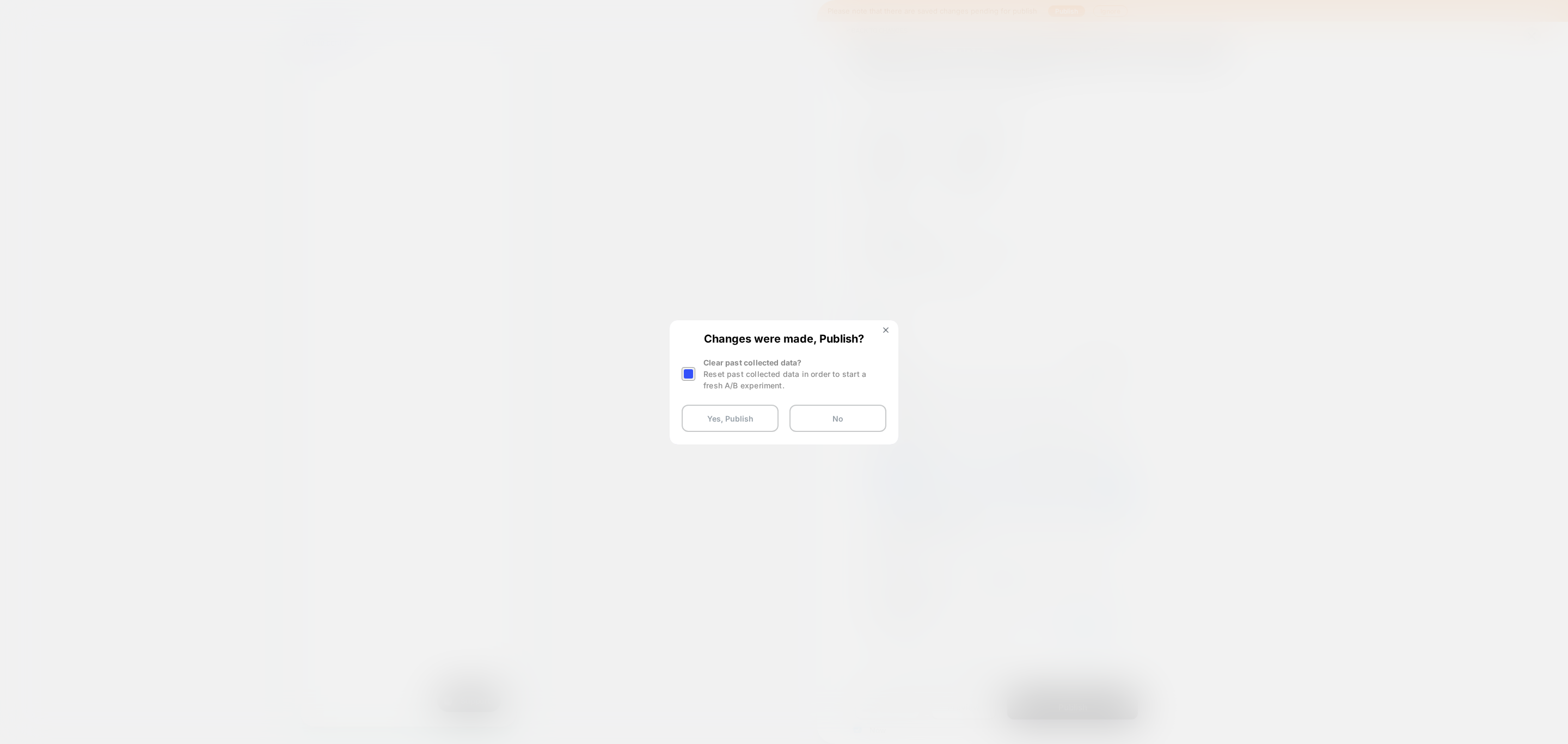
click at [690, 373] on div at bounding box center [688, 374] width 13 height 13
click at [715, 412] on button "Yes, Publish" at bounding box center [730, 418] width 97 height 27
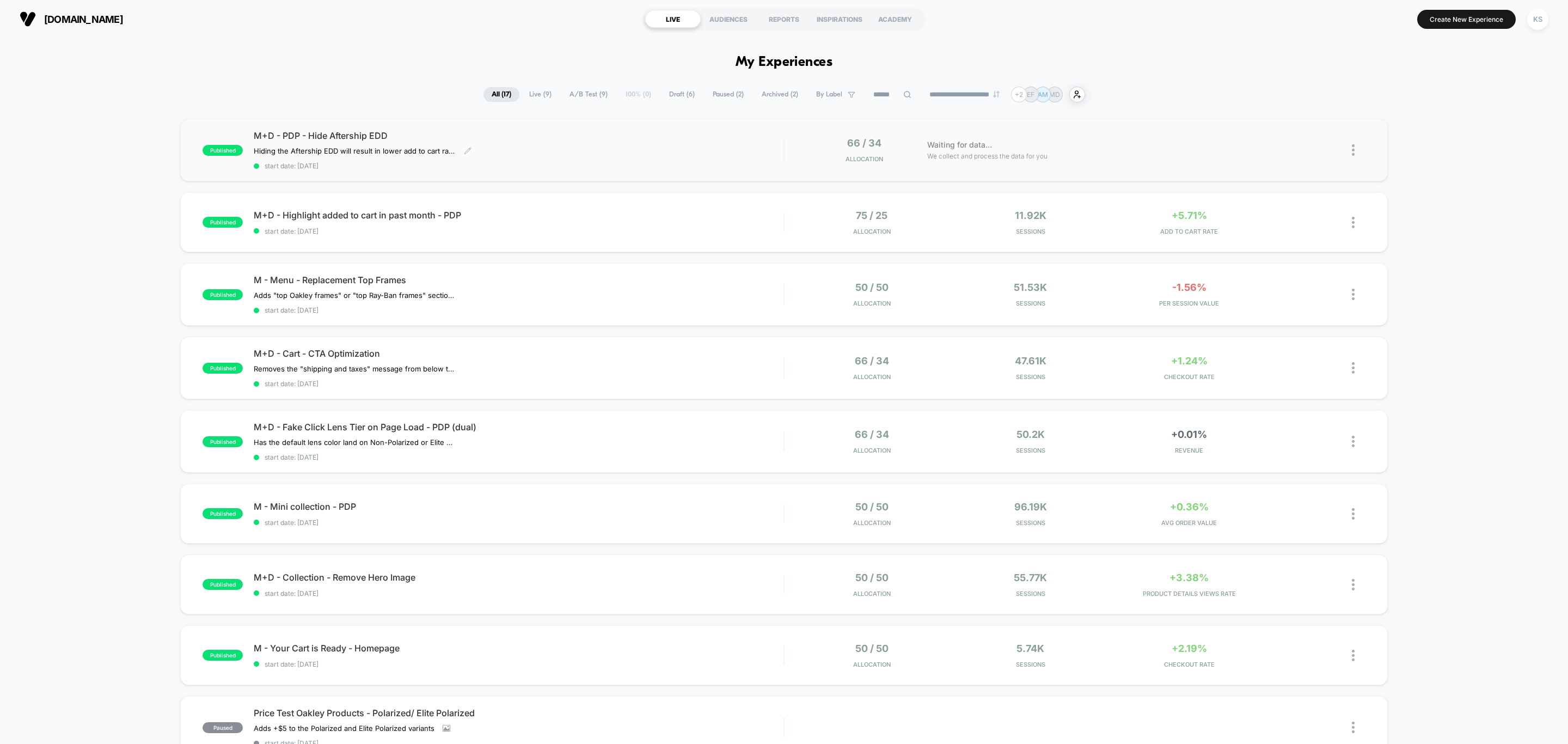
click at [696, 142] on div "M+D - PDP - Hide Aftership EDD Hiding the Aftership EDD will result in lower ad…" at bounding box center [519, 150] width 530 height 40
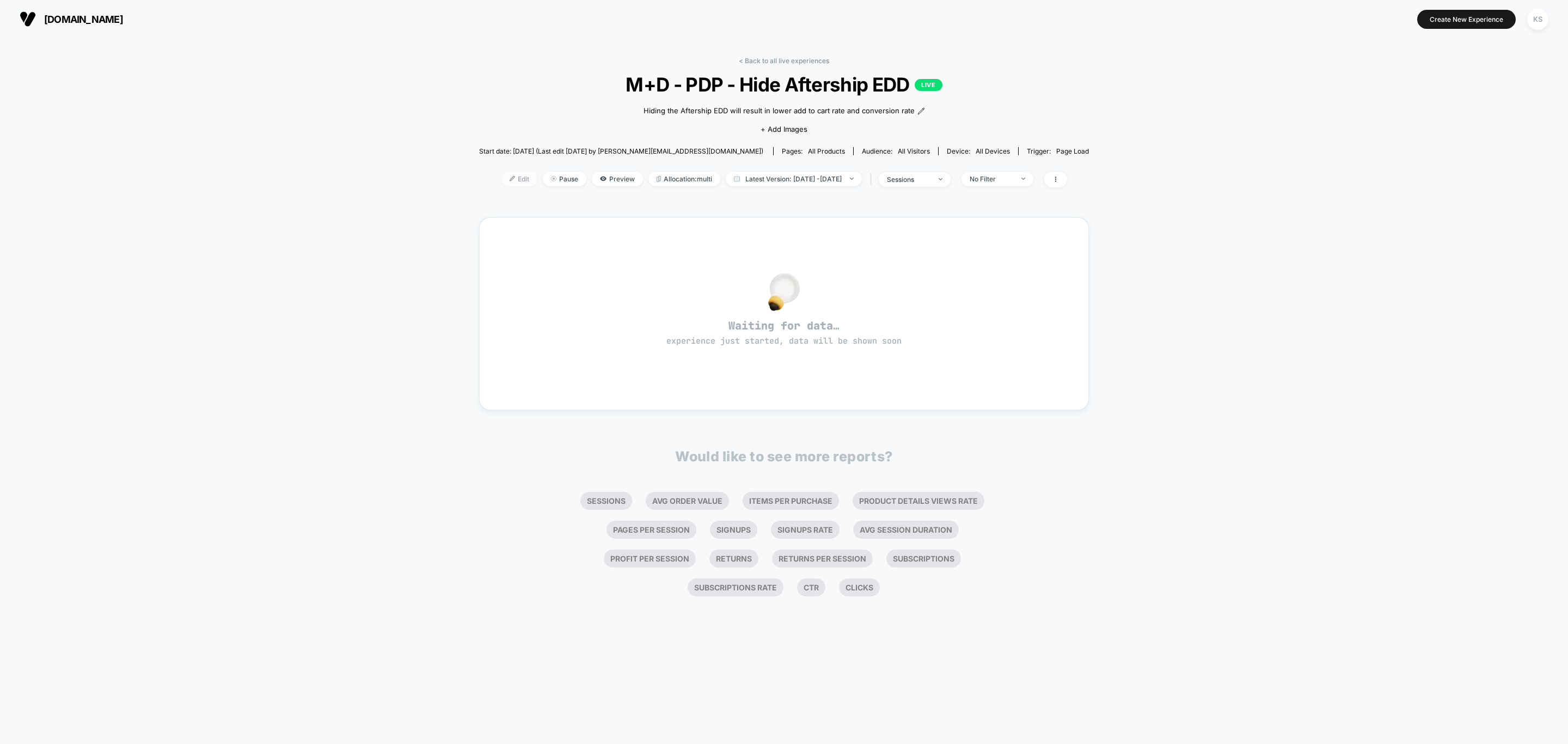
click at [505, 175] on span "Edit" at bounding box center [519, 179] width 36 height 15
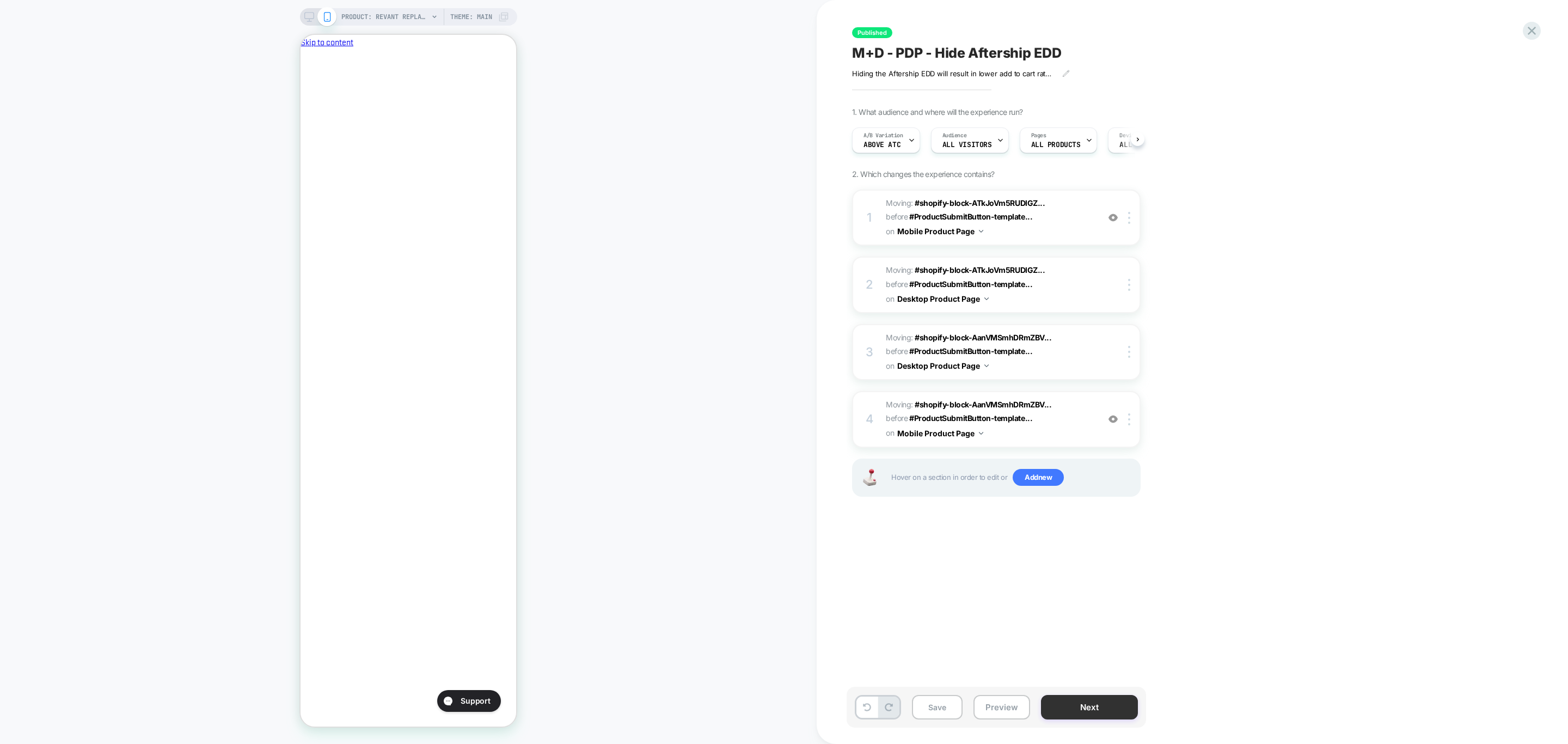
click at [1104, 709] on button "Next" at bounding box center [1089, 707] width 97 height 24
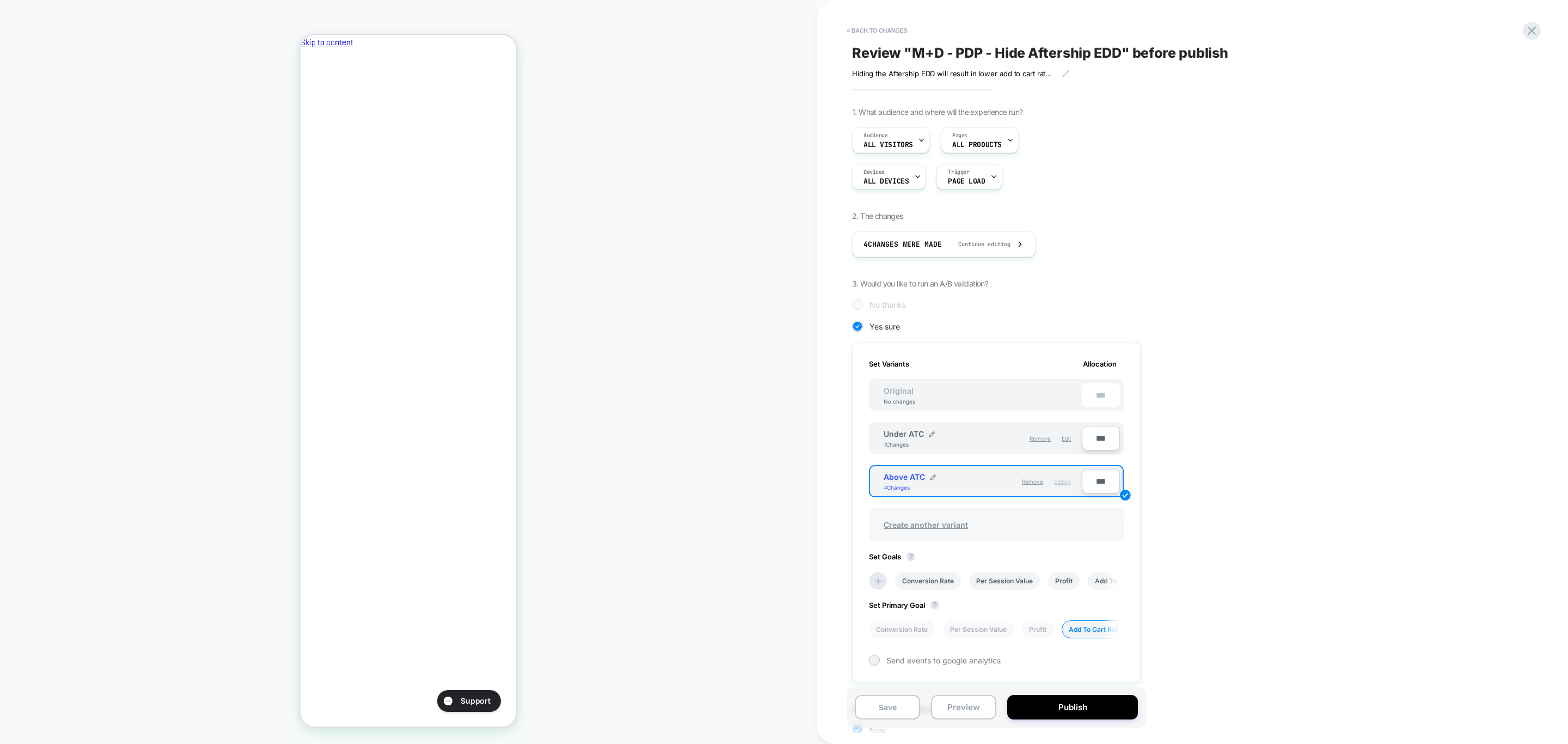
scroll to position [0, 2]
click at [930, 433] on img at bounding box center [932, 433] width 5 height 5
click at [934, 435] on input "*********" at bounding box center [923, 439] width 79 height 21
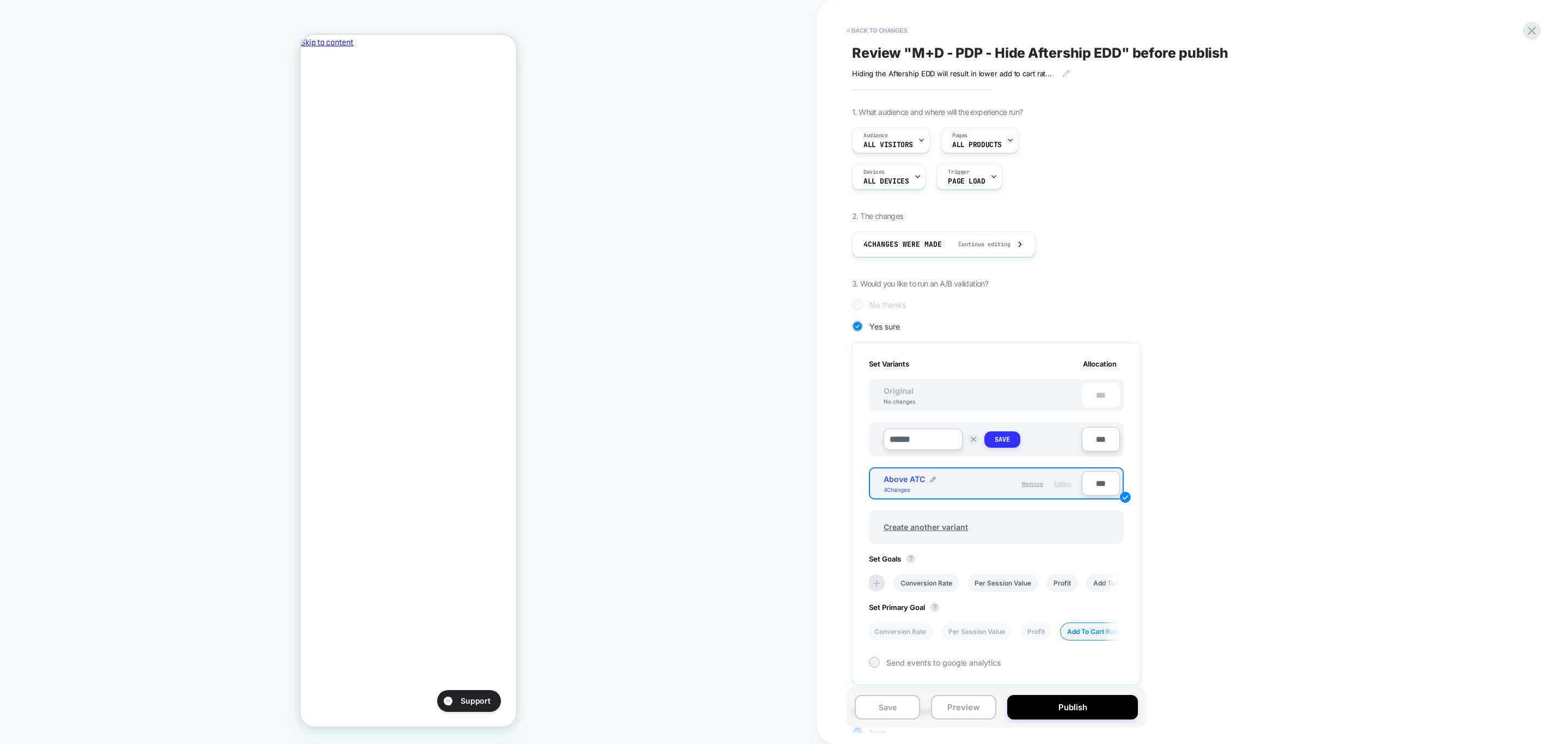
type input "******"
click at [992, 436] on button "Save" at bounding box center [1002, 439] width 36 height 16
click at [918, 395] on div "Original No changes" at bounding box center [900, 395] width 54 height 18
click at [894, 711] on button "Save" at bounding box center [887, 707] width 65 height 24
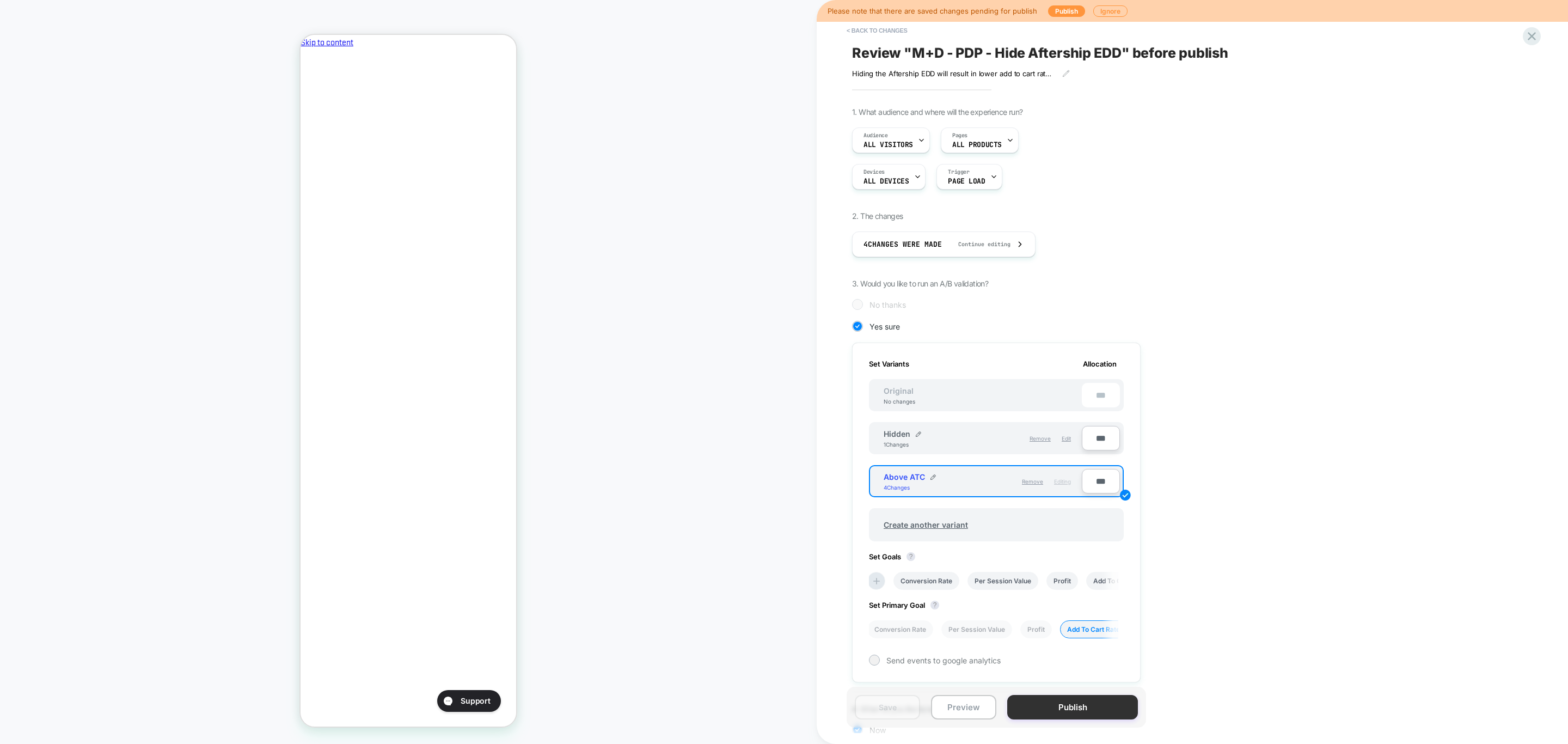
click at [1035, 708] on button "Publish" at bounding box center [1073, 707] width 131 height 24
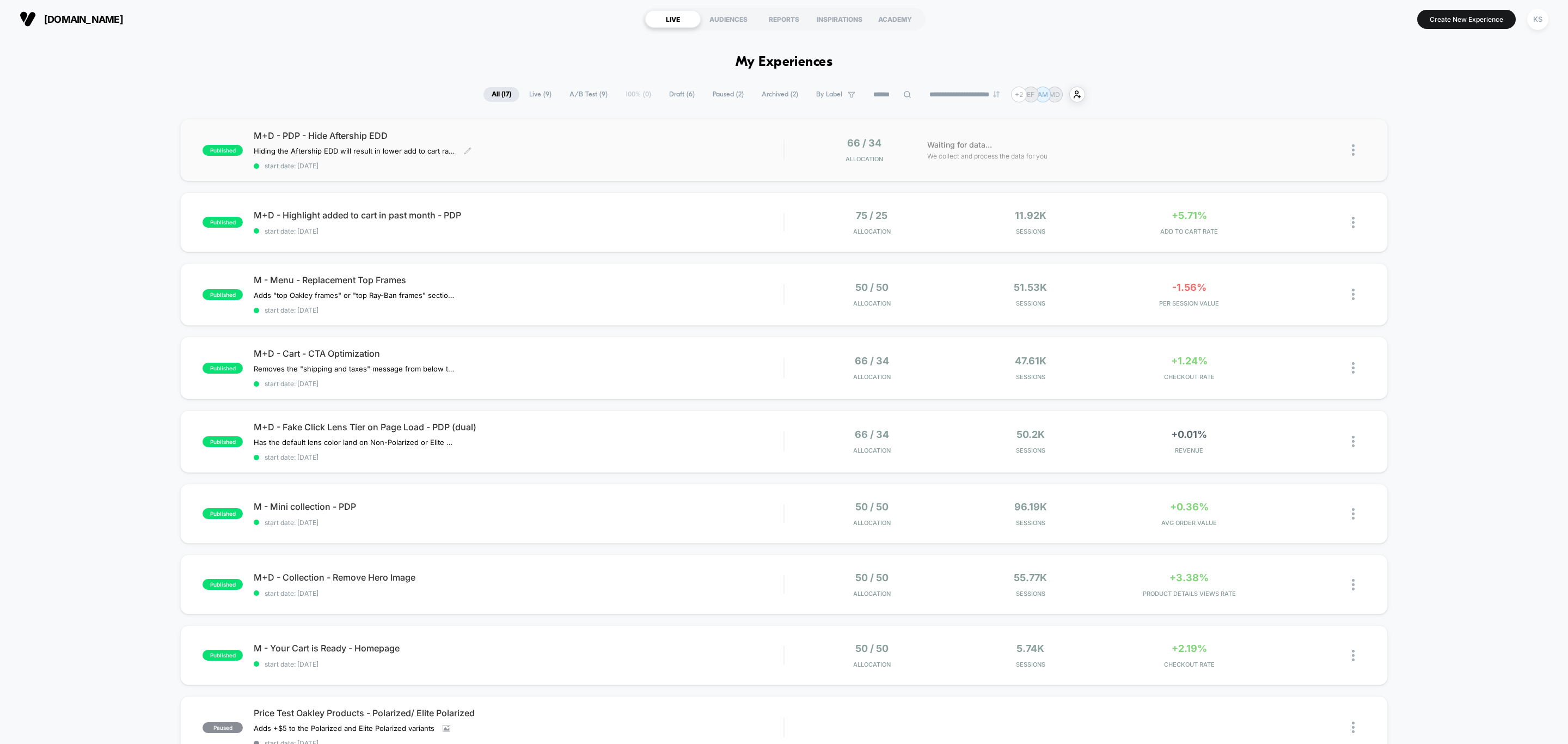
click at [659, 149] on div "M+D - PDP - Hide Aftership EDD Hiding the Aftership EDD will result in lower ad…" at bounding box center [519, 150] width 530 height 40
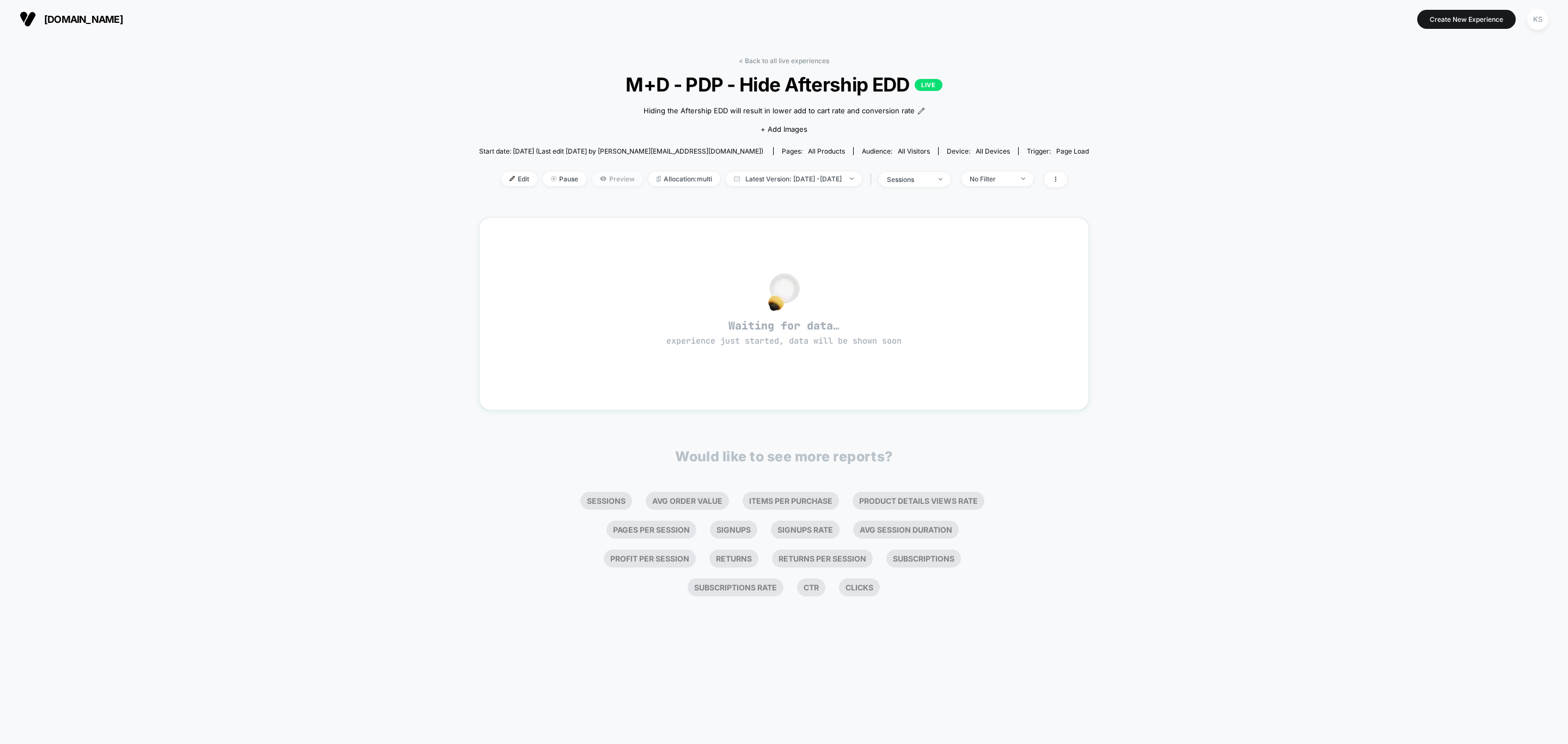
click at [595, 172] on span "Preview" at bounding box center [617, 179] width 51 height 15
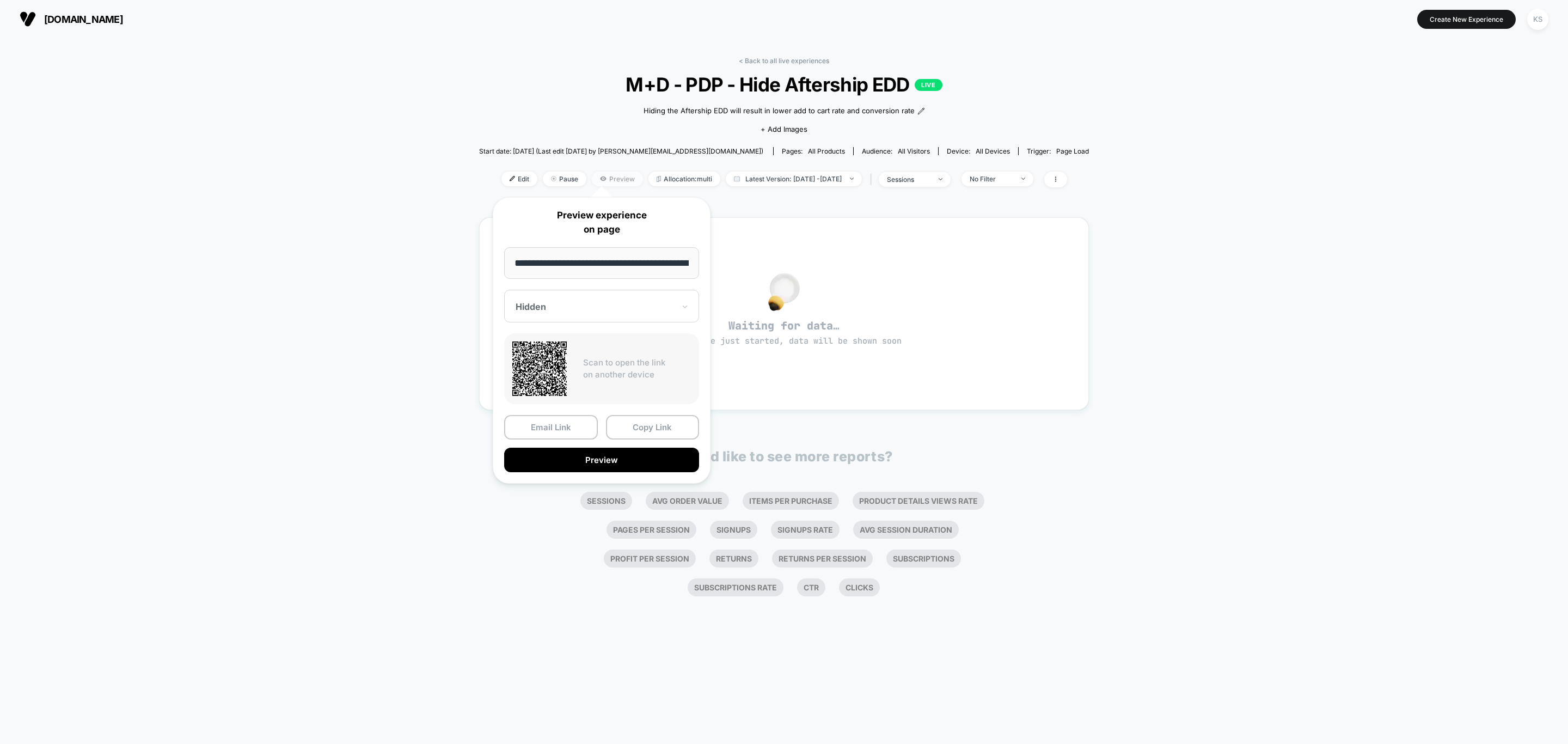
scroll to position [0, 165]
click at [616, 304] on div at bounding box center [595, 307] width 159 height 11
click at [582, 366] on div "Above ATC" at bounding box center [601, 365] width 184 height 19
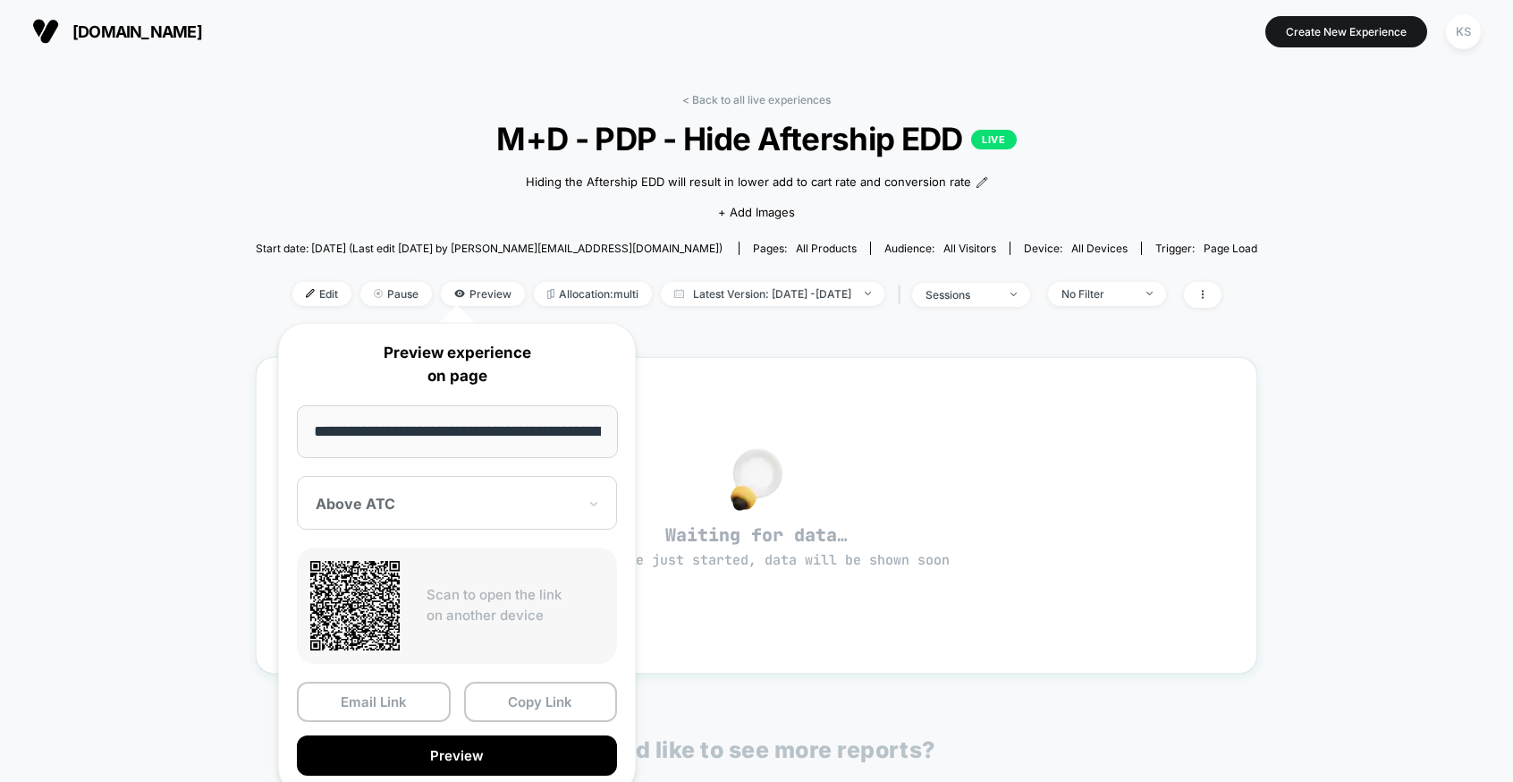
click at [1292, 448] on div "< Back to all live experiences M+D - PDP - Hide Aftership EDD LIVE Hiding the A…" at bounding box center [756, 552] width 1513 height 979
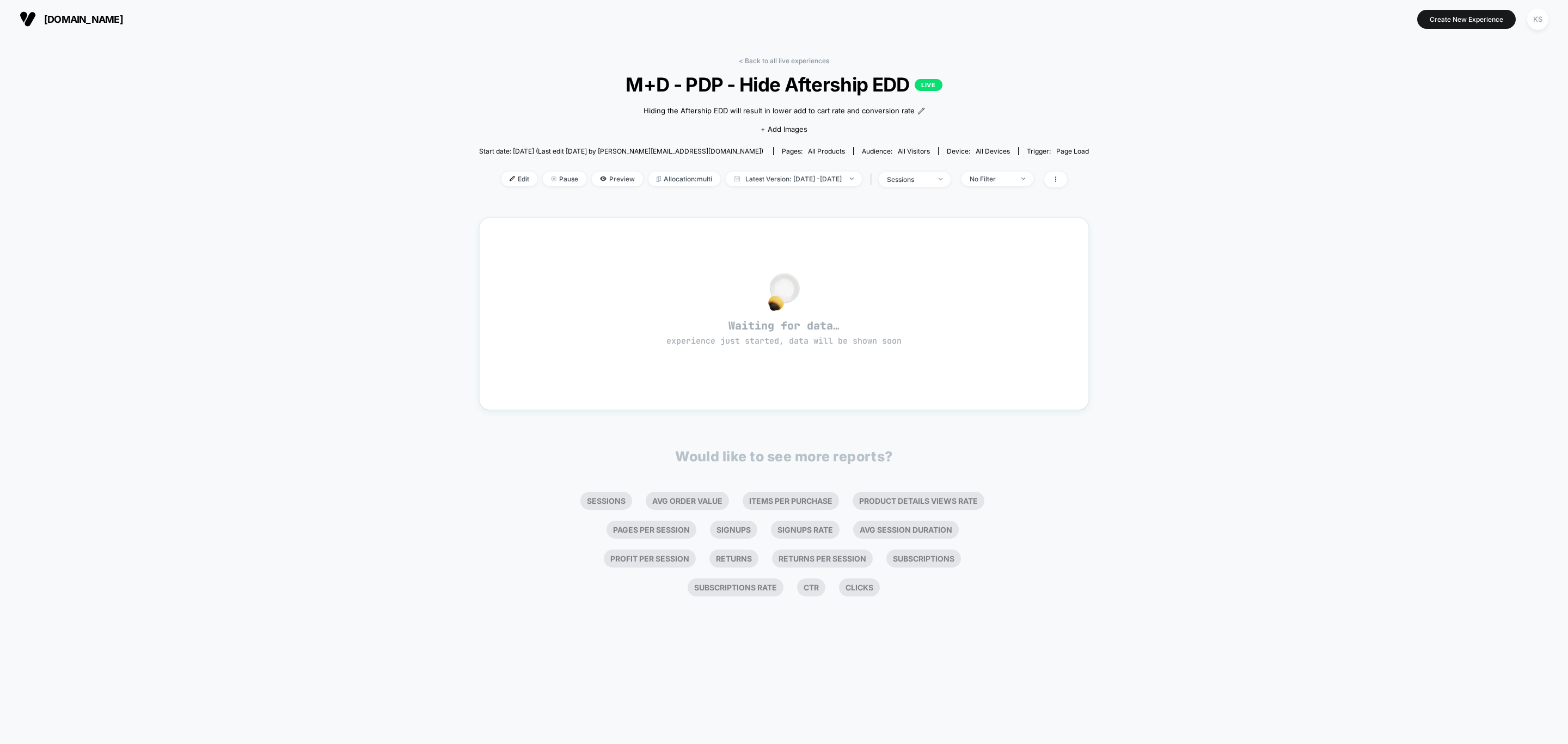
drag, startPoint x: 1283, startPoint y: 249, endPoint x: 1138, endPoint y: 147, distance: 177.3
click at [1283, 250] on div "< Back to all live experiences M+D - PDP - Hide Aftership EDD LIVE Hiding the A…" at bounding box center [784, 391] width 1568 height 706
